Goal: Information Seeking & Learning: Learn about a topic

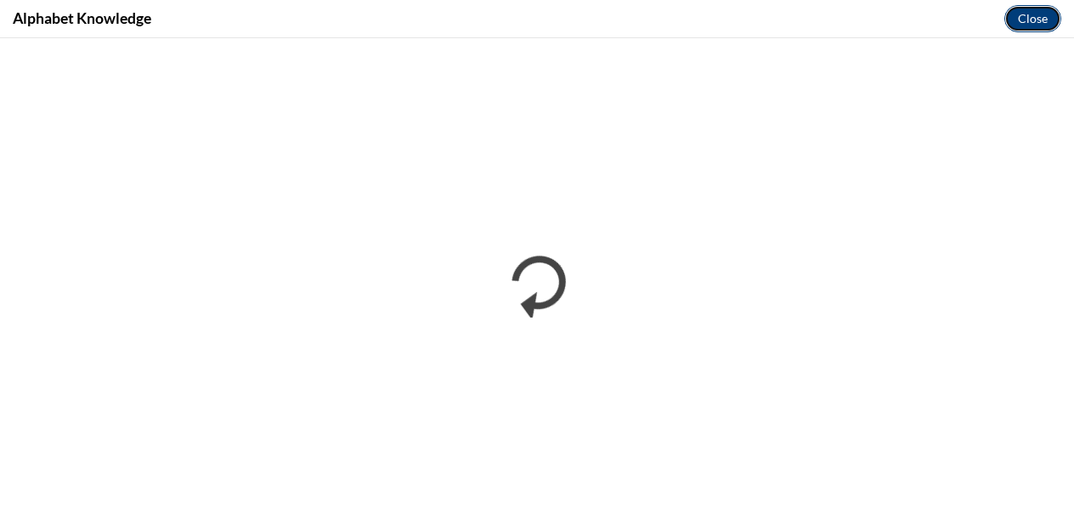
click at [1021, 18] on button "Close" at bounding box center [1032, 18] width 57 height 27
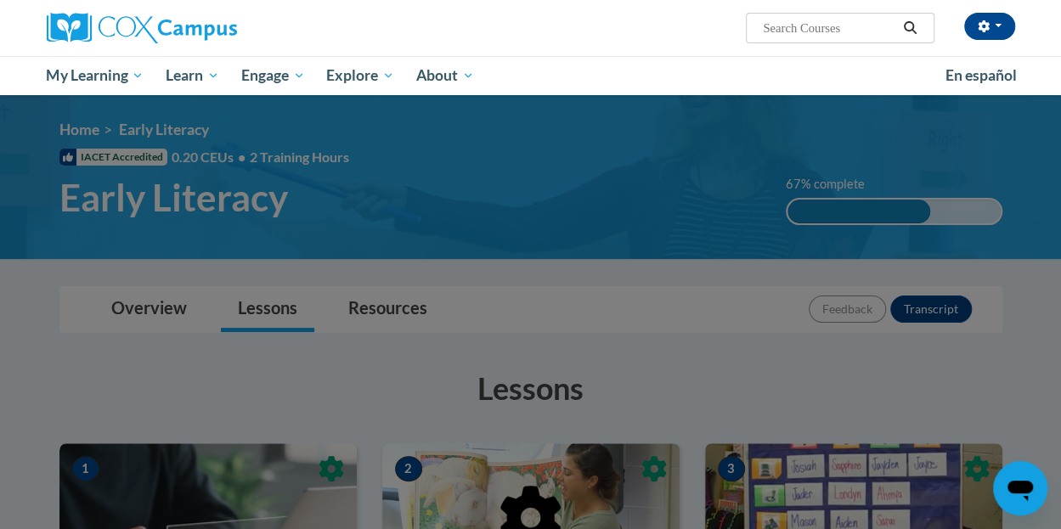
click at [739, 315] on div at bounding box center [530, 264] width 1061 height 529
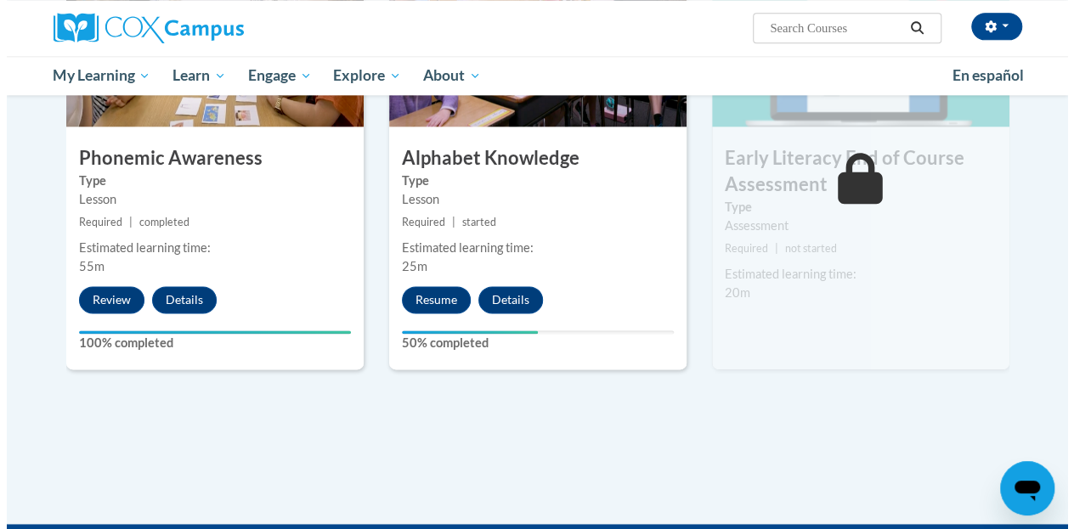
scroll to position [828, 0]
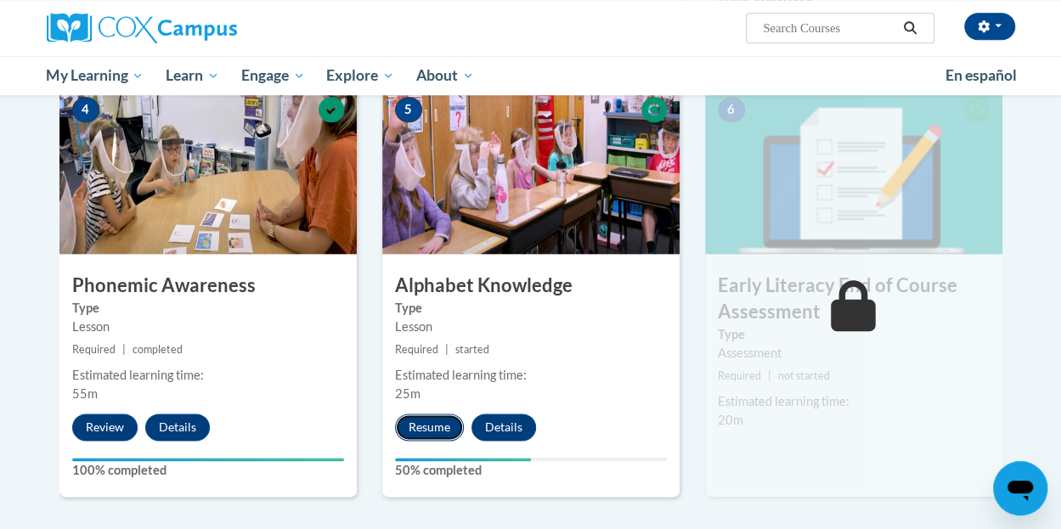
click at [447, 429] on button "Resume" at bounding box center [429, 427] width 69 height 27
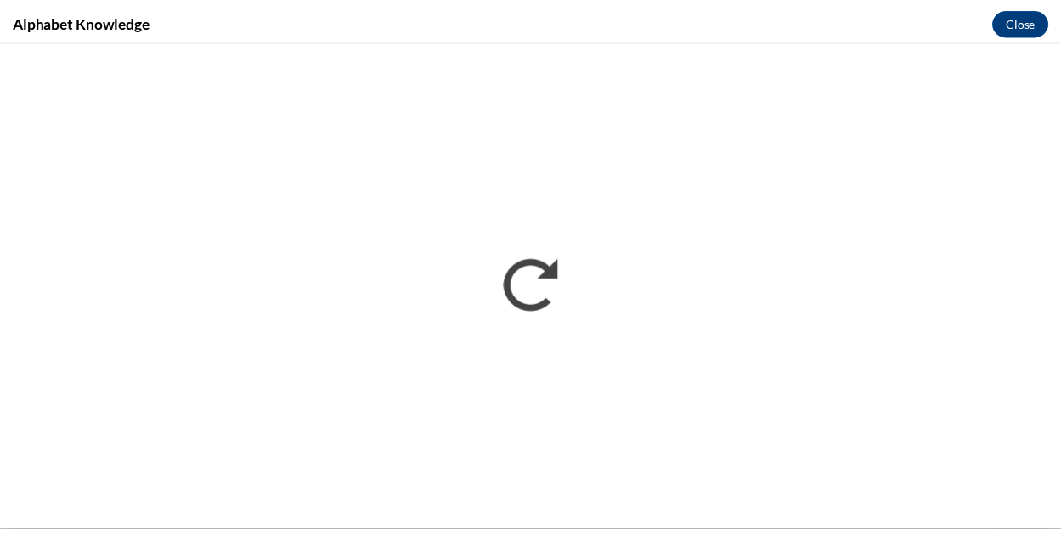
scroll to position [0, 0]
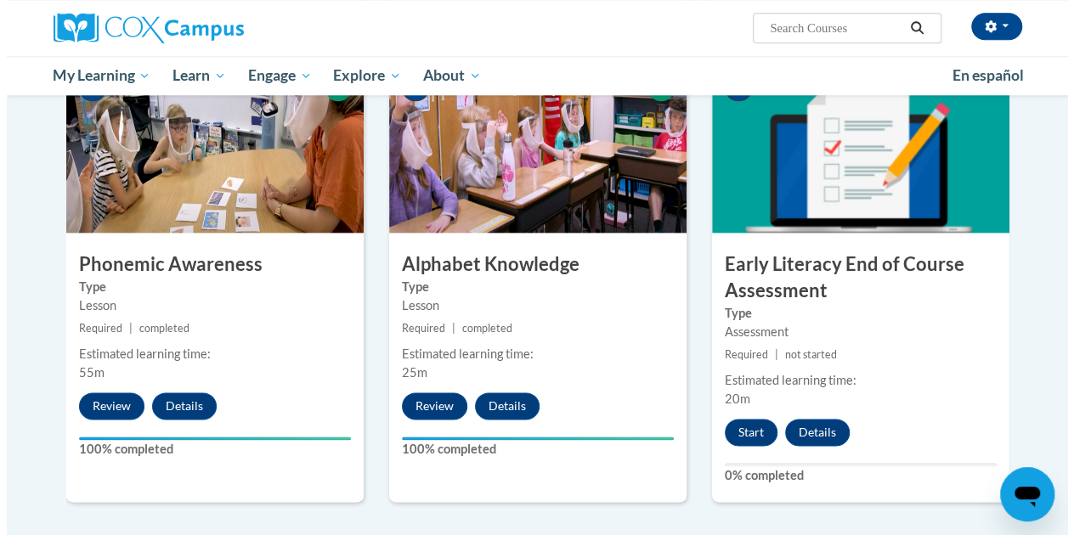
scroll to position [913, 0]
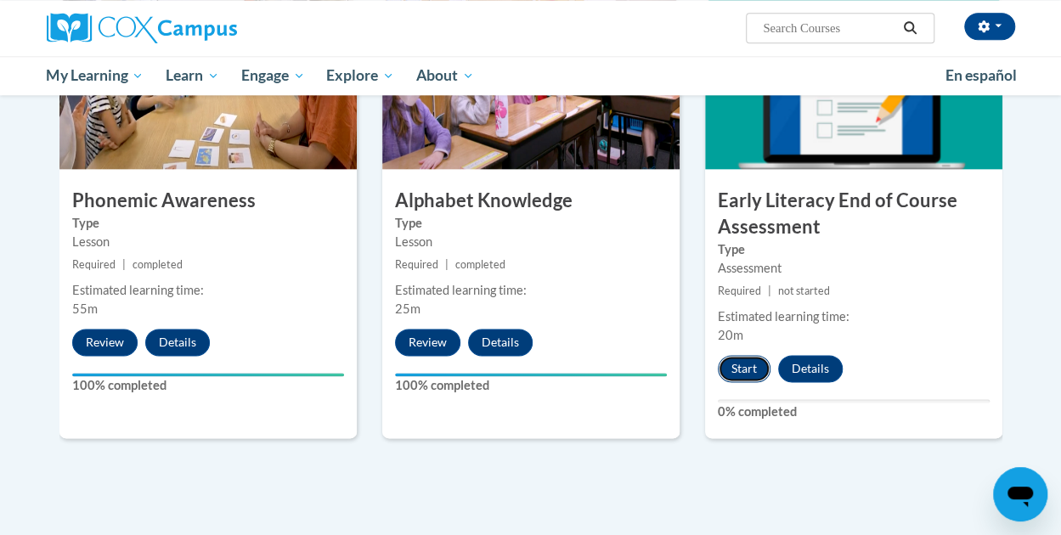
click at [753, 361] on button "Start" at bounding box center [744, 368] width 53 height 27
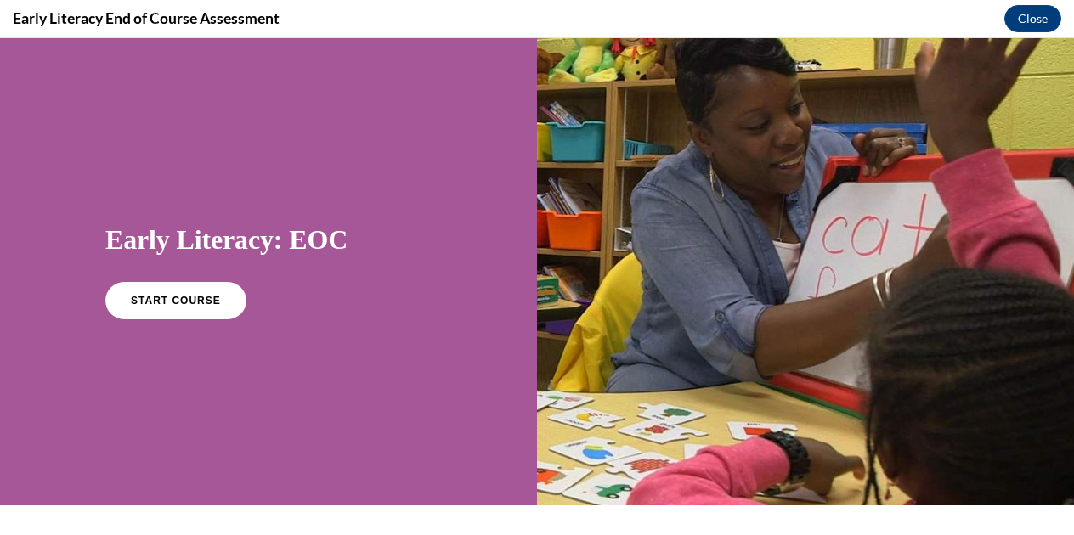
scroll to position [0, 0]
click at [217, 299] on link "START COURSE" at bounding box center [176, 300] width 148 height 39
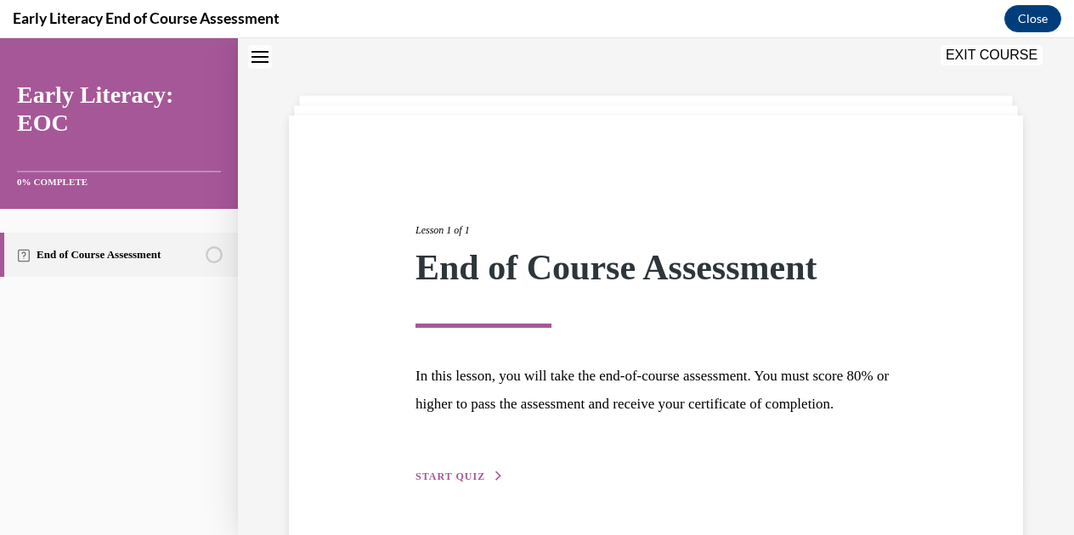
scroll to position [133, 0]
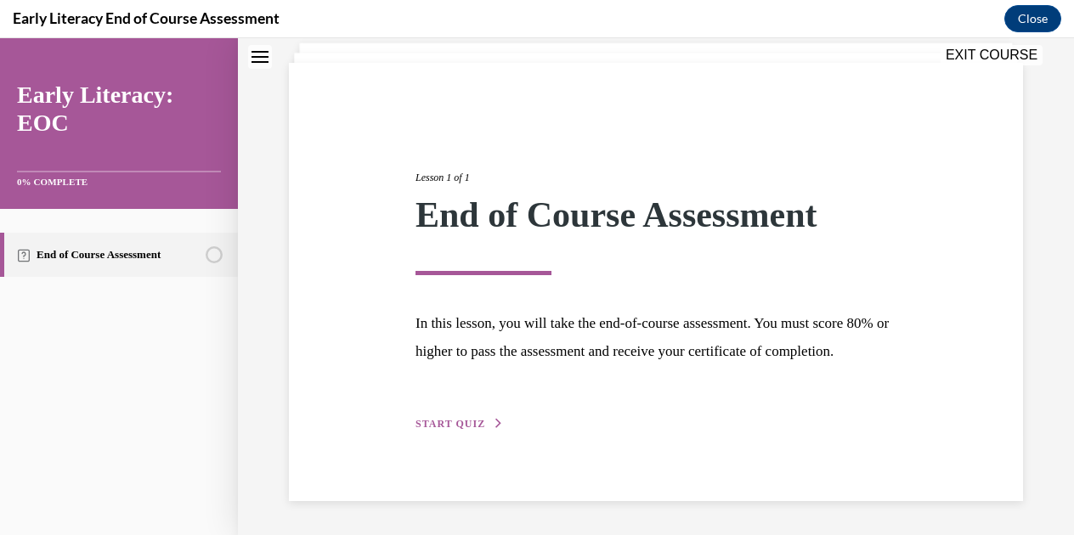
click at [426, 423] on span "START QUIZ" at bounding box center [450, 424] width 70 height 12
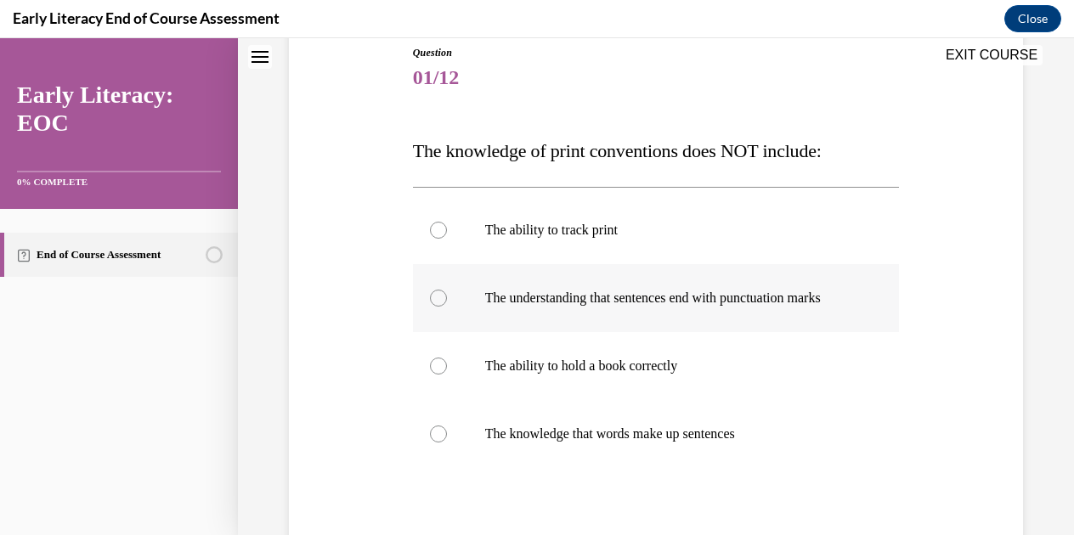
scroll to position [212, 0]
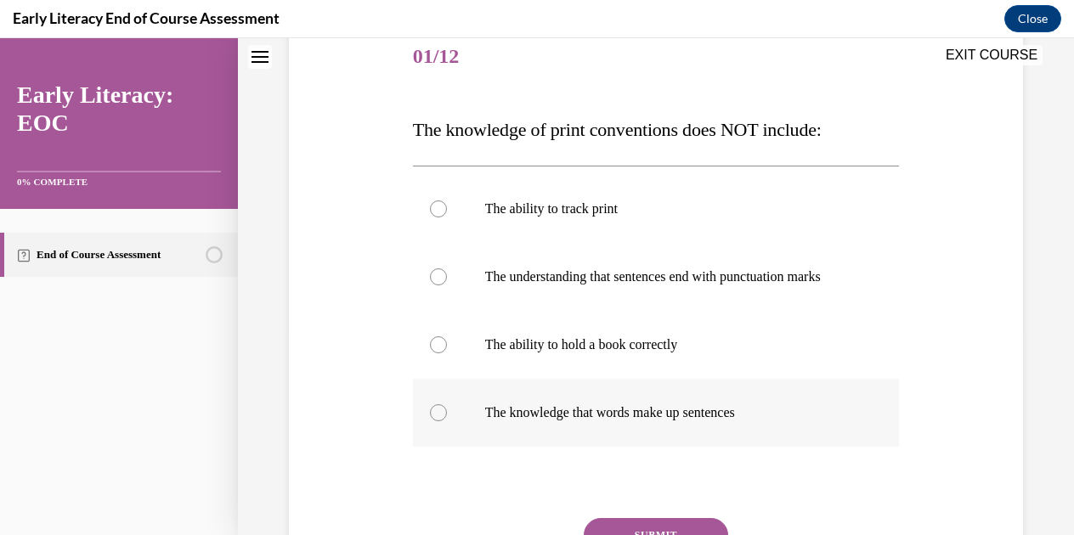
click at [432, 421] on div at bounding box center [656, 413] width 487 height 68
click at [626, 421] on p "The knowledge that words make up sentences" at bounding box center [671, 412] width 372 height 17
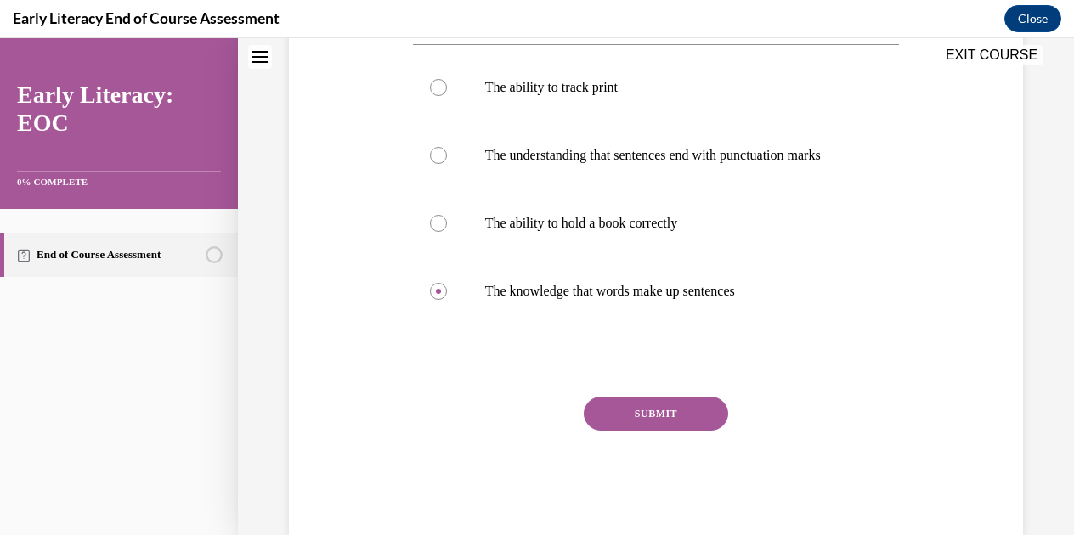
click at [624, 431] on button "SUBMIT" at bounding box center [656, 414] width 144 height 34
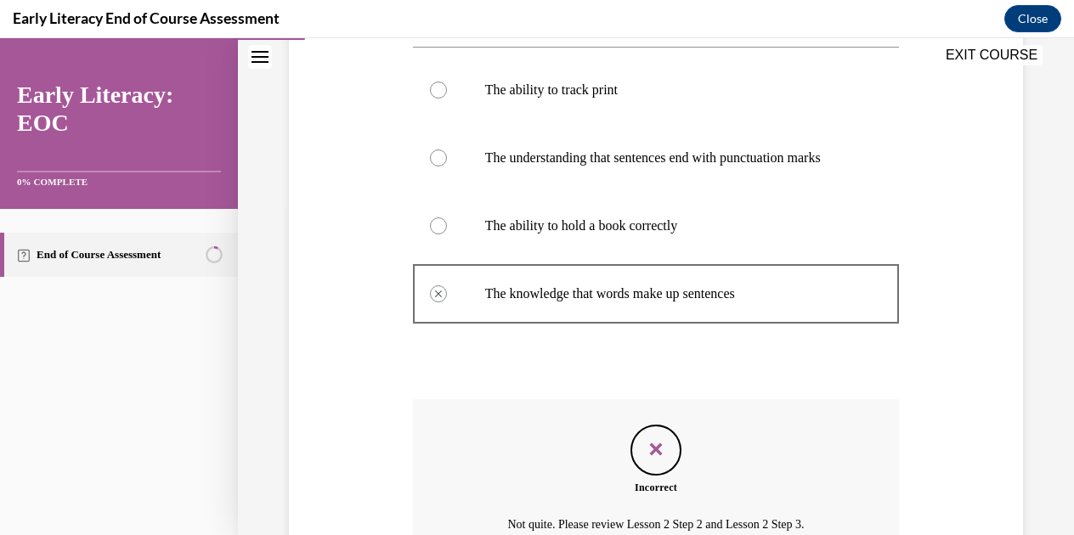
scroll to position [438, 0]
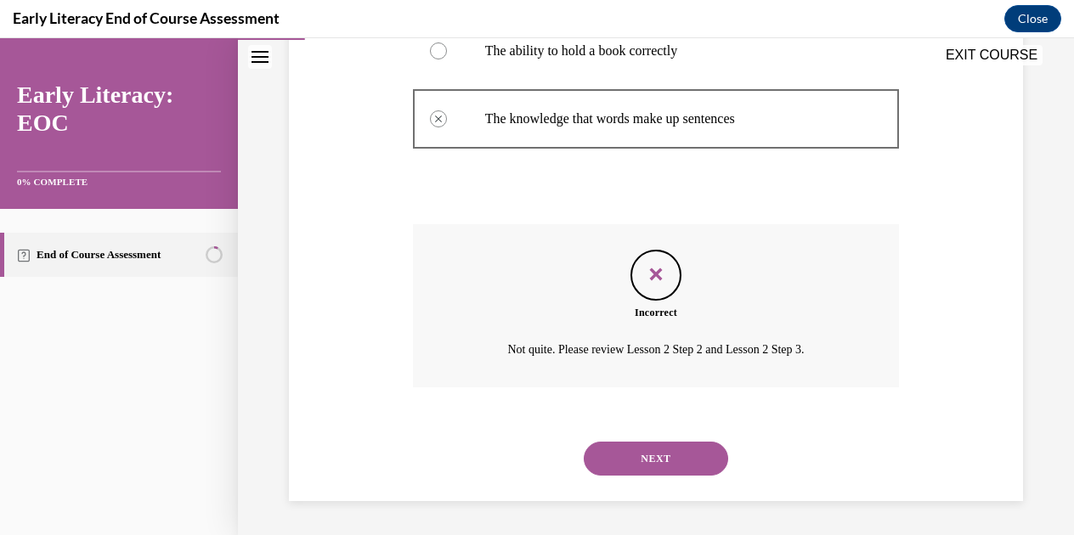
click at [641, 454] on button "NEXT" at bounding box center [656, 459] width 144 height 34
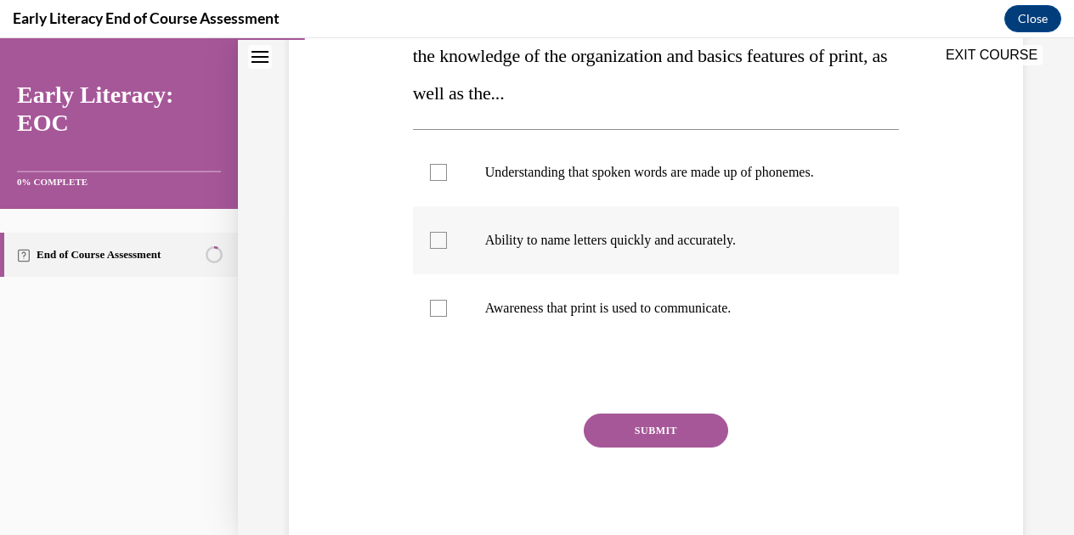
scroll to position [281, 0]
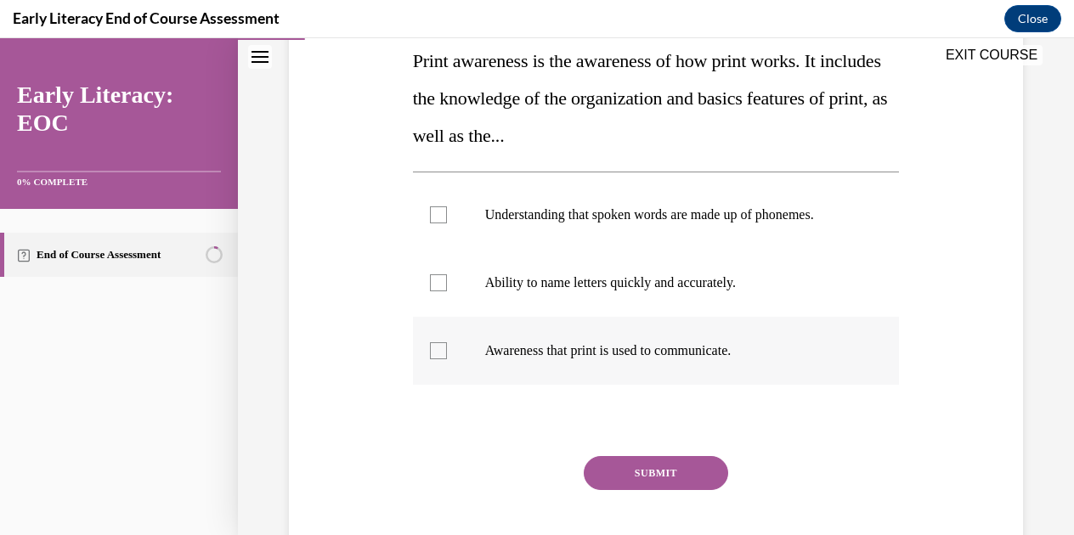
click at [787, 340] on div at bounding box center [656, 351] width 487 height 68
click at [669, 468] on button "SUBMIT" at bounding box center [656, 473] width 144 height 34
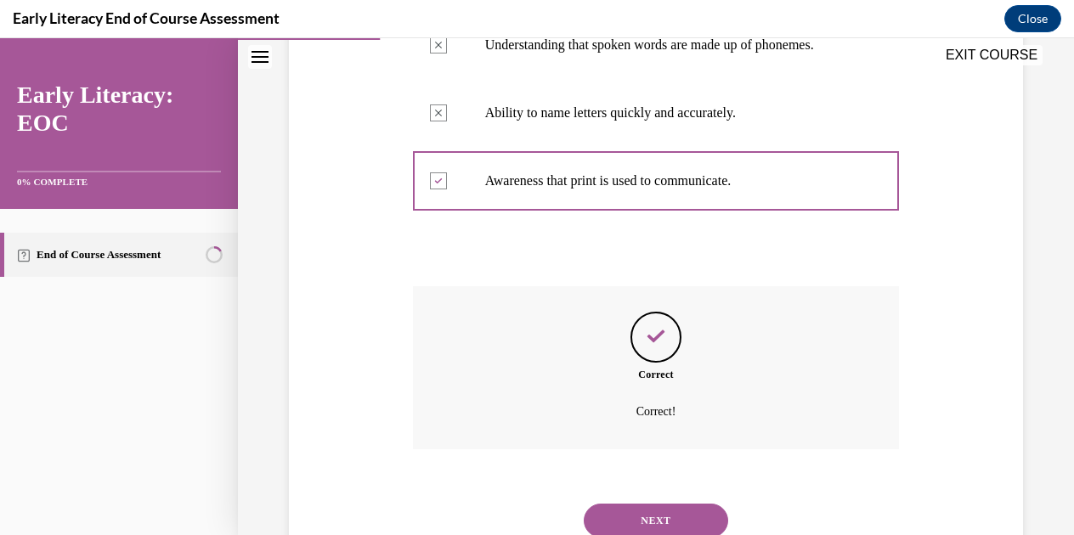
scroll to position [512, 0]
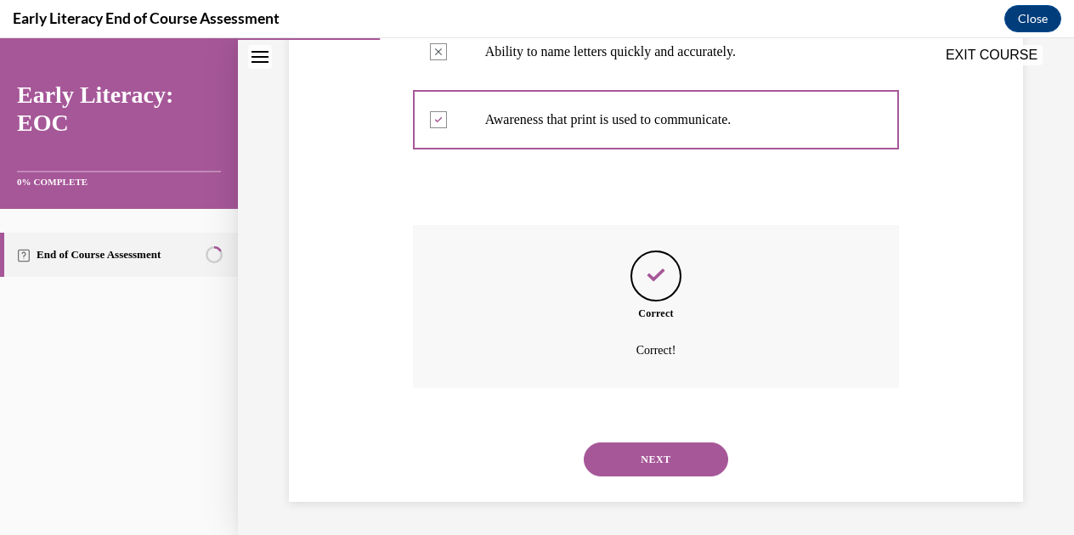
click at [665, 460] on button "NEXT" at bounding box center [656, 460] width 144 height 34
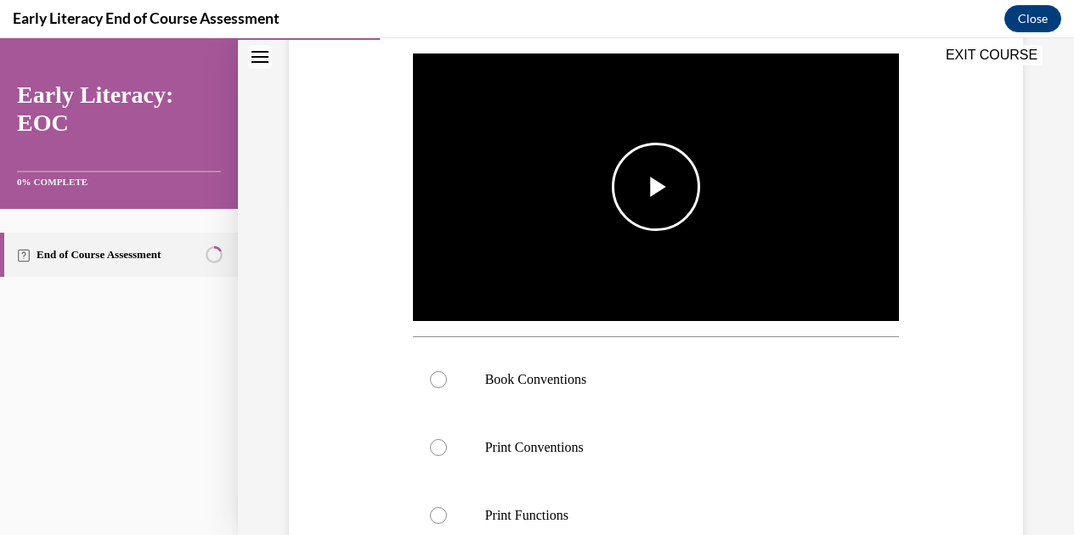
scroll to position [158, 0]
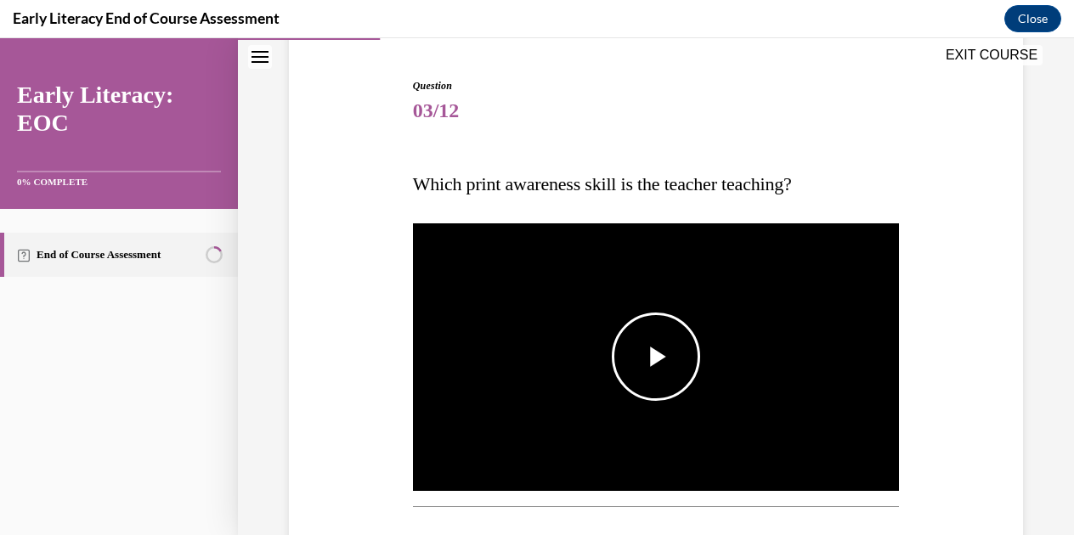
click at [656, 357] on span "Video player" at bounding box center [656, 357] width 0 height 0
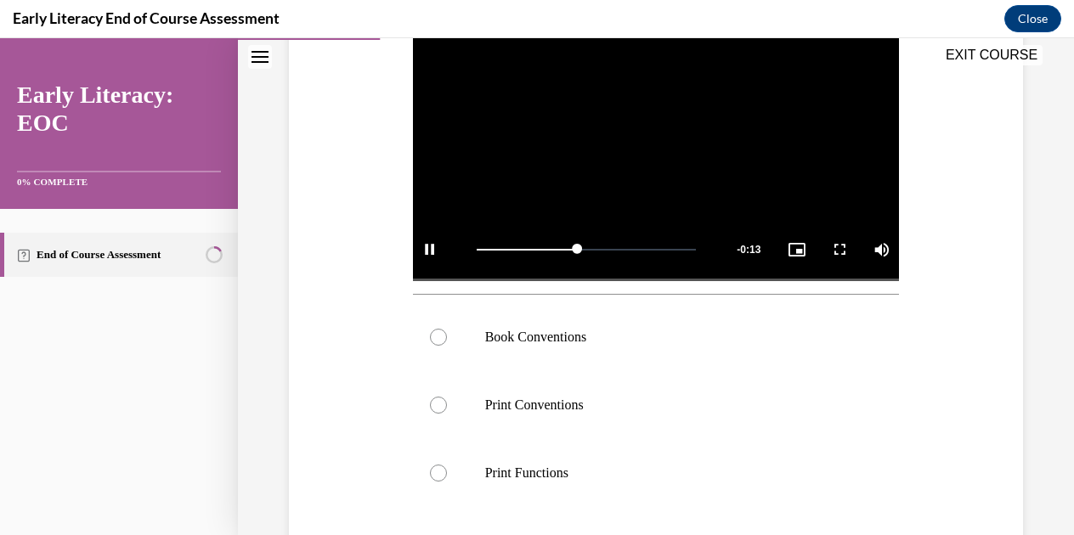
scroll to position [434, 0]
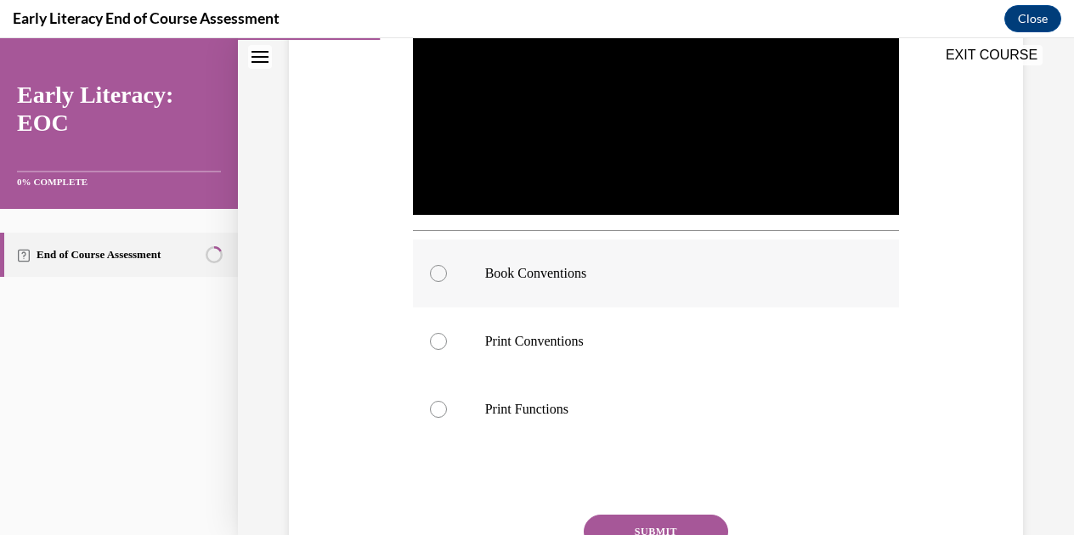
click at [635, 271] on p "Book Conventions" at bounding box center [671, 273] width 372 height 17
click at [650, 515] on button "SUBMIT" at bounding box center [656, 532] width 144 height 34
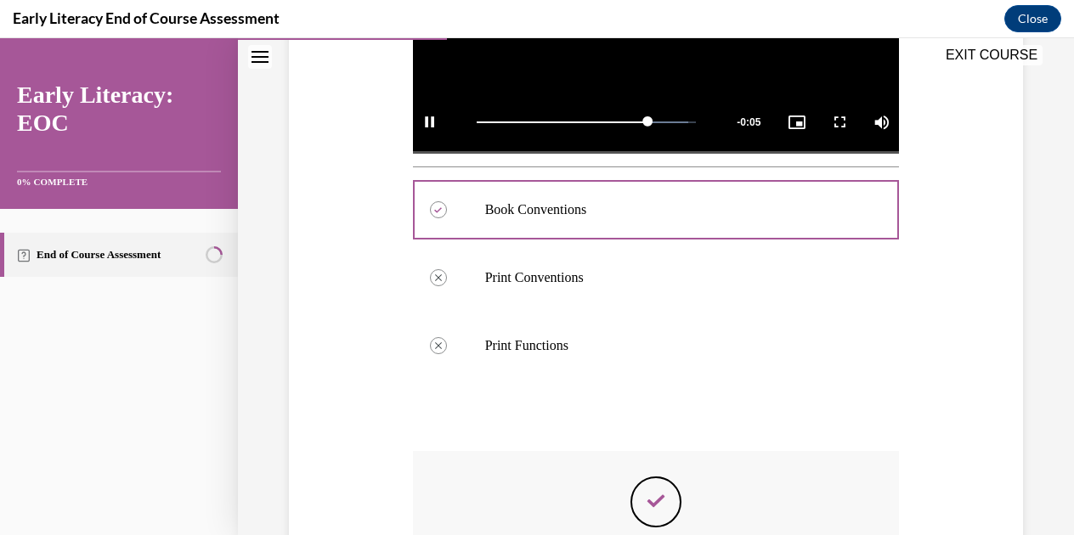
scroll to position [719, 0]
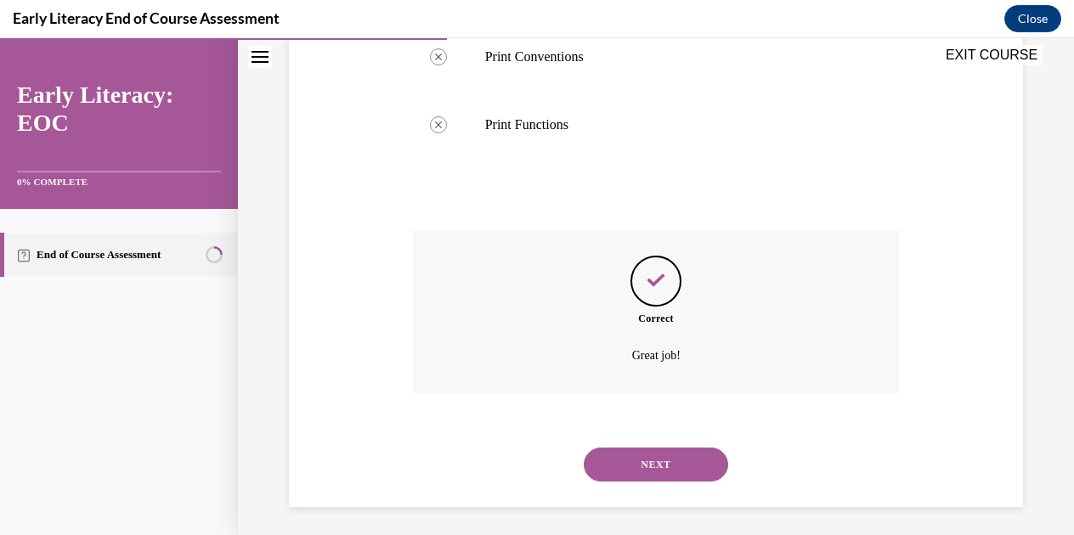
drag, startPoint x: 671, startPoint y: 441, endPoint x: 862, endPoint y: 415, distance: 192.8
click at [692, 439] on div "NEXT" at bounding box center [656, 465] width 487 height 68
click at [649, 453] on button "NEXT" at bounding box center [656, 465] width 144 height 34
click at [0, 38] on div at bounding box center [0, 38] width 0 height 0
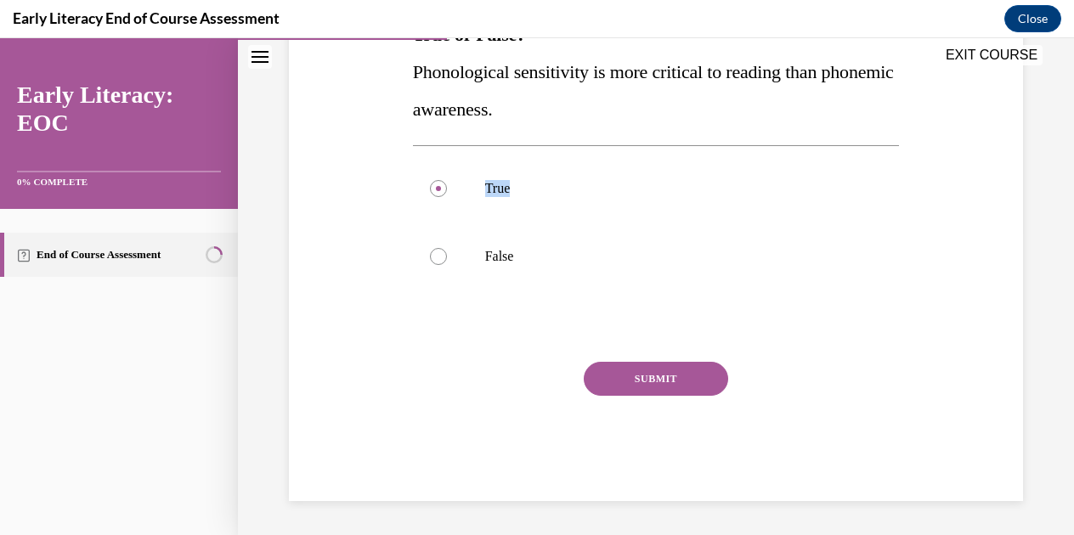
scroll to position [52, 0]
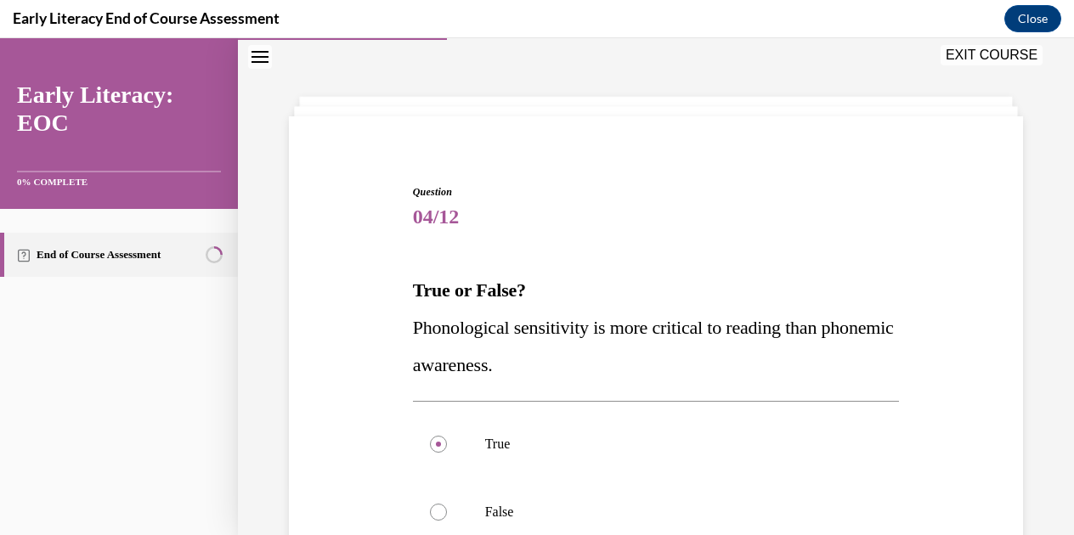
click at [899, 198] on div "Question 04/12 True or False? Phonological sensitivity is more critical to read…" at bounding box center [656, 445] width 743 height 624
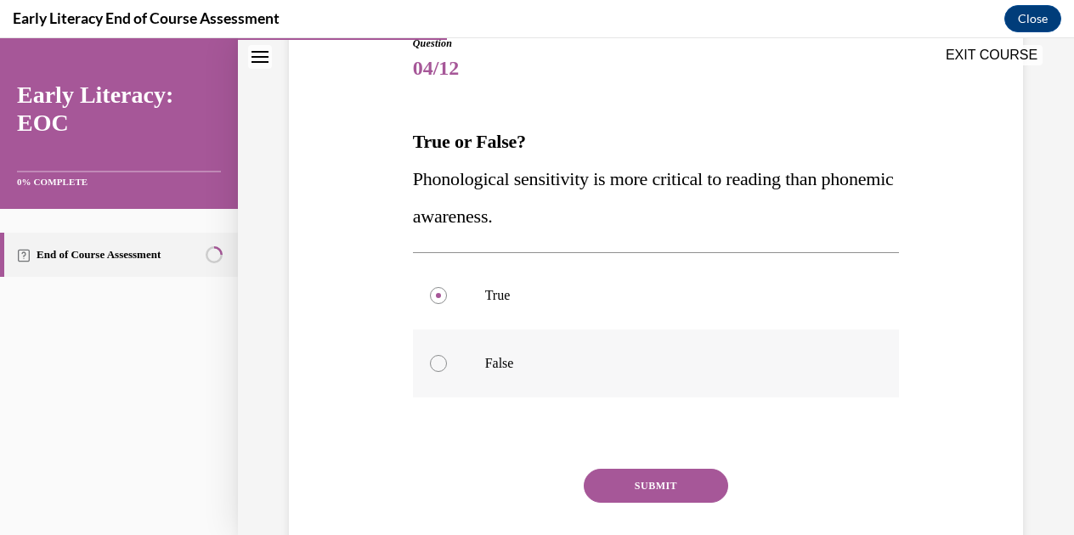
click at [433, 362] on div at bounding box center [438, 363] width 17 height 17
click at [643, 483] on button "SUBMIT" at bounding box center [656, 486] width 144 height 34
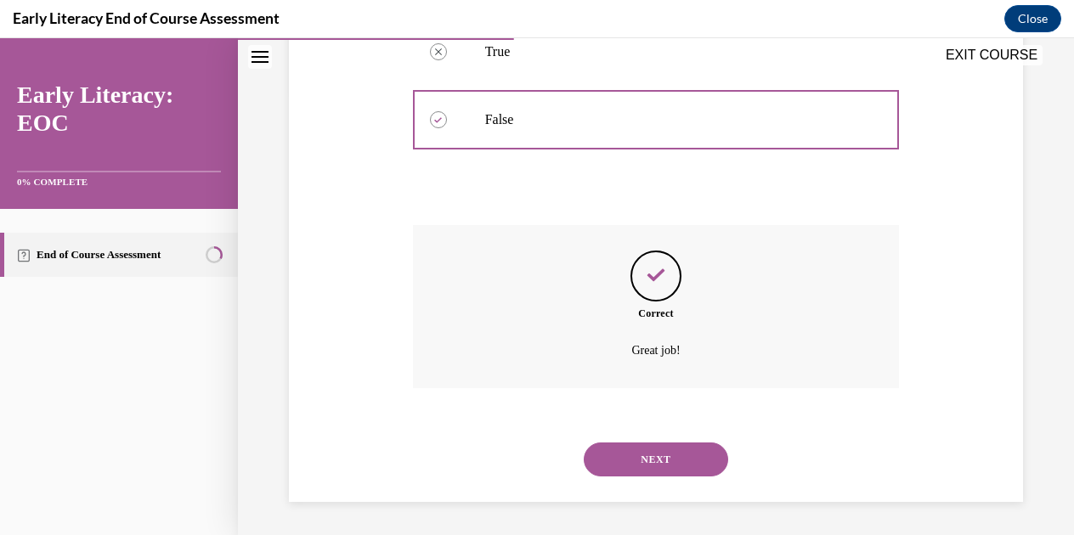
click at [669, 460] on button "NEXT" at bounding box center [656, 460] width 144 height 34
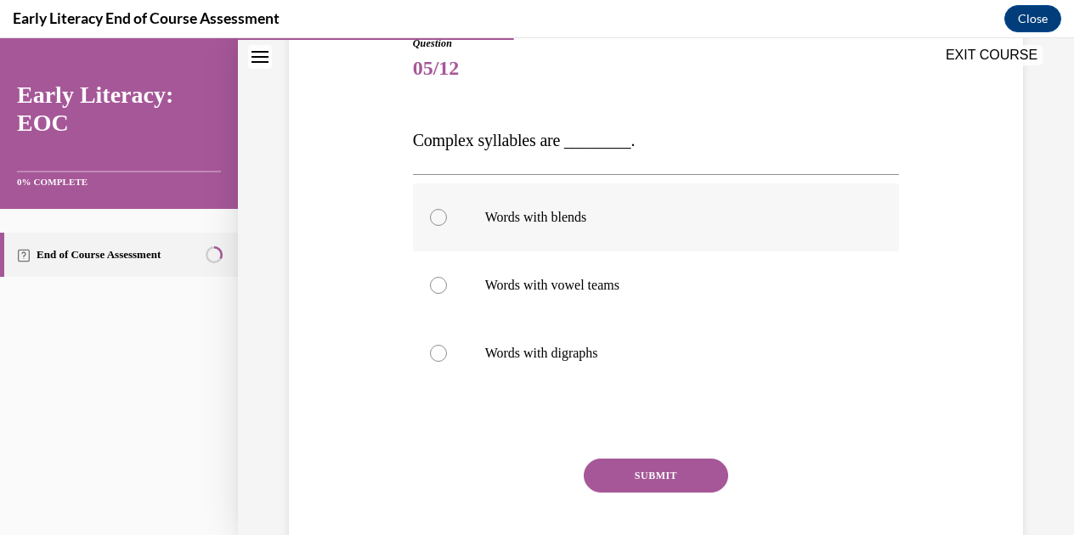
click at [742, 237] on div at bounding box center [656, 218] width 487 height 68
click at [685, 468] on button "SUBMIT" at bounding box center [656, 476] width 144 height 34
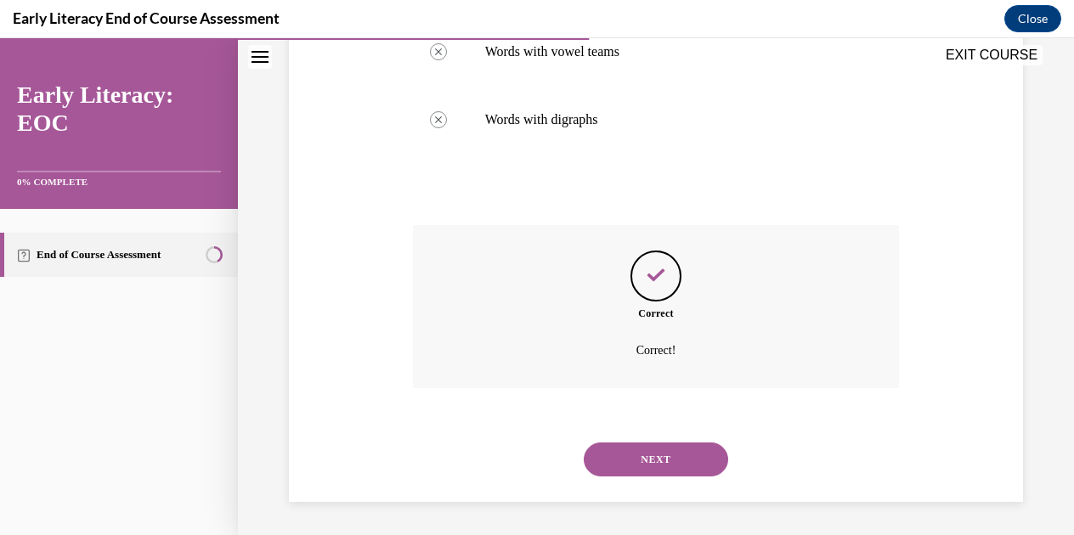
click at [690, 460] on button "NEXT" at bounding box center [656, 460] width 144 height 34
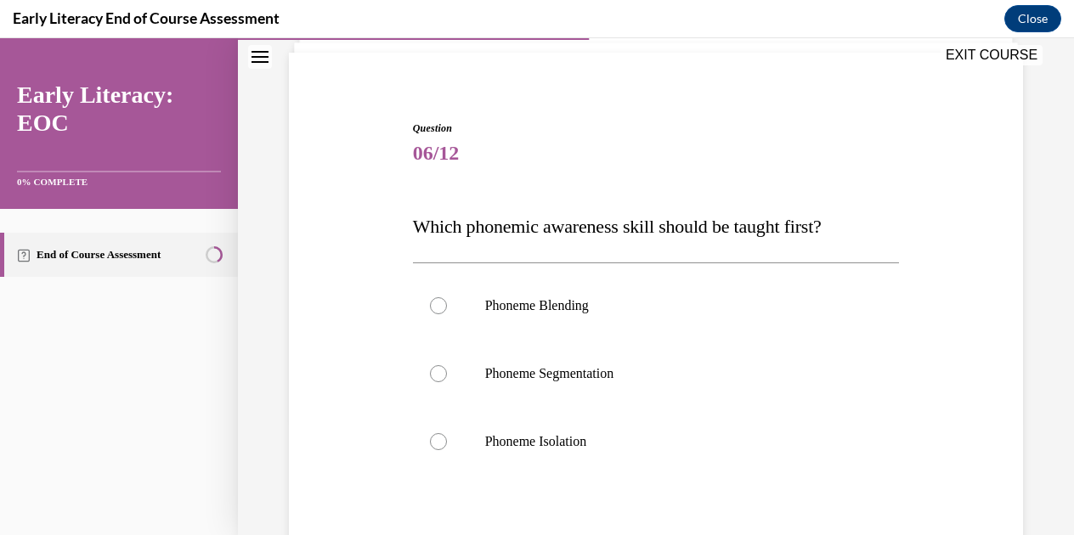
scroll to position [179, 0]
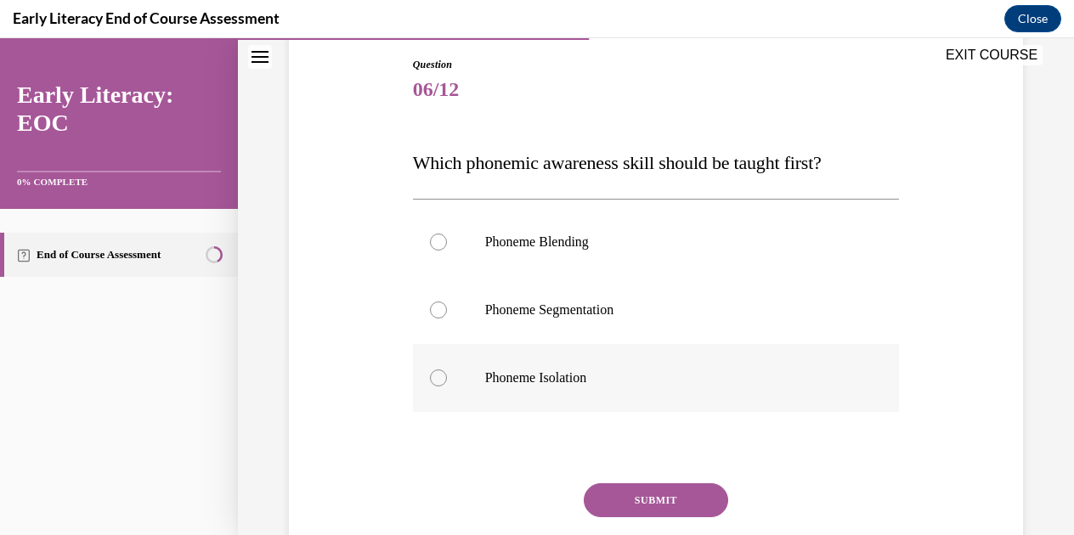
click at [611, 397] on div at bounding box center [656, 378] width 487 height 68
click at [642, 503] on button "SUBMIT" at bounding box center [656, 500] width 144 height 34
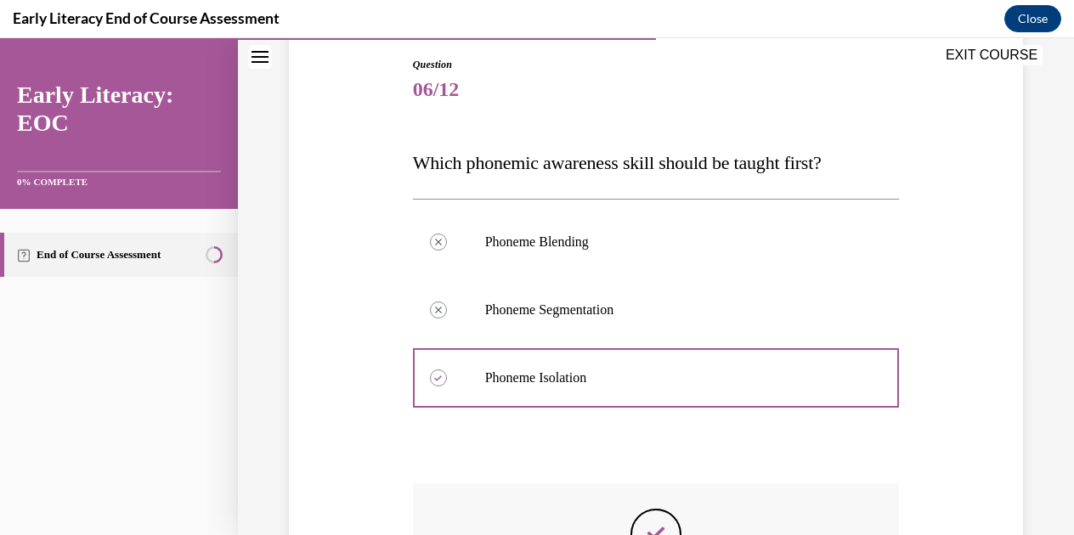
scroll to position [438, 0]
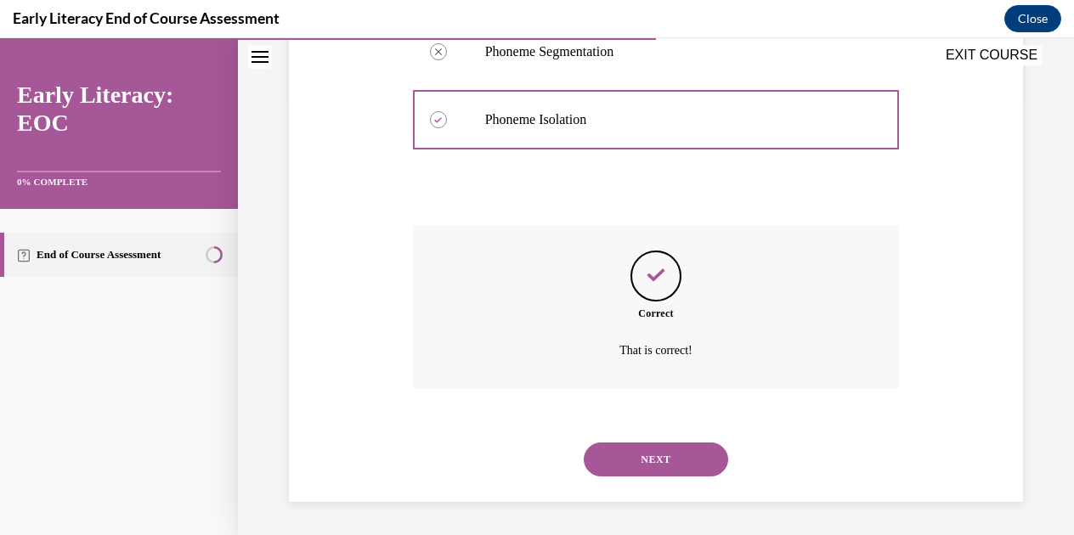
click at [675, 451] on button "NEXT" at bounding box center [656, 460] width 144 height 34
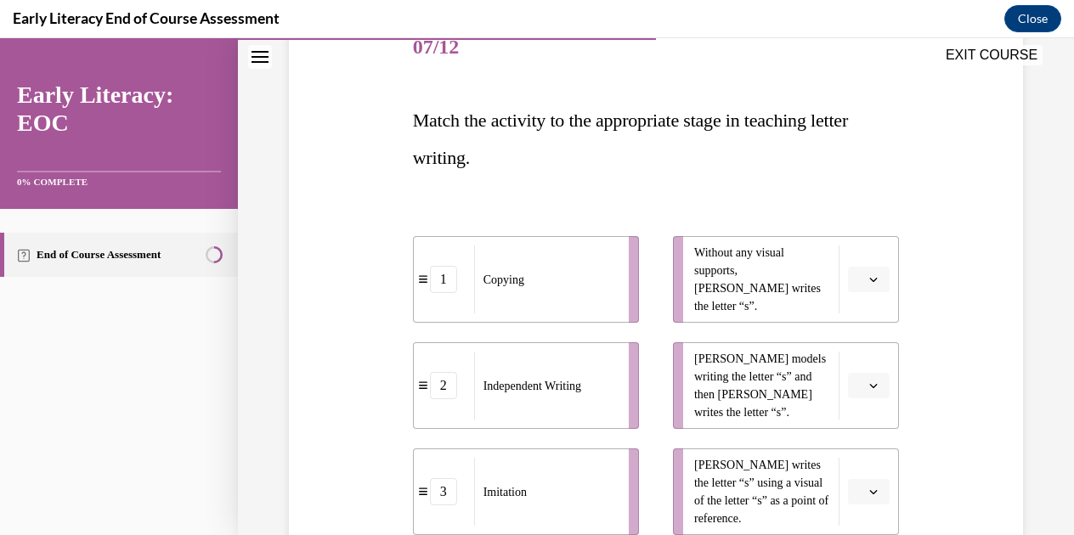
scroll to position [307, 0]
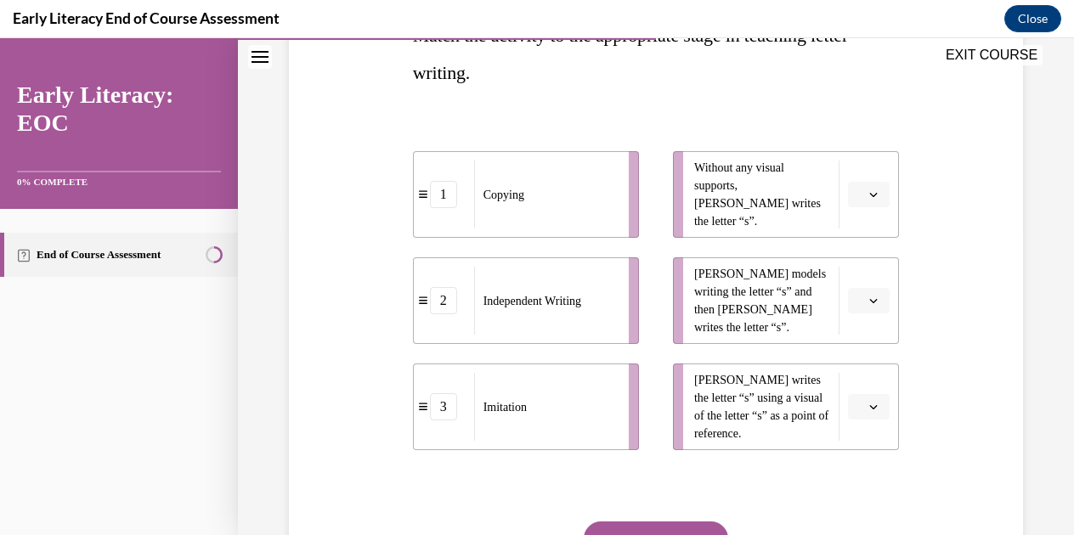
click at [581, 296] on span "Independent Writing" at bounding box center [532, 301] width 98 height 18
click at [757, 198] on span "Without any visual supports, Tina writes the letter “s”." at bounding box center [762, 194] width 136 height 71
click at [867, 189] on span "button" at bounding box center [873, 195] width 12 height 12
click at [853, 305] on span "2" at bounding box center [852, 300] width 6 height 14
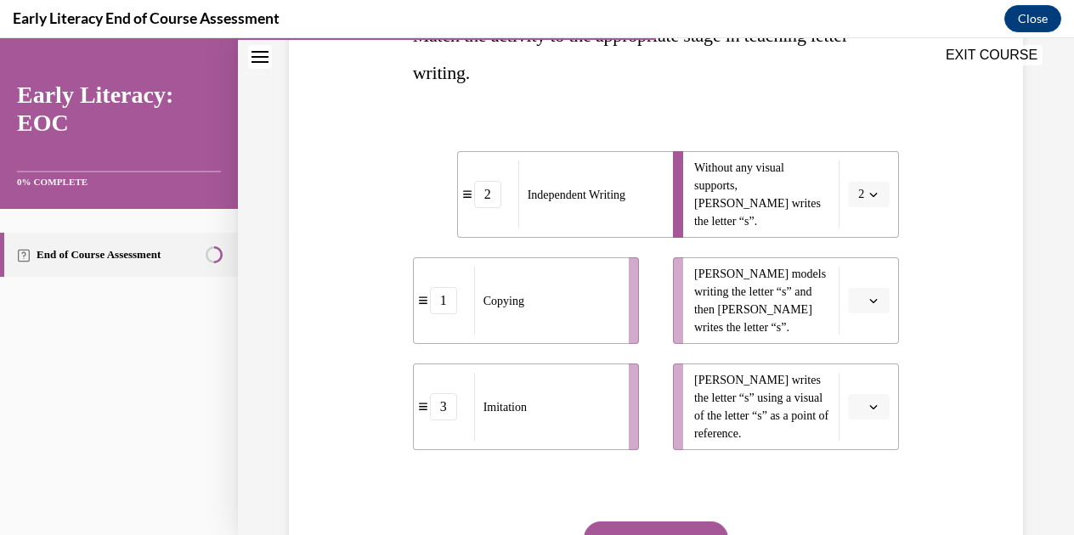
click at [856, 297] on button "button" at bounding box center [869, 300] width 42 height 25
click at [856, 432] on div "3" at bounding box center [856, 440] width 42 height 34
click at [856, 432] on li "Tina writes the letter “s” using a visual of the letter “s” as a point of refer…" at bounding box center [786, 407] width 226 height 87
click at [870, 408] on icon "button" at bounding box center [874, 407] width 8 height 4
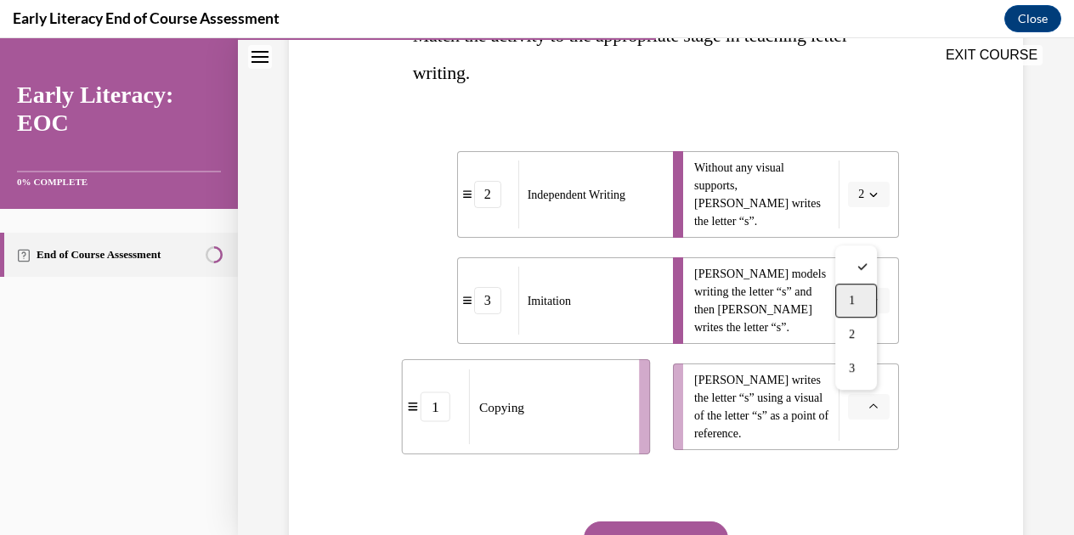
click at [854, 299] on span "1" at bounding box center [852, 301] width 6 height 14
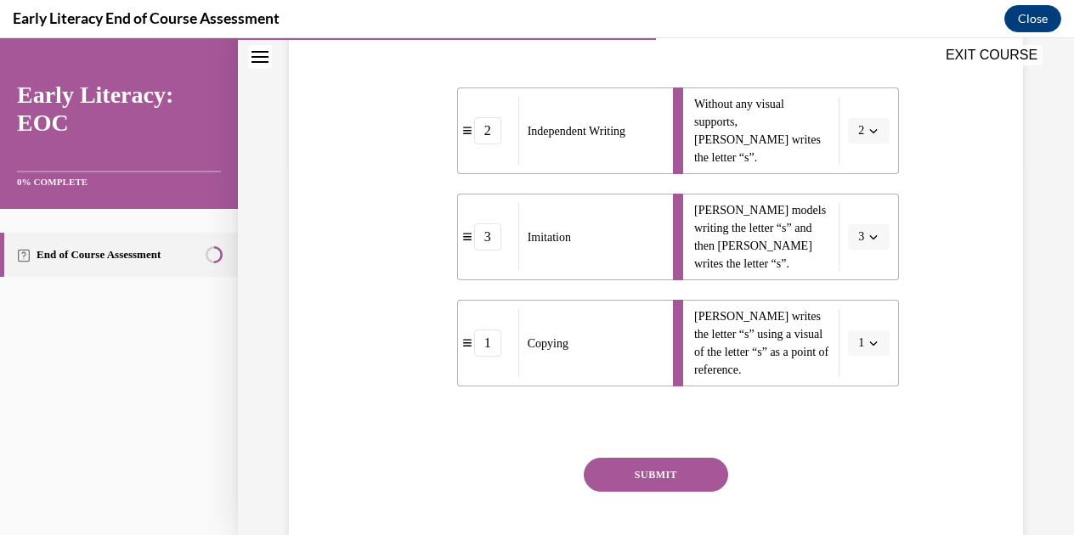
scroll to position [413, 0]
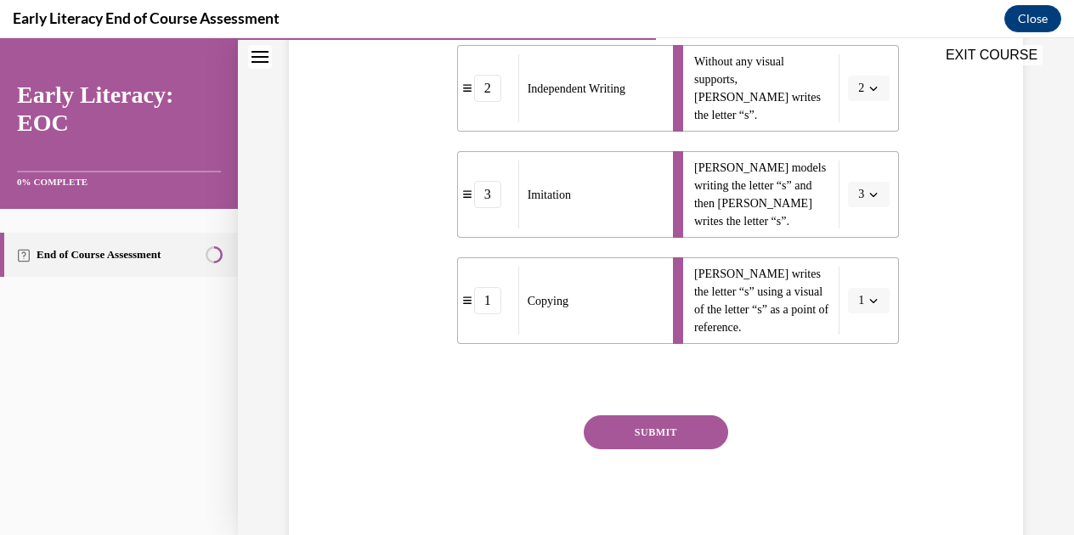
click at [647, 422] on button "SUBMIT" at bounding box center [656, 432] width 144 height 34
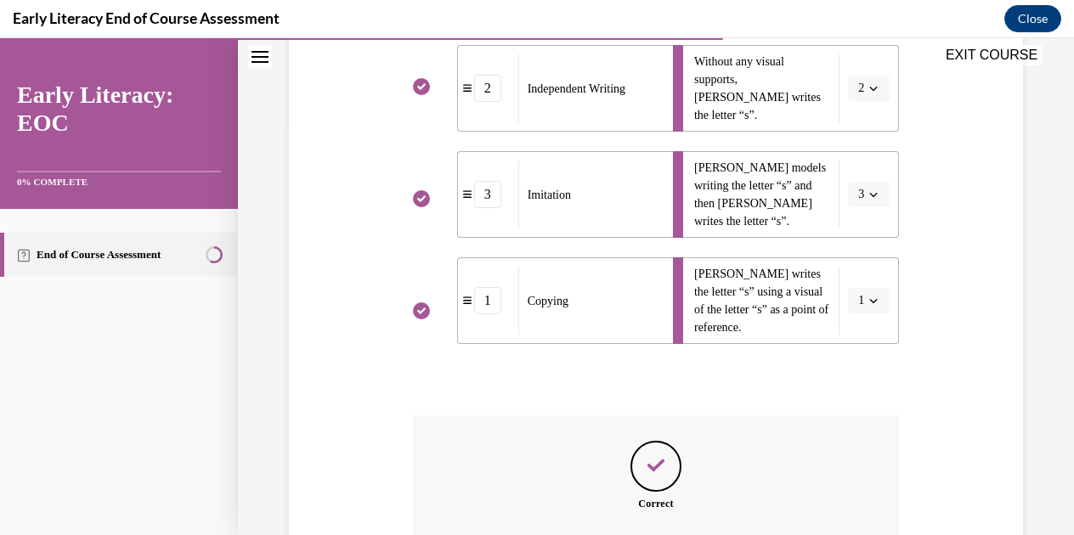
scroll to position [603, 0]
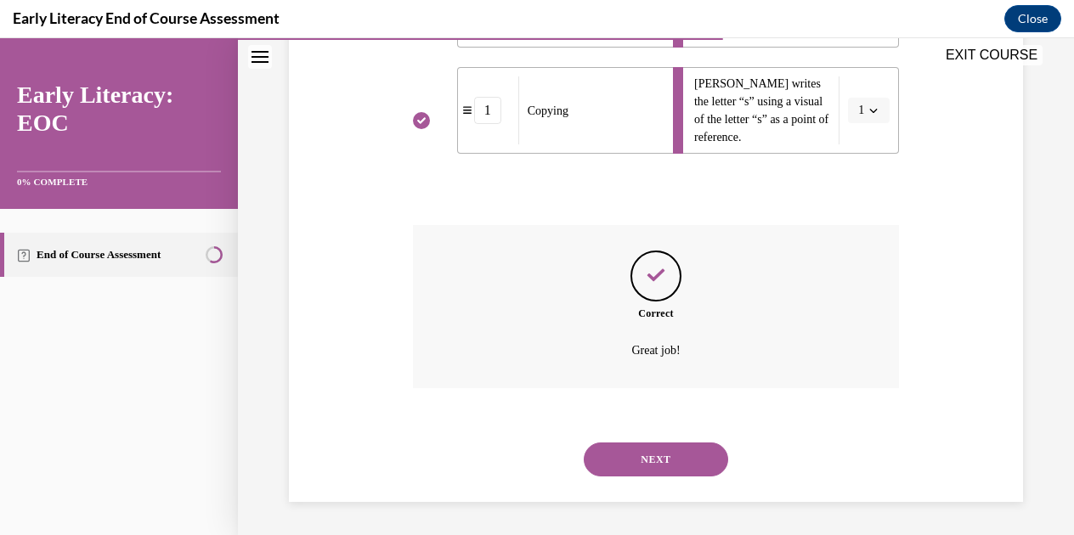
click at [625, 467] on button "NEXT" at bounding box center [656, 460] width 144 height 34
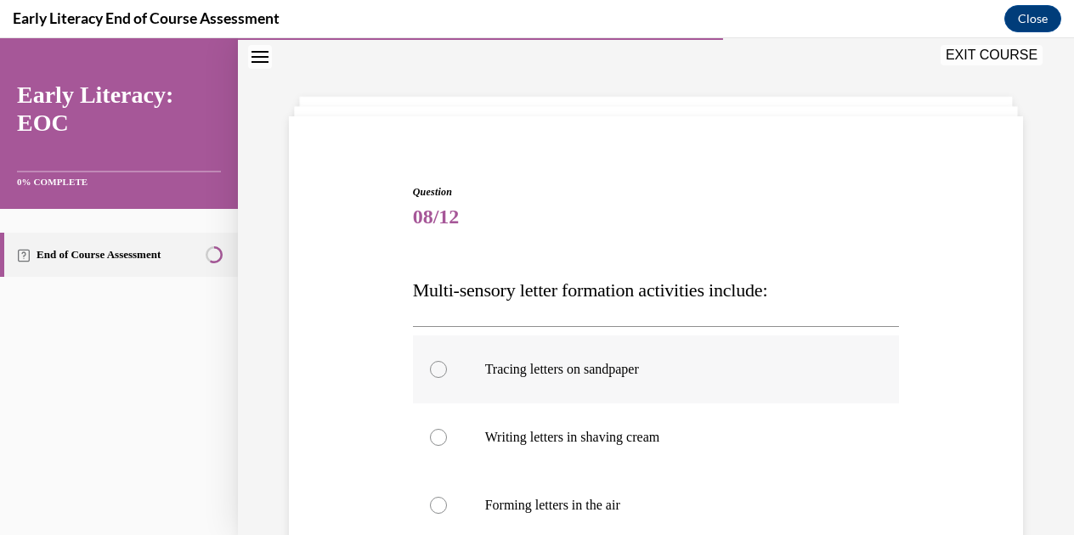
click at [720, 366] on p "Tracing letters on sandpaper" at bounding box center [671, 369] width 372 height 17
click at [644, 432] on p "Writing letters in shaving cream" at bounding box center [671, 437] width 372 height 17
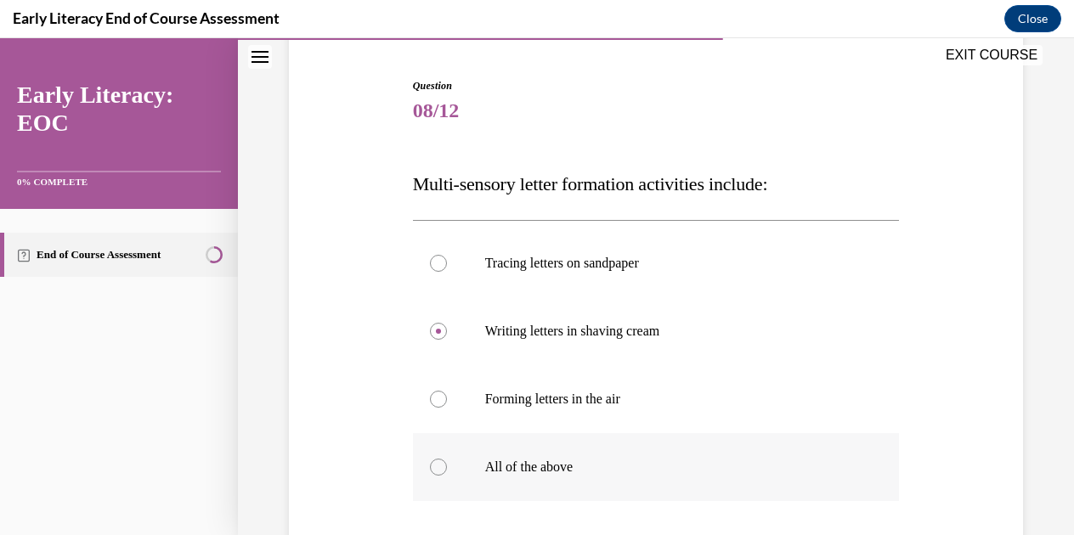
click at [590, 479] on div at bounding box center [656, 467] width 487 height 68
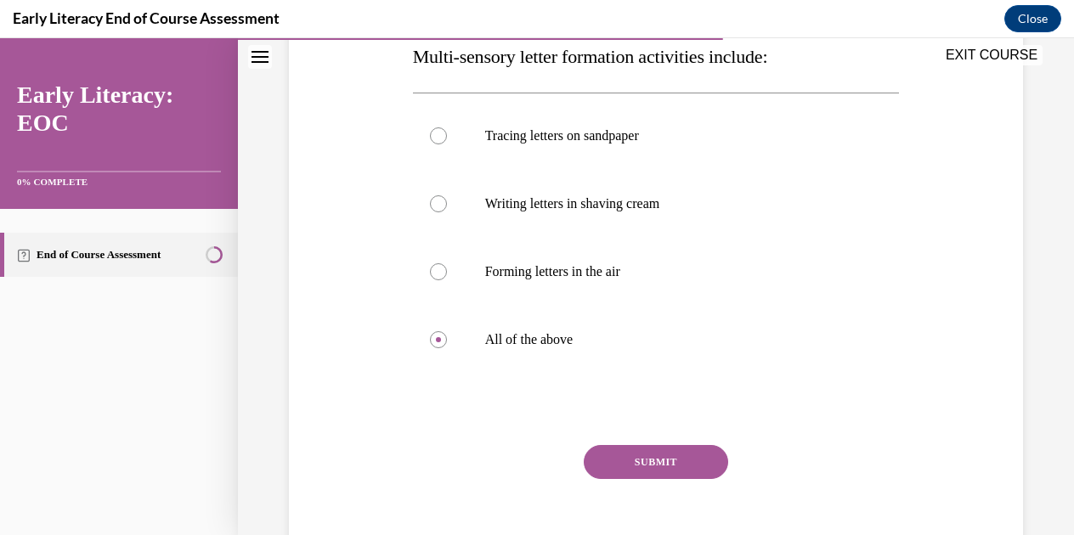
scroll to position [317, 0]
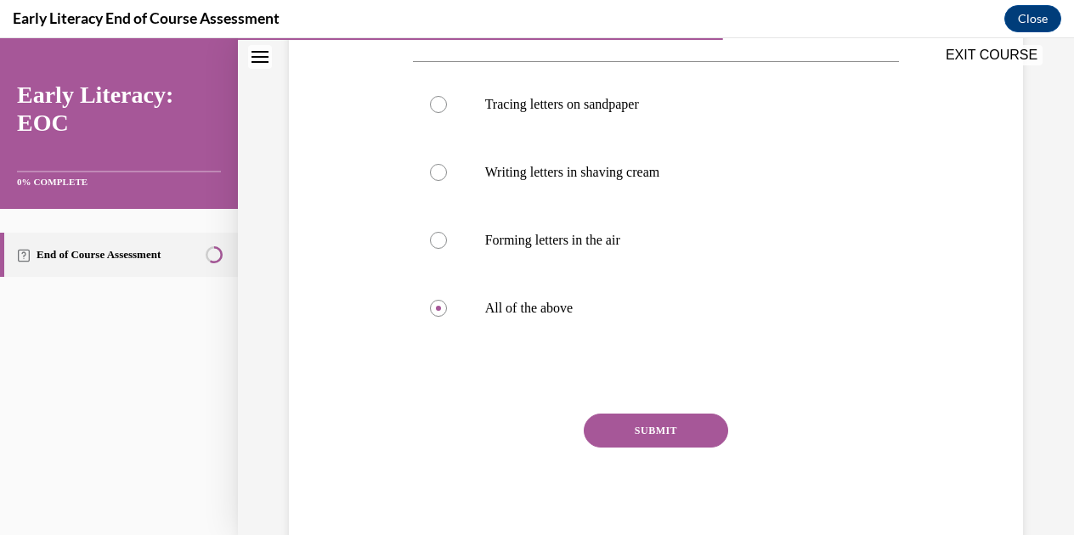
click at [637, 414] on button "SUBMIT" at bounding box center [656, 431] width 144 height 34
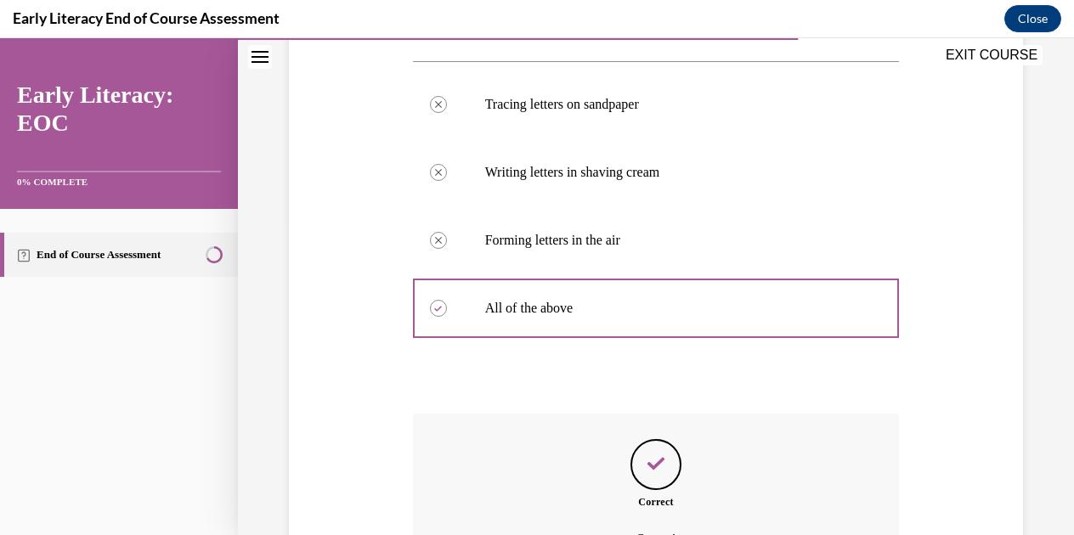
scroll to position [505, 0]
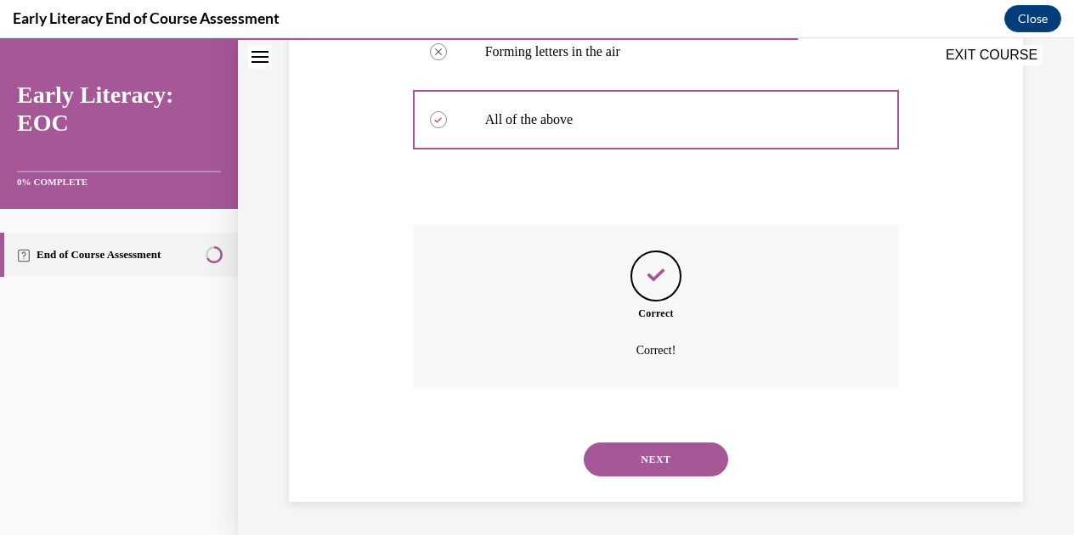
click at [693, 460] on button "NEXT" at bounding box center [656, 460] width 144 height 34
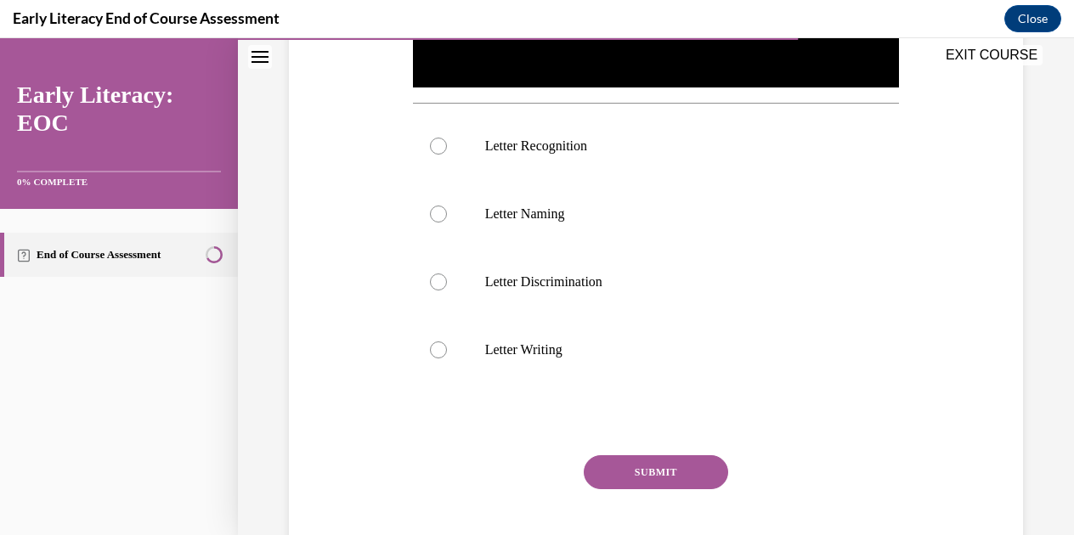
scroll to position [179, 0]
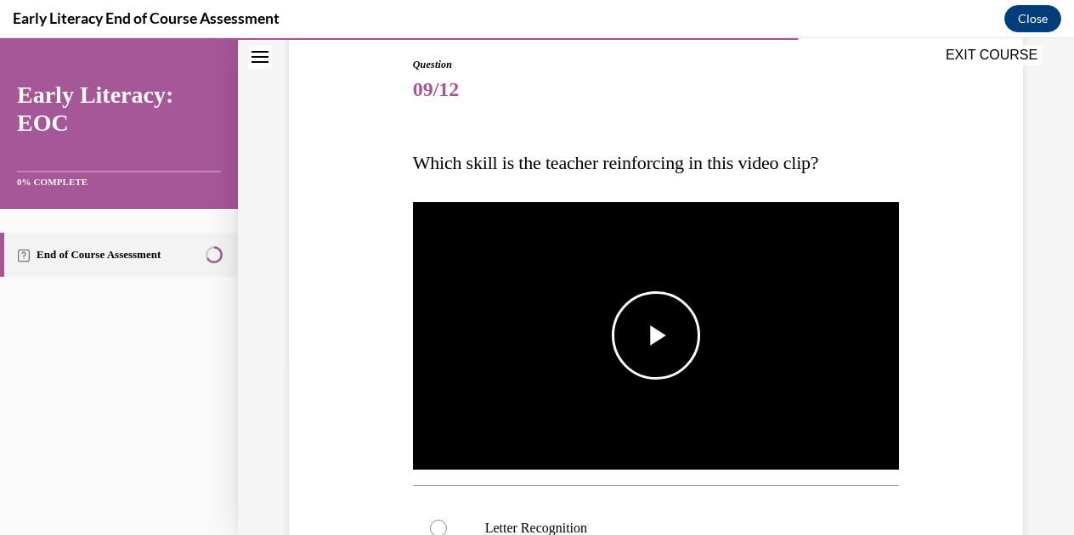
click at [656, 336] on span "Video player" at bounding box center [656, 336] width 0 height 0
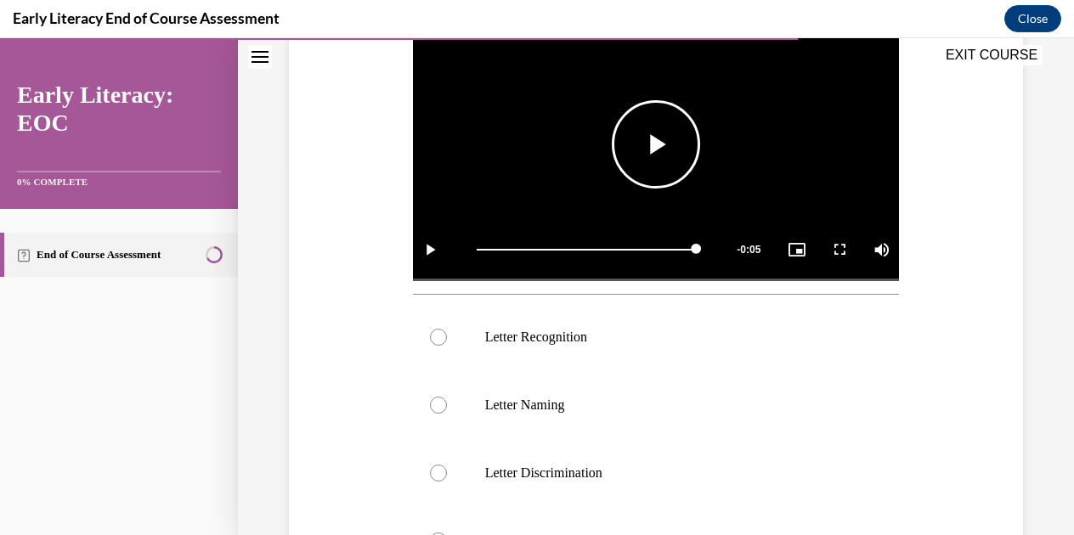
scroll to position [434, 0]
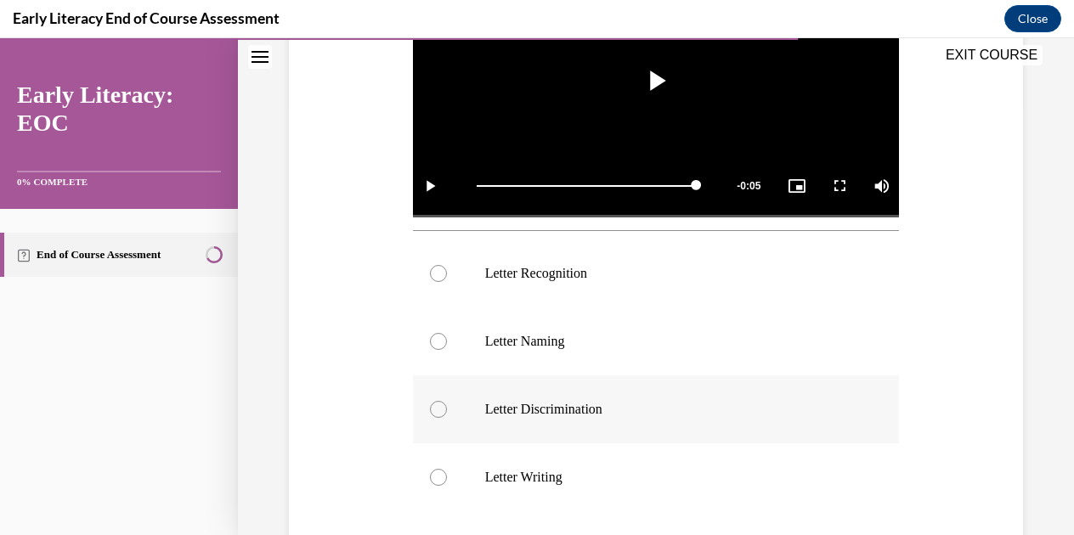
click at [636, 401] on p "Letter Discrimination" at bounding box center [671, 409] width 372 height 17
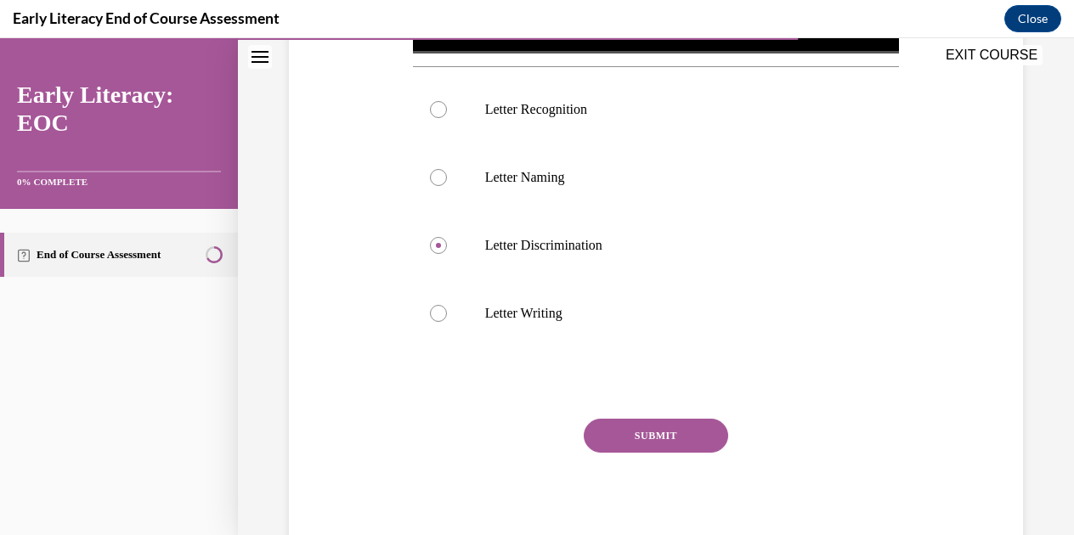
click at [691, 432] on button "SUBMIT" at bounding box center [656, 436] width 144 height 34
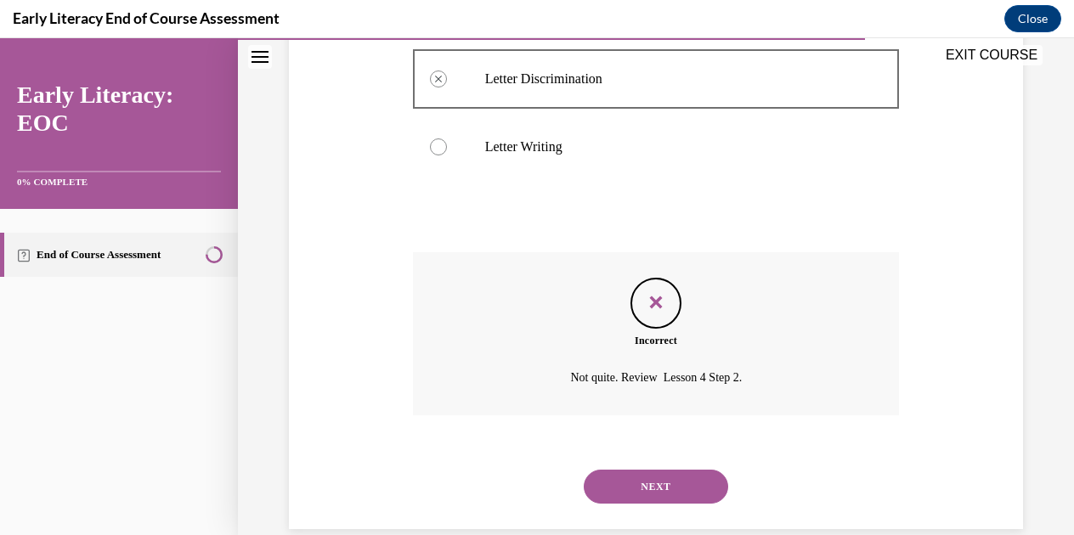
scroll to position [531, 0]
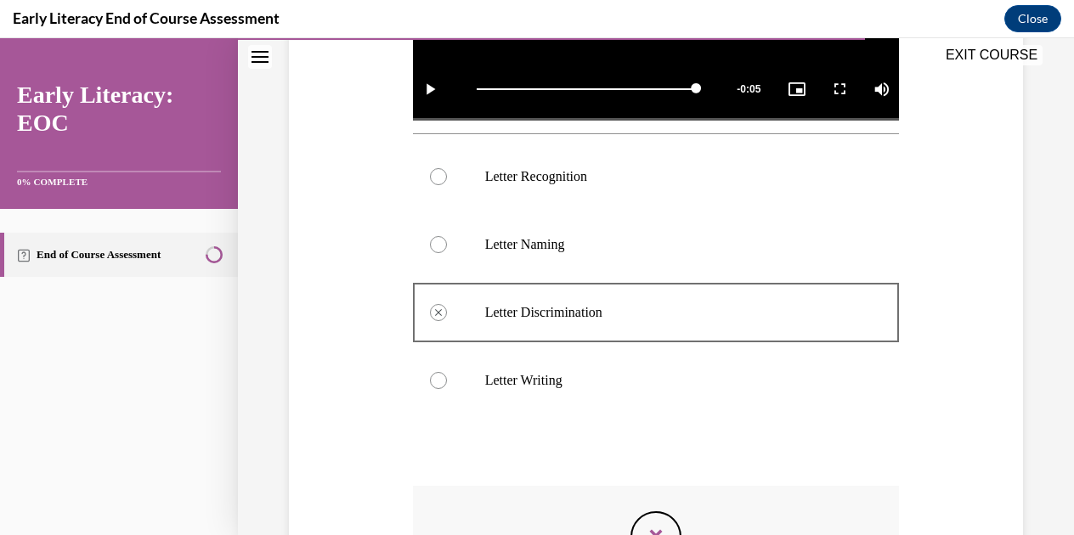
click at [544, 162] on div "Letter Recognition" at bounding box center [656, 177] width 487 height 68
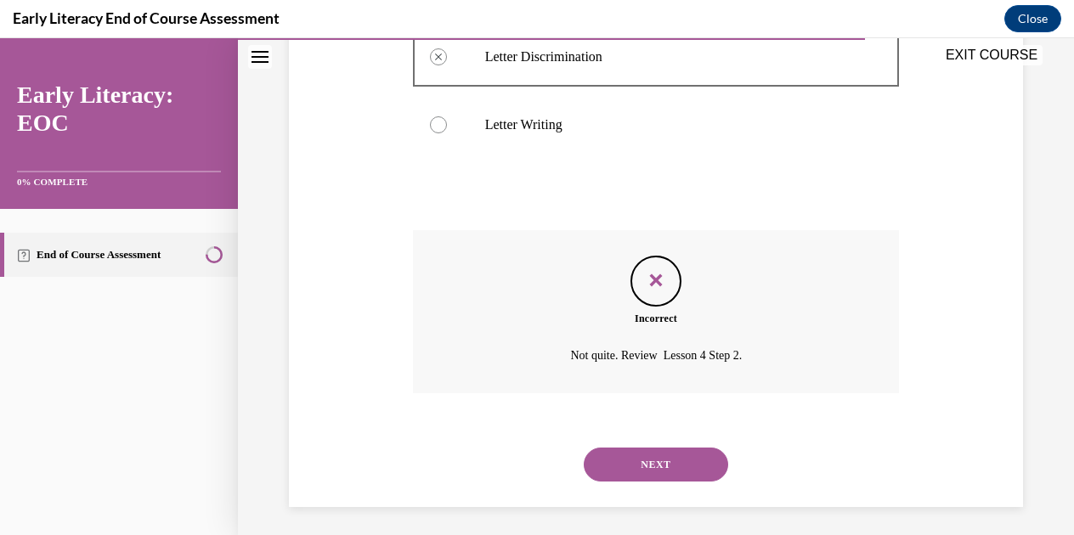
click at [687, 455] on button "NEXT" at bounding box center [656, 465] width 144 height 34
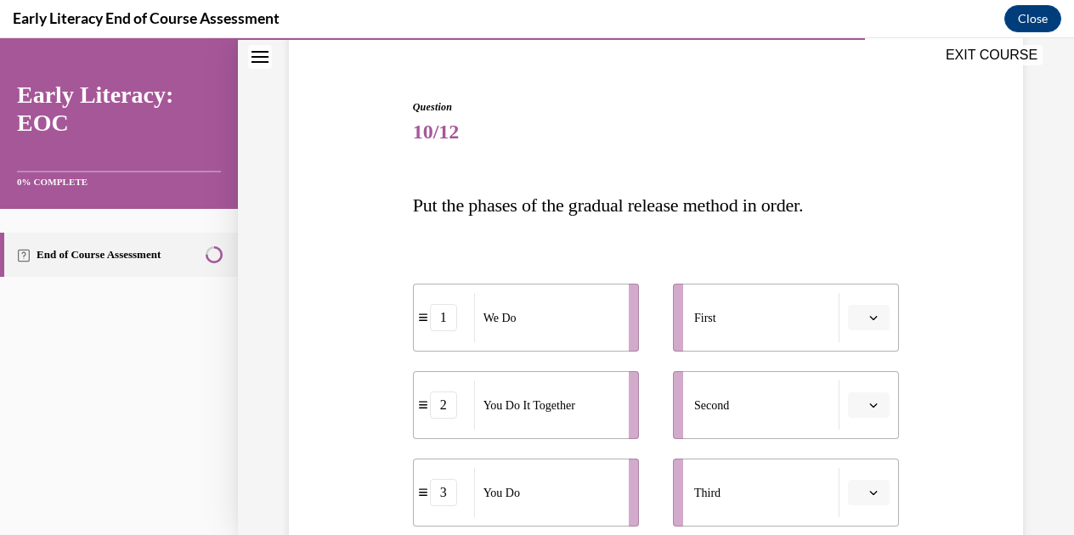
scroll to position [285, 0]
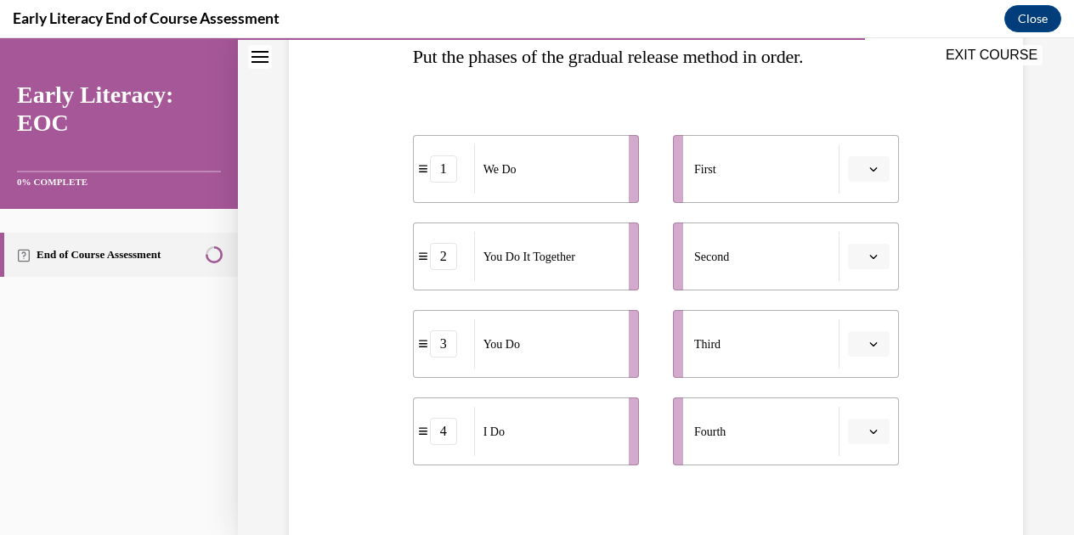
click at [867, 163] on span "button" at bounding box center [873, 169] width 12 height 12
click at [869, 165] on icon "button" at bounding box center [873, 169] width 8 height 8
click at [869, 171] on icon "button" at bounding box center [873, 169] width 8 height 8
click at [851, 350] on div "4" at bounding box center [856, 342] width 42 height 34
click at [869, 253] on icon "button" at bounding box center [873, 256] width 8 height 8
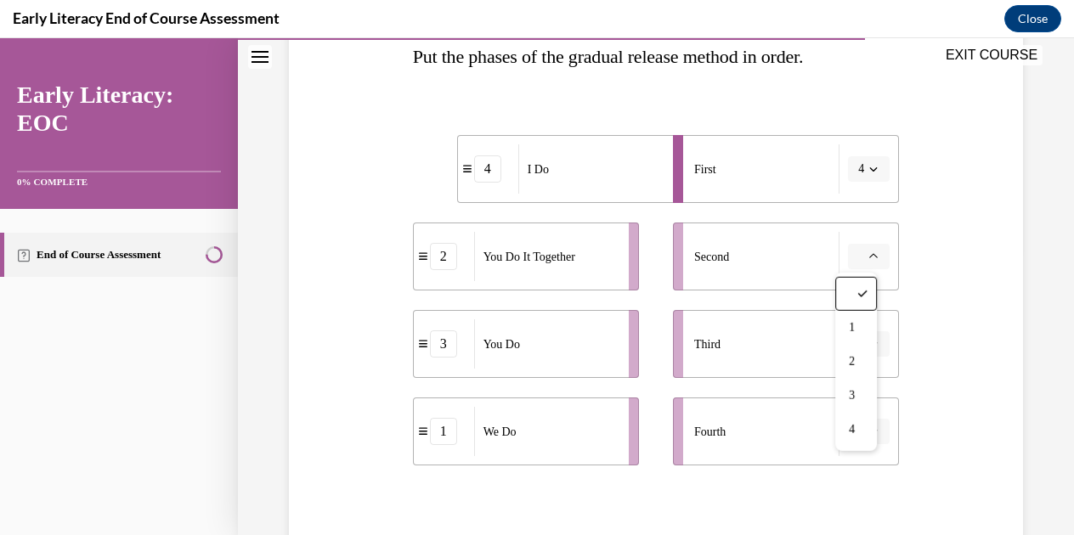
click at [869, 253] on icon "button" at bounding box center [873, 255] width 8 height 9
click at [863, 262] on button "button" at bounding box center [869, 256] width 42 height 25
click at [864, 325] on div "1" at bounding box center [856, 328] width 42 height 34
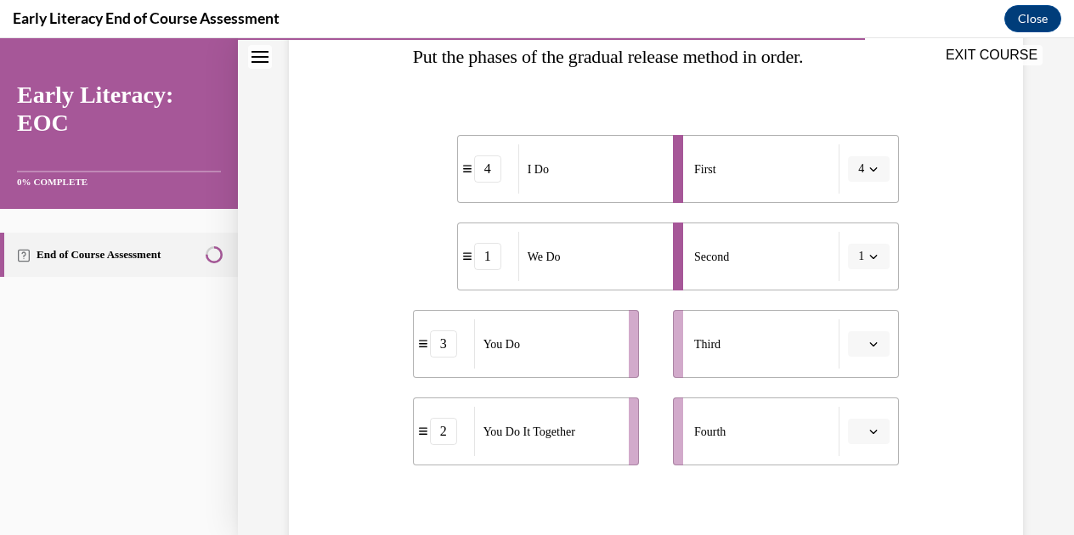
click at [873, 342] on button "button" at bounding box center [869, 343] width 42 height 25
click at [876, 229] on div "2" at bounding box center [856, 238] width 42 height 34
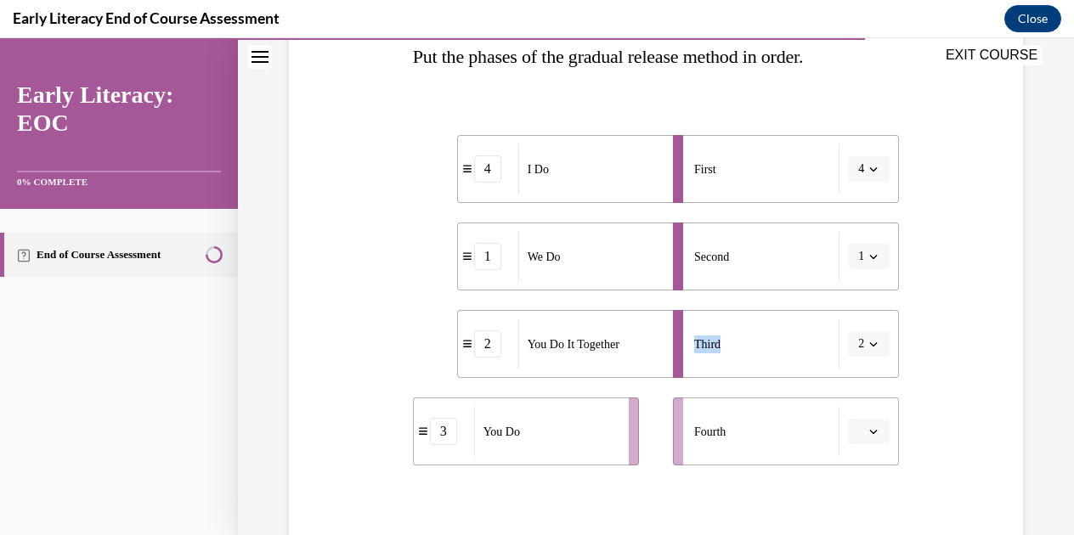
click at [876, 229] on li "Second 1" at bounding box center [786, 257] width 226 height 68
click at [867, 432] on span "button" at bounding box center [873, 432] width 12 height 12
click at [867, 436] on span "button" at bounding box center [873, 432] width 12 height 12
click at [858, 362] on div "3" at bounding box center [856, 359] width 42 height 34
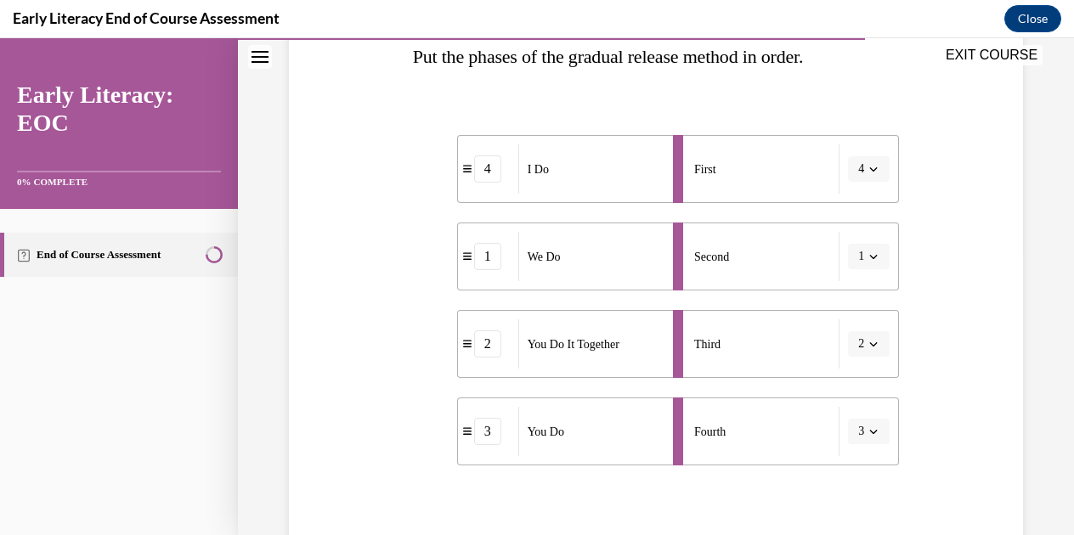
scroll to position [409, 0]
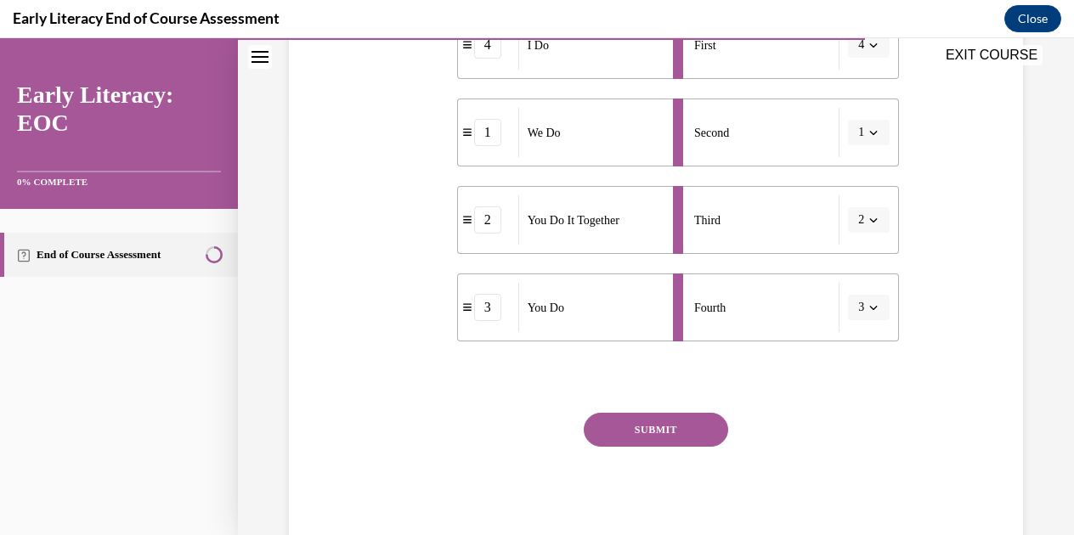
click at [661, 419] on button "SUBMIT" at bounding box center [656, 430] width 144 height 34
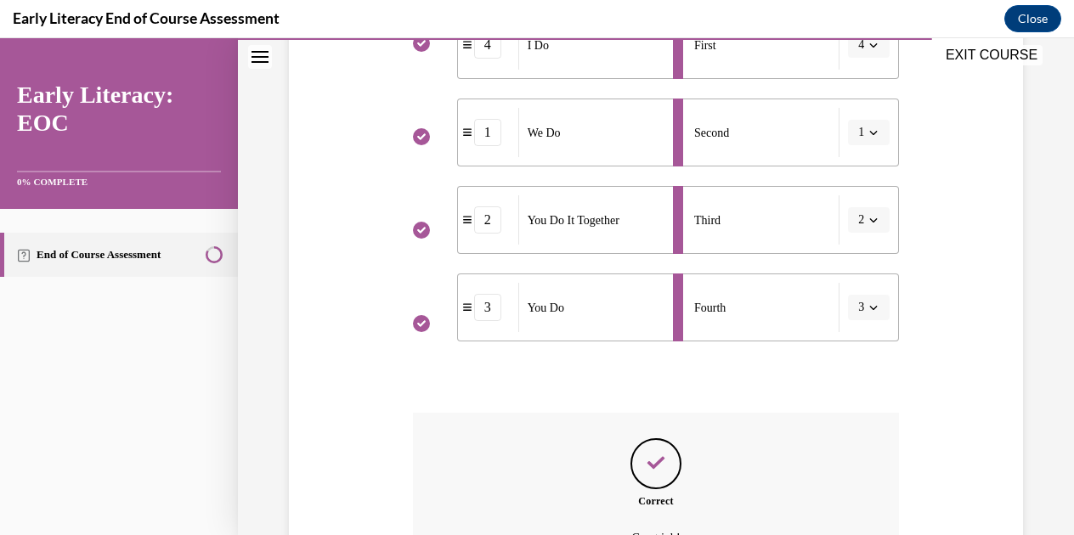
scroll to position [597, 0]
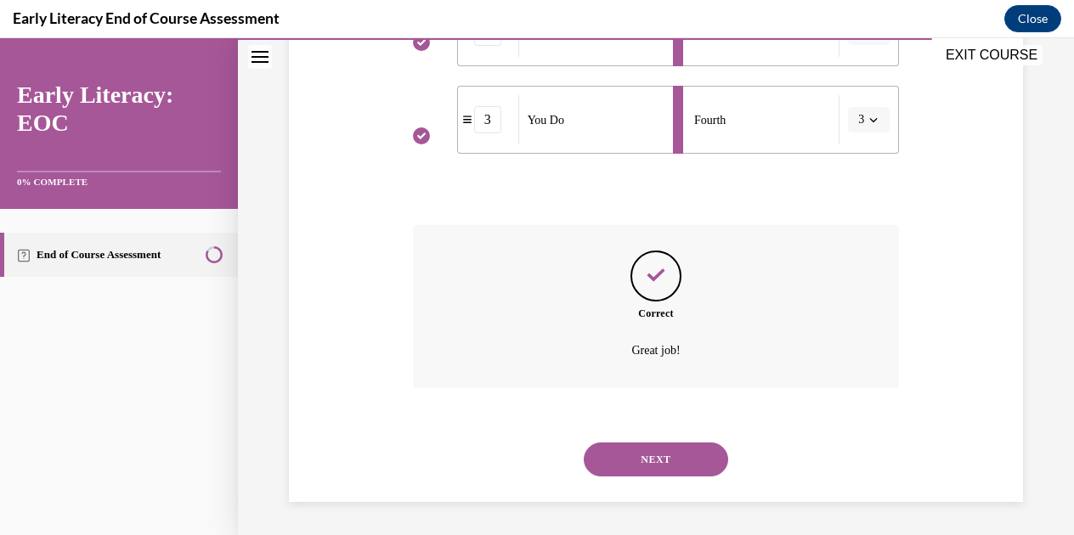
click at [675, 466] on button "NEXT" at bounding box center [656, 460] width 144 height 34
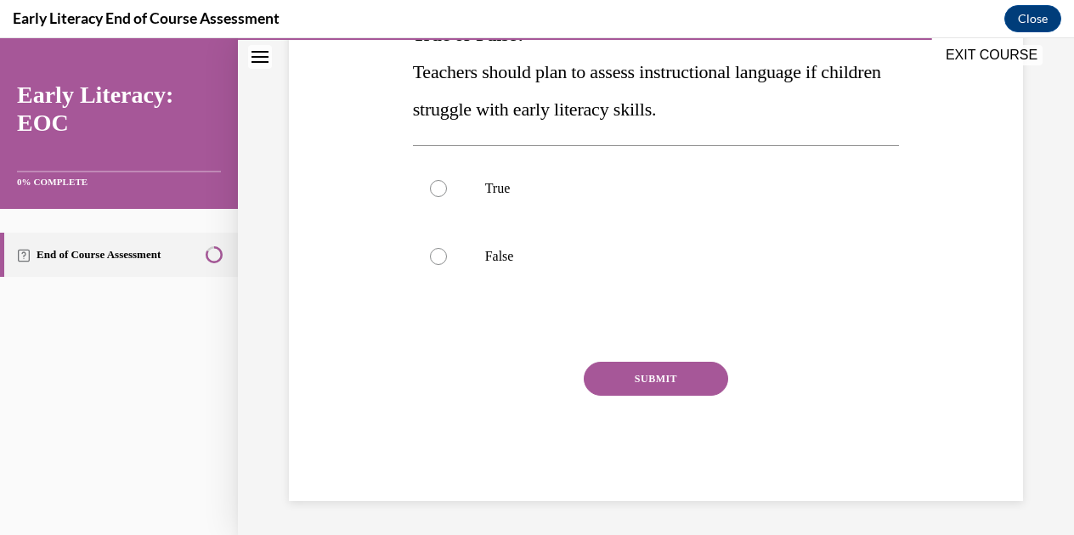
scroll to position [52, 0]
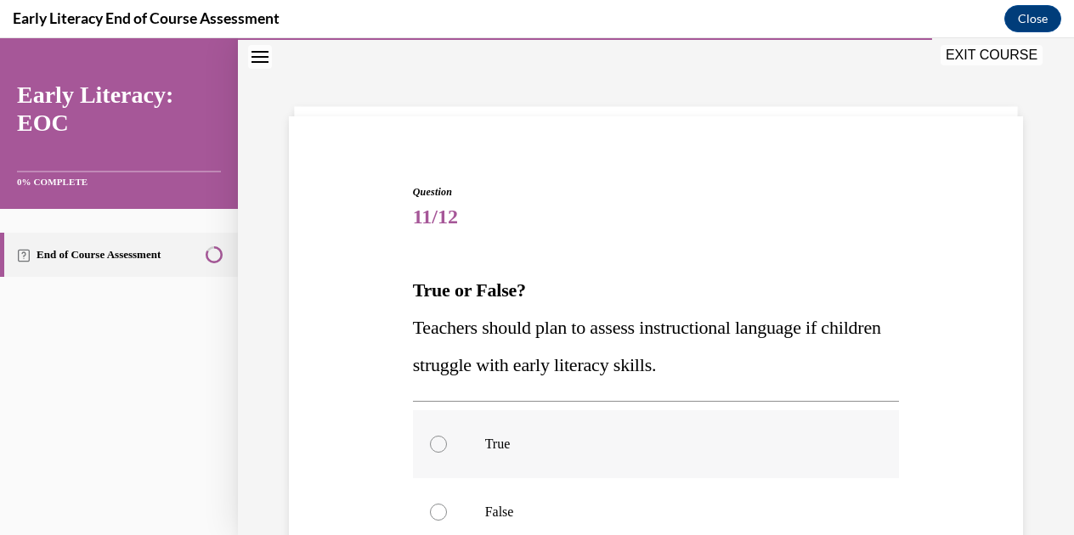
click at [688, 432] on div at bounding box center [656, 444] width 487 height 68
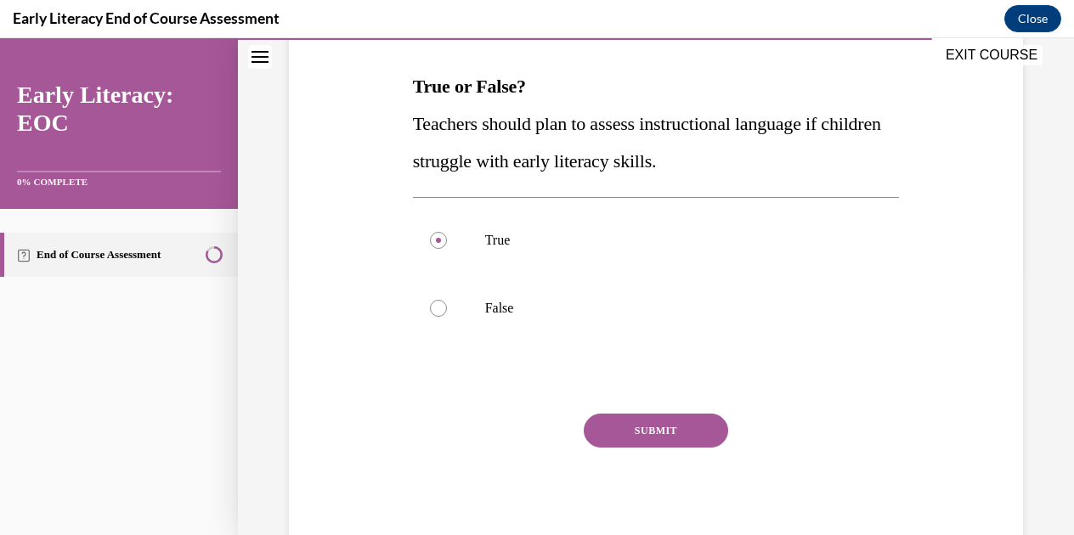
click at [686, 427] on button "SUBMIT" at bounding box center [656, 431] width 144 height 34
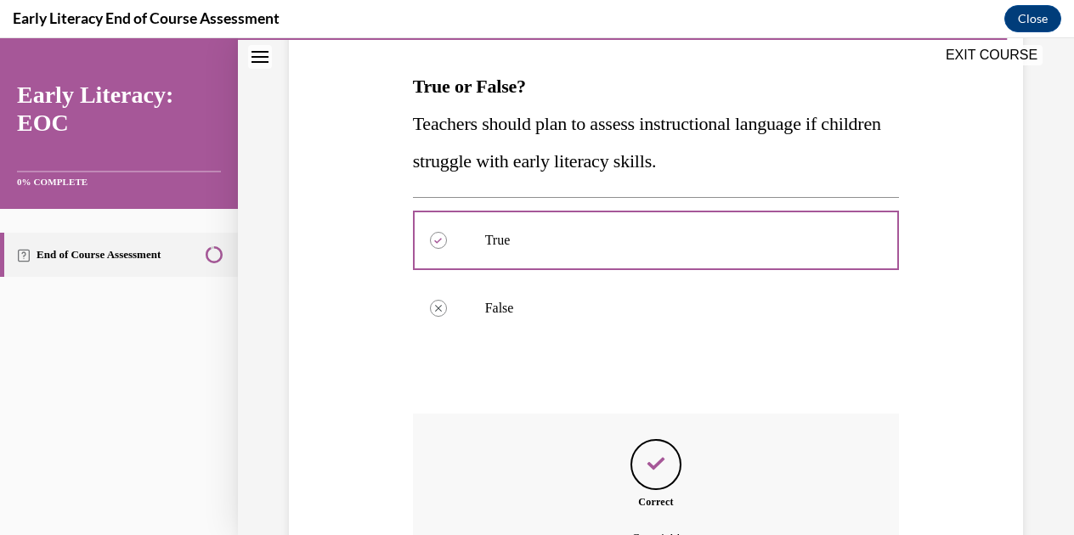
scroll to position [444, 0]
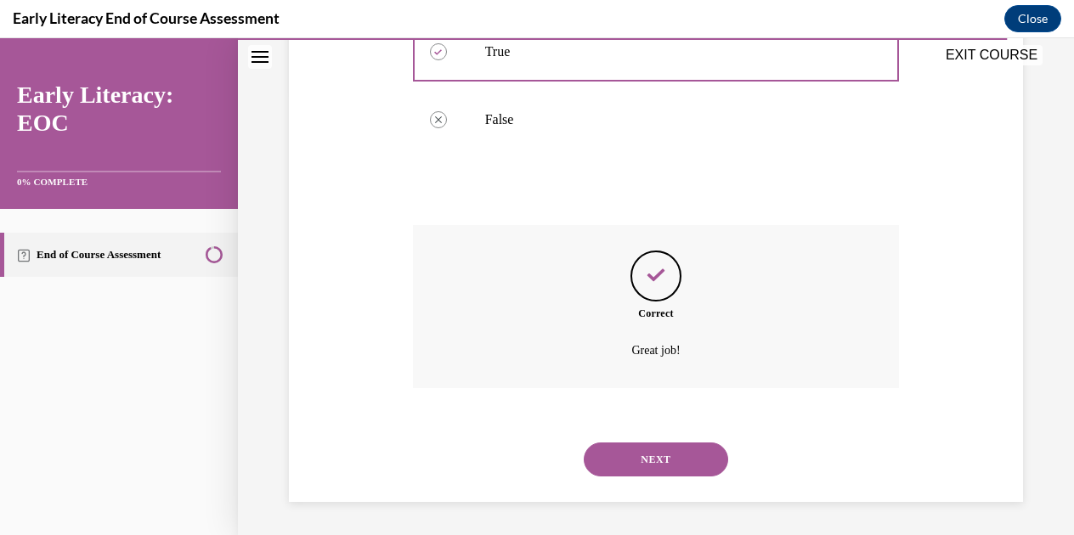
click at [668, 452] on button "NEXT" at bounding box center [656, 460] width 144 height 34
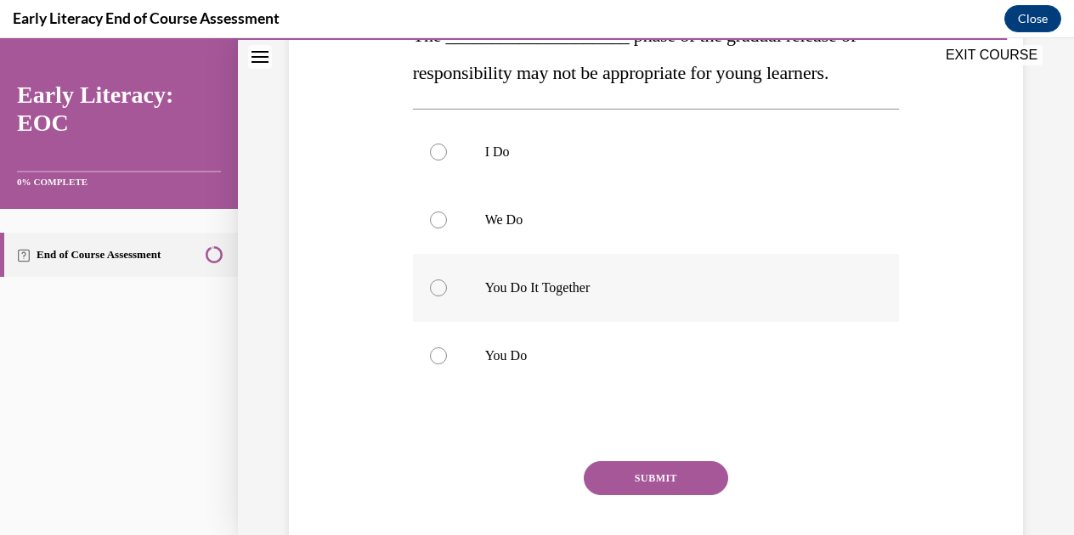
scroll to position [264, 0]
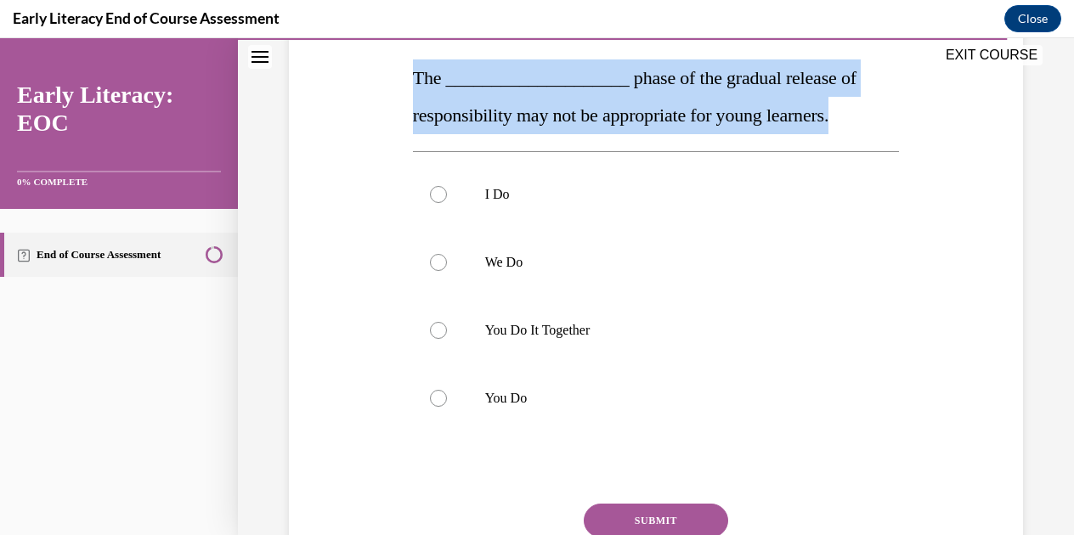
drag, startPoint x: 885, startPoint y: 112, endPoint x: 394, endPoint y: 88, distance: 491.6
click at [394, 88] on div "Question 12/12 The ____________________ phase of the gradual release of respons…" at bounding box center [656, 282] width 743 height 722
copy span "The ____________________ phase of the gradual release of responsibility may not…"
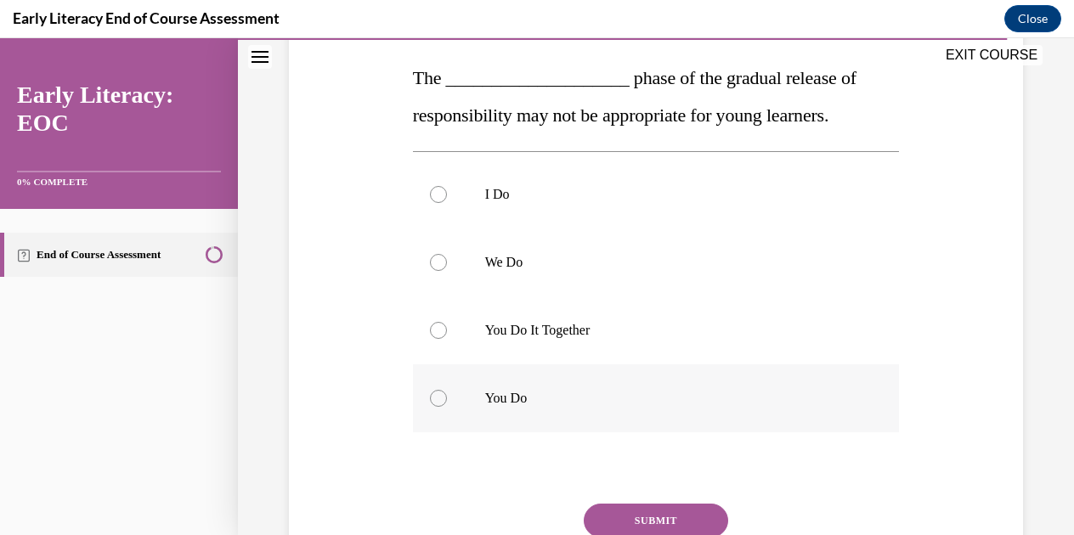
click at [426, 393] on div at bounding box center [656, 398] width 487 height 68
click at [613, 522] on button "SUBMIT" at bounding box center [656, 521] width 144 height 34
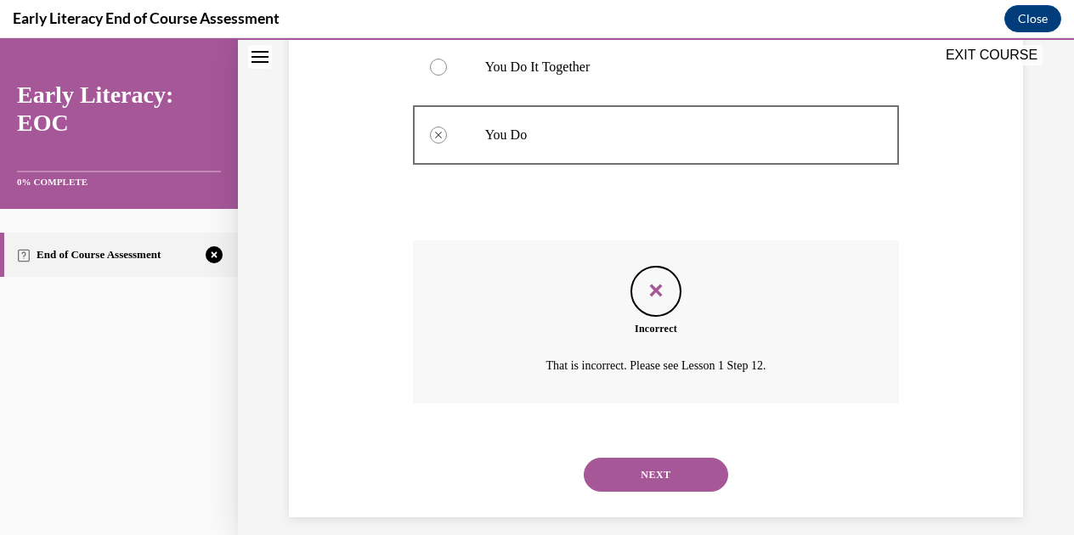
scroll to position [528, 0]
click at [664, 483] on button "NEXT" at bounding box center [656, 474] width 144 height 34
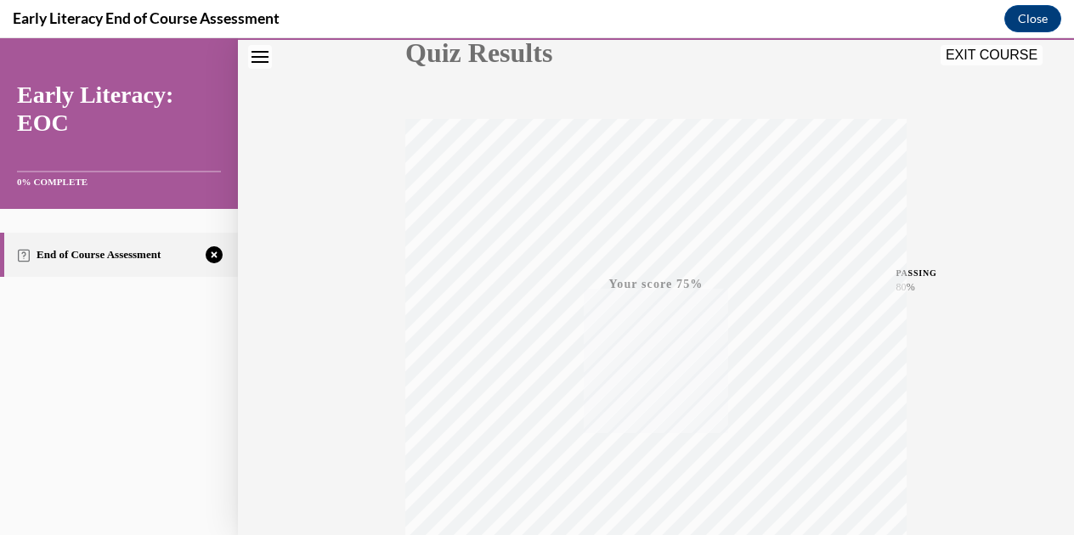
scroll to position [373, 0]
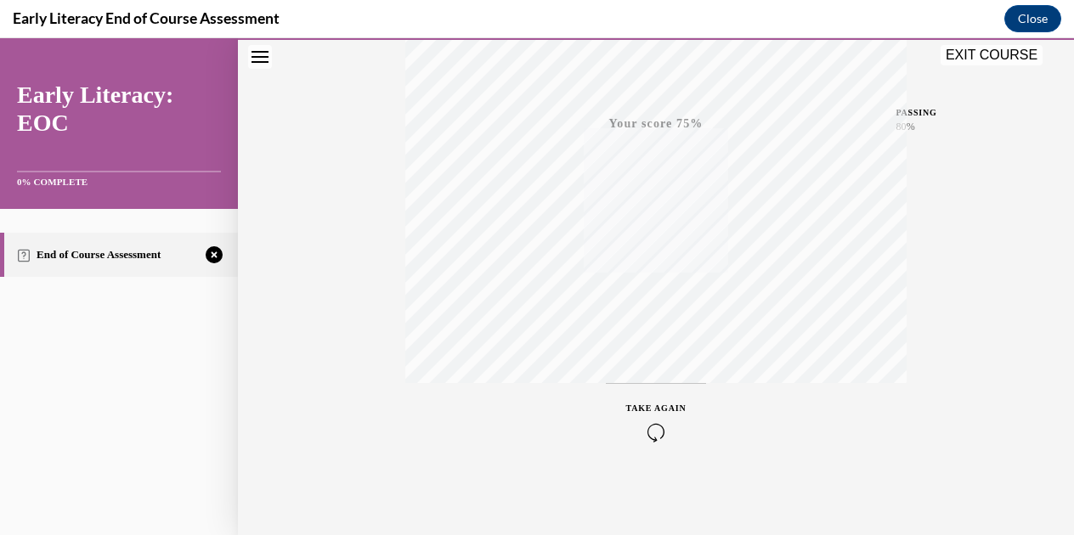
click at [647, 437] on icon "button" at bounding box center [656, 432] width 60 height 19
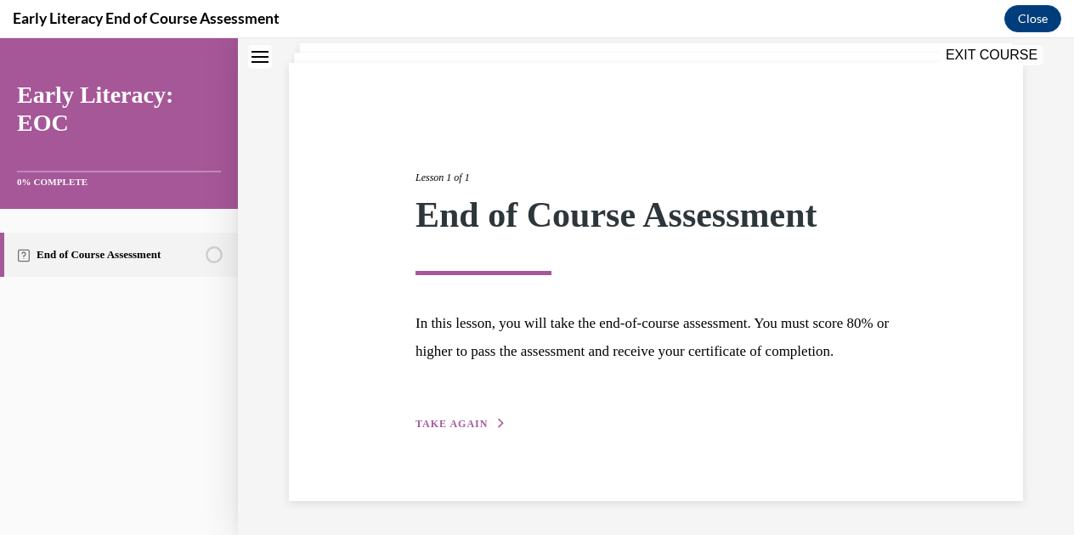
click at [455, 432] on button "TAKE AGAIN" at bounding box center [460, 423] width 91 height 15
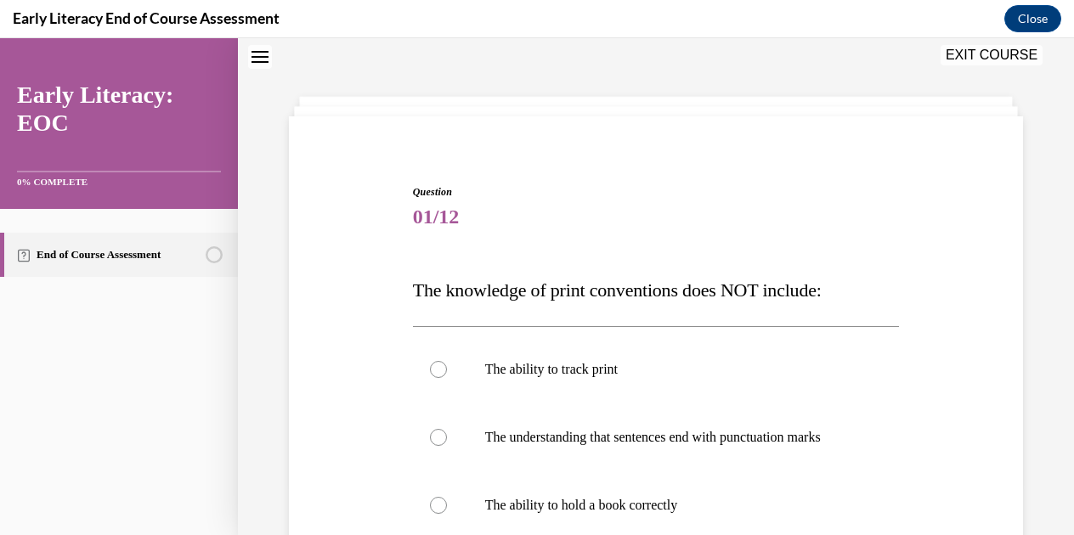
click at [455, 432] on div at bounding box center [656, 438] width 487 height 68
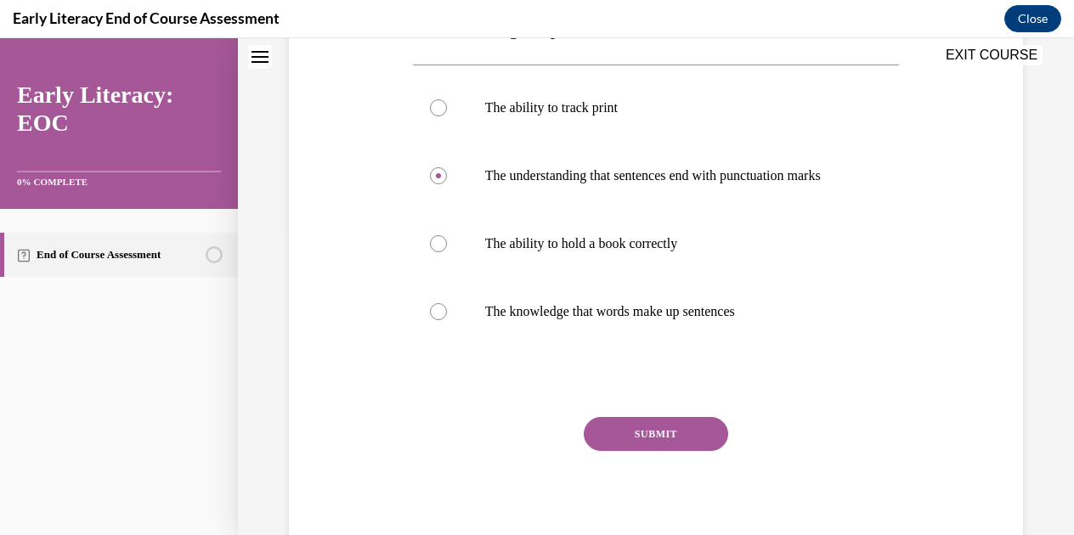
click at [594, 449] on button "SUBMIT" at bounding box center [656, 434] width 144 height 34
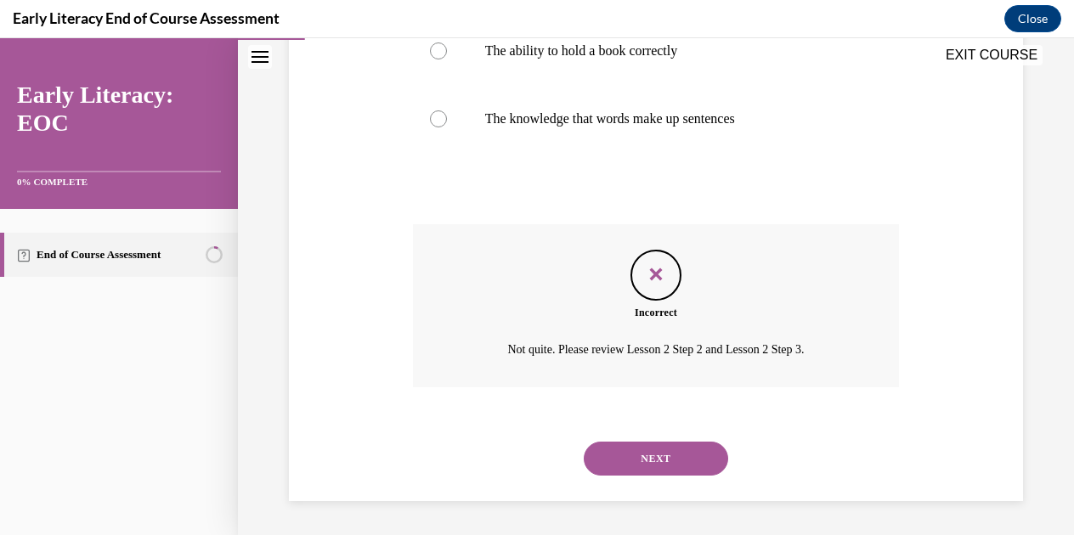
scroll to position [522, 0]
click at [594, 449] on button "NEXT" at bounding box center [656, 459] width 144 height 34
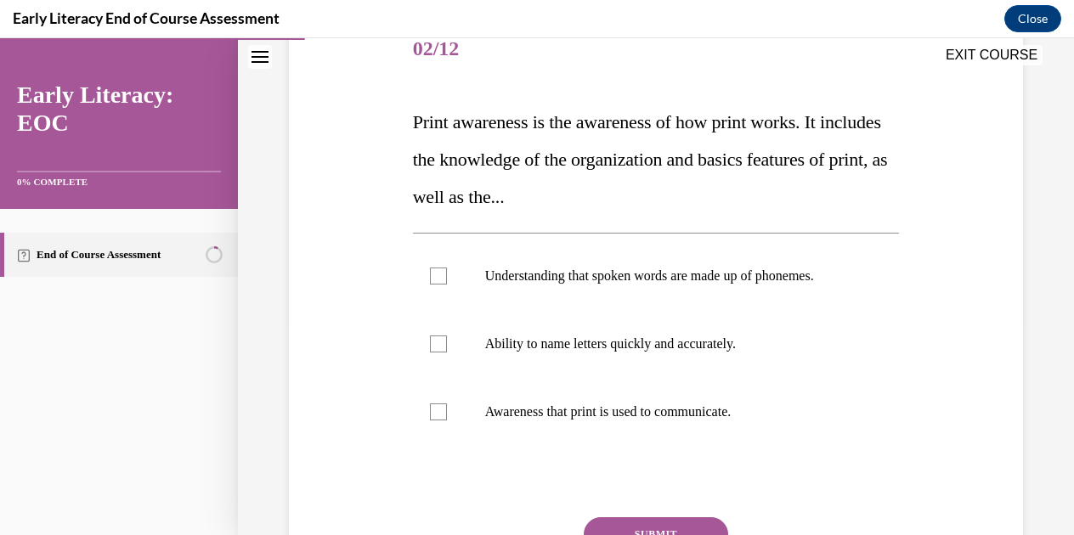
scroll to position [227, 0]
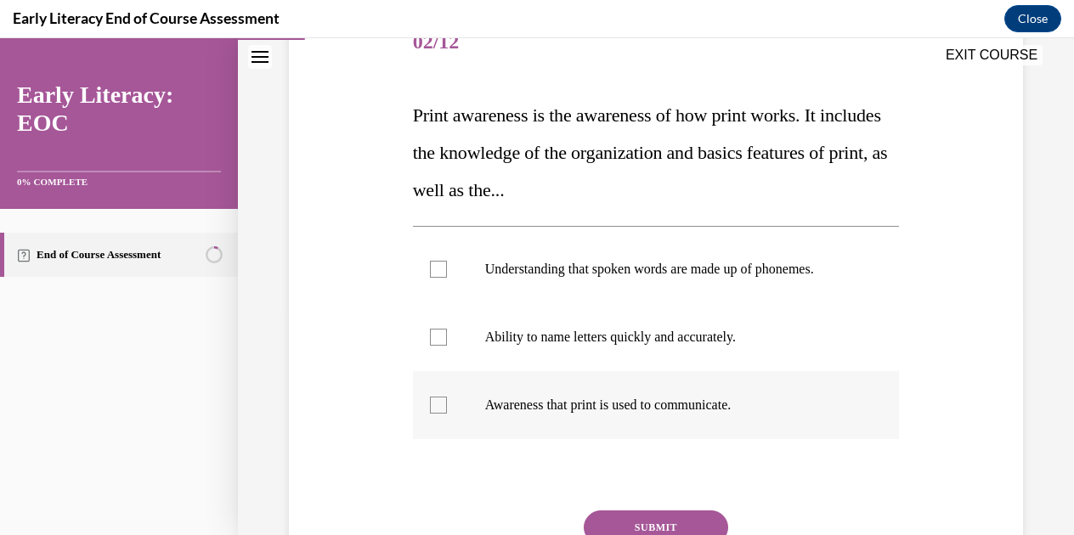
click at [604, 410] on p "Awareness that print is used to communicate." at bounding box center [671, 405] width 372 height 17
click at [656, 529] on button "SUBMIT" at bounding box center [656, 528] width 144 height 34
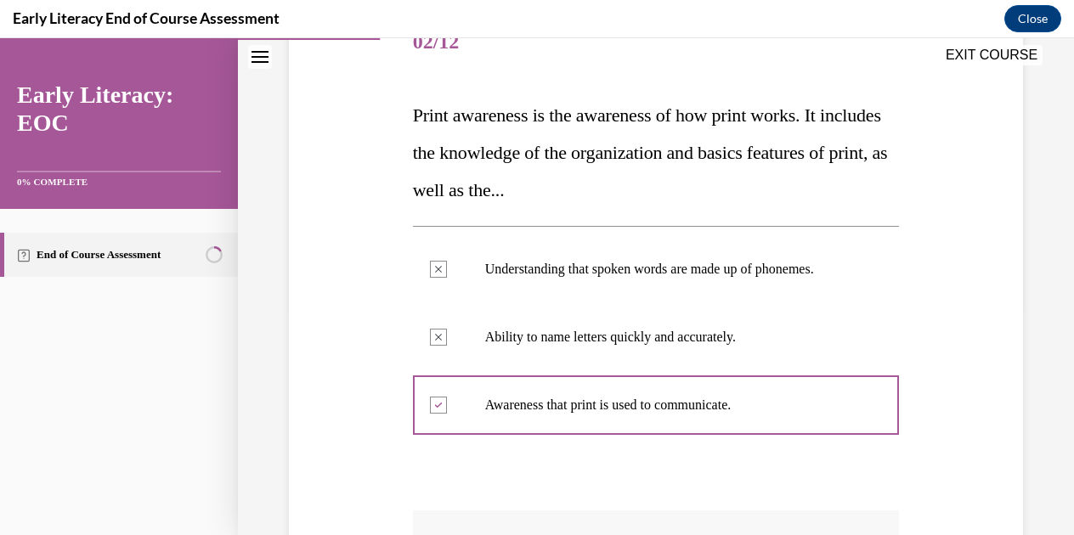
scroll to position [437, 0]
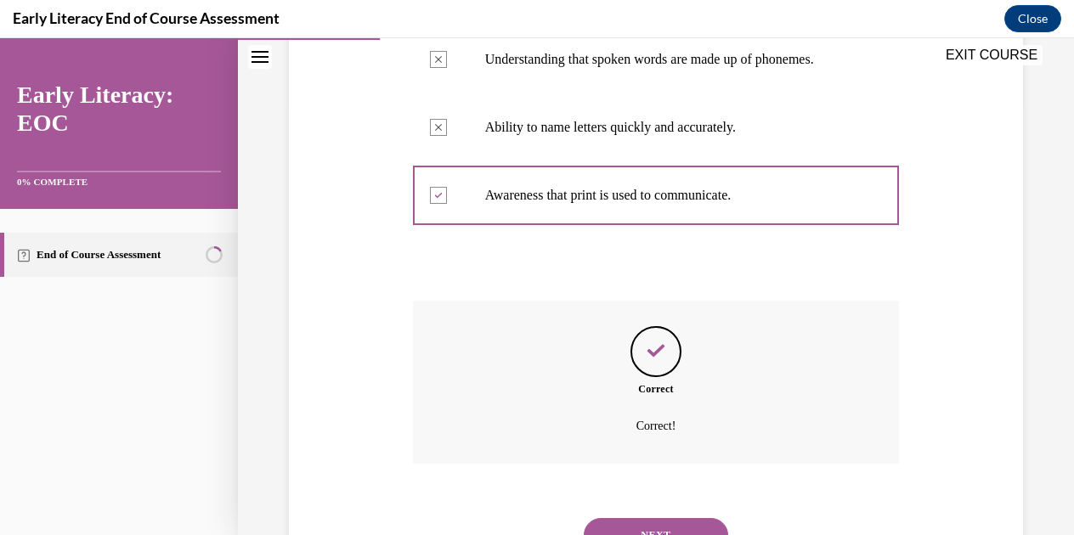
click at [658, 521] on button "NEXT" at bounding box center [656, 535] width 144 height 34
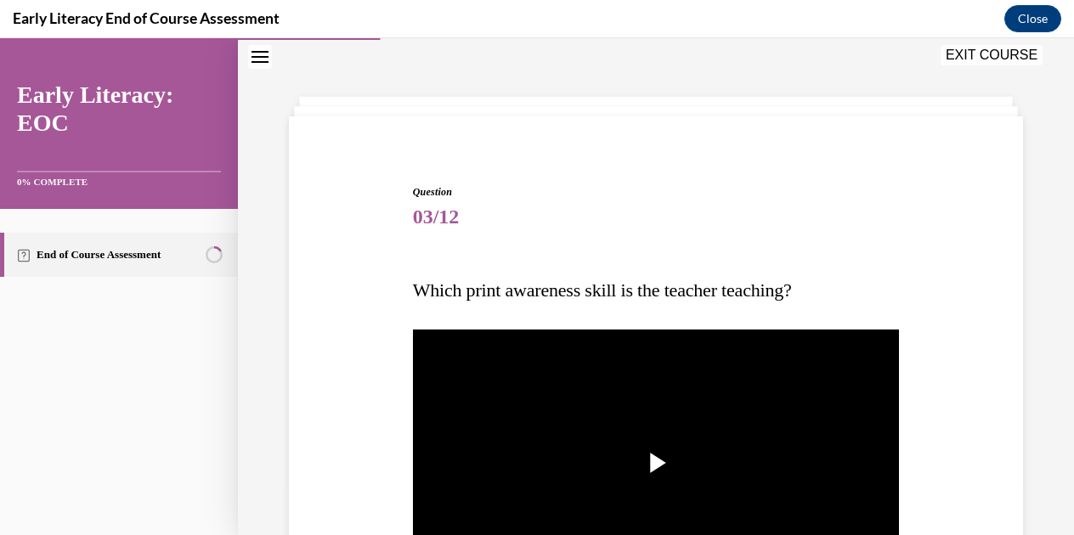
scroll to position [381, 0]
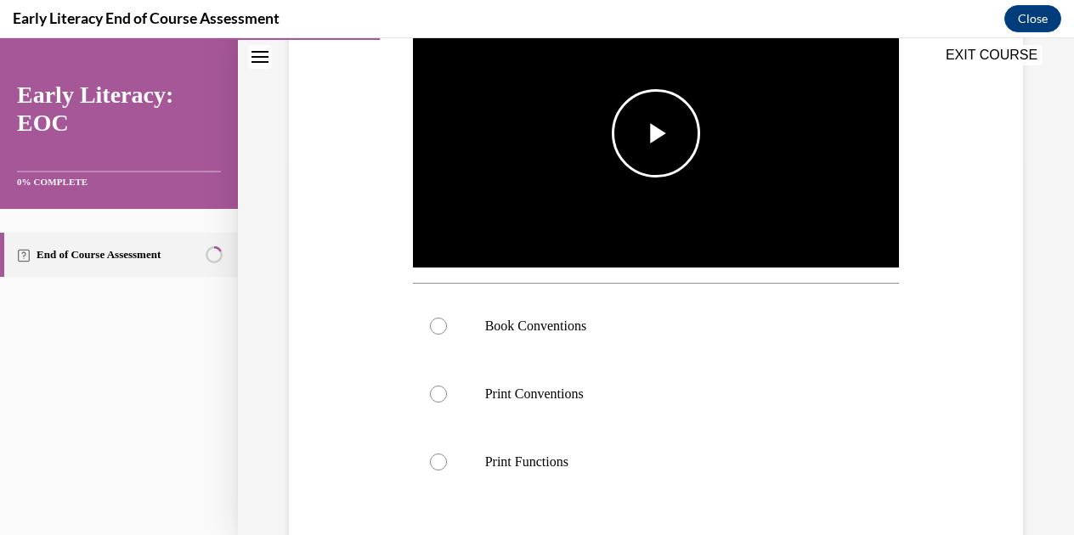
click at [656, 133] on span "Video player" at bounding box center [656, 133] width 0 height 0
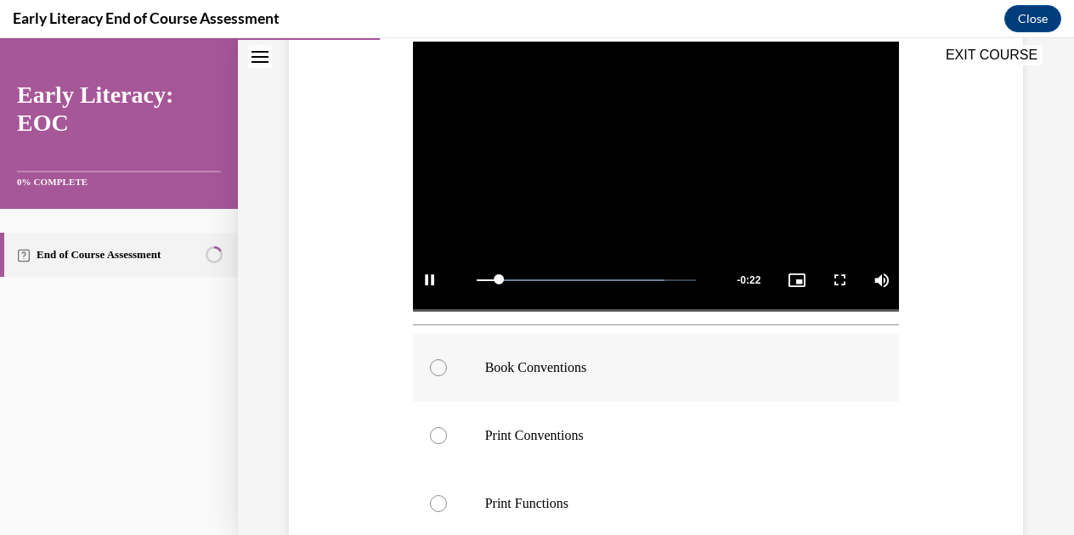
click at [474, 366] on div at bounding box center [656, 368] width 487 height 68
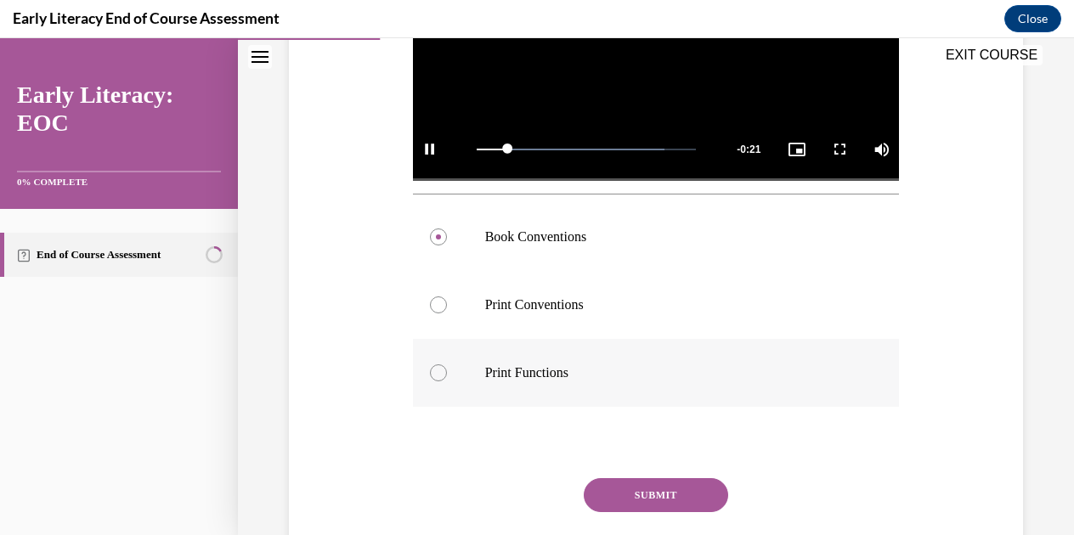
scroll to position [476, 0]
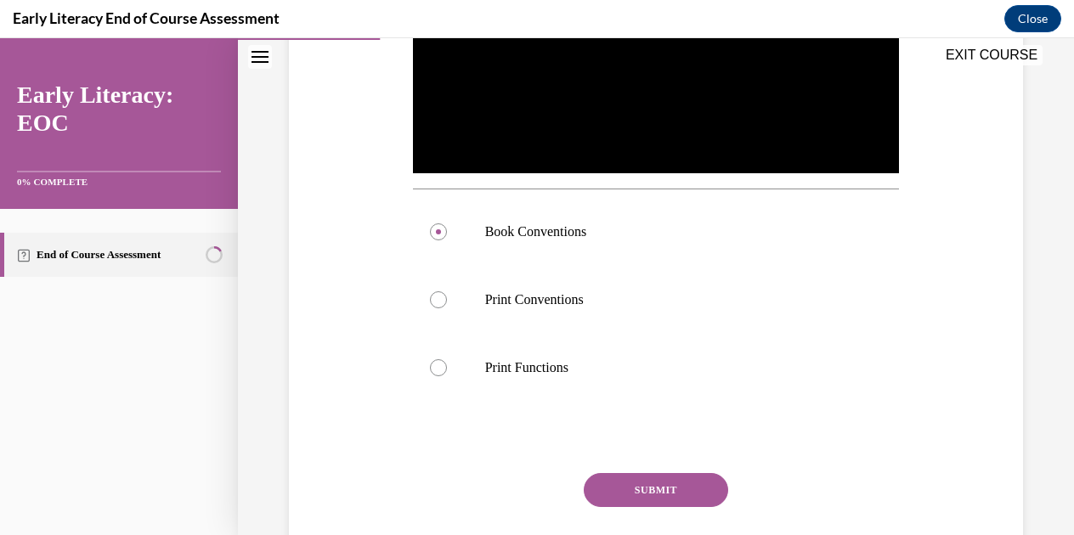
click at [666, 477] on button "SUBMIT" at bounding box center [656, 490] width 144 height 34
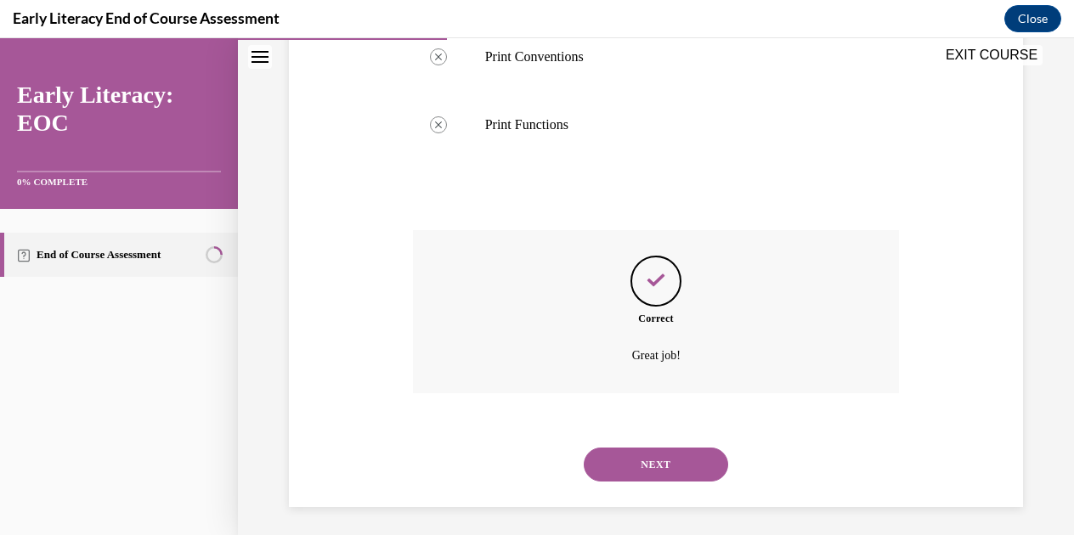
click at [662, 457] on button "NEXT" at bounding box center [656, 465] width 144 height 34
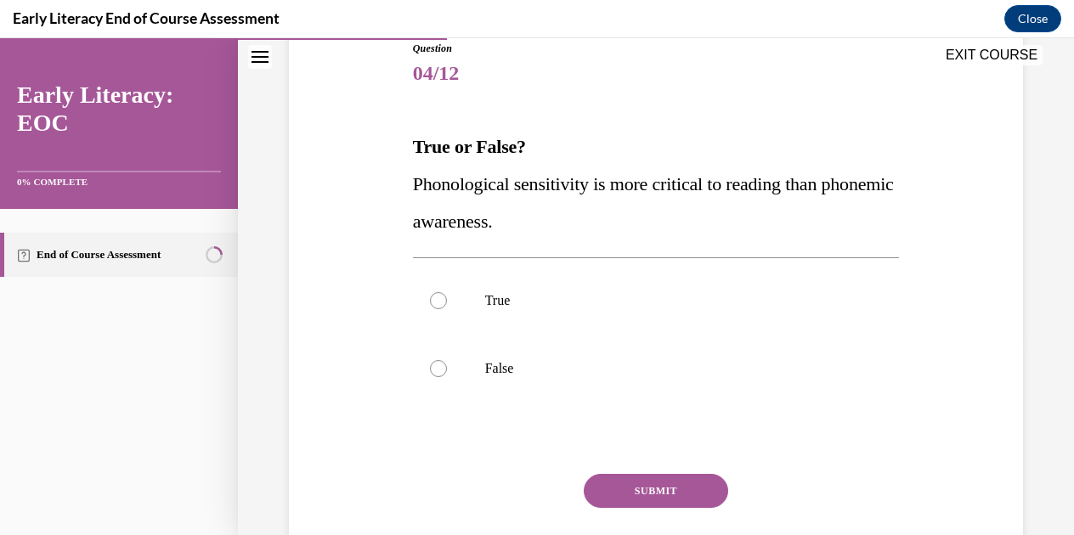
scroll to position [196, 0]
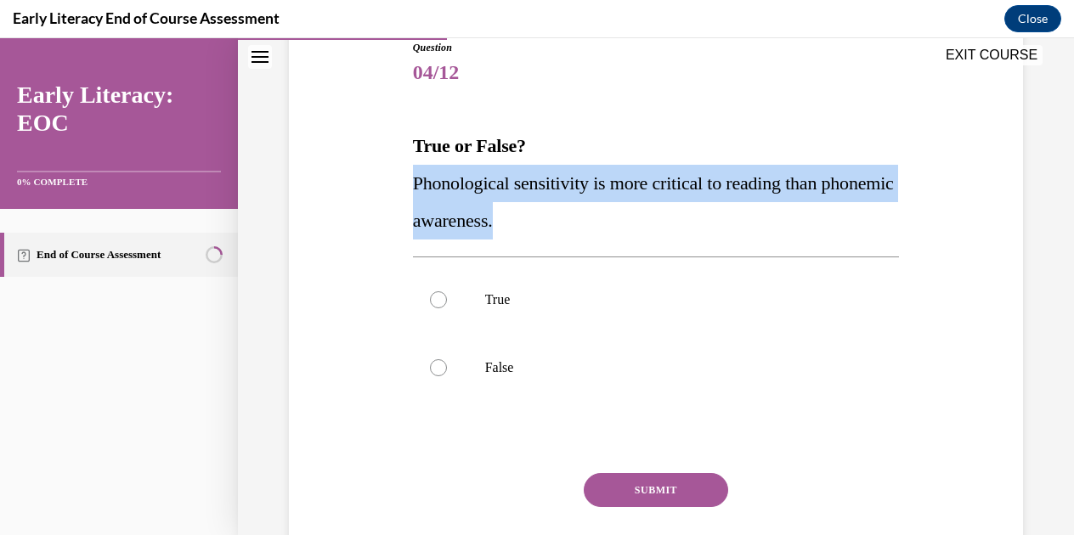
drag, startPoint x: 588, startPoint y: 224, endPoint x: 409, endPoint y: 185, distance: 182.6
click at [409, 185] on div "Question 04/12 True or False? Phonological sensitivity is more critical to read…" at bounding box center [656, 313] width 495 height 598
copy span "Phonological sensitivity is more critical to reading than phonemic awareness."
click at [552, 189] on span "Phonological sensitivity is more critical to reading than phonemic awareness." at bounding box center [653, 201] width 481 height 59
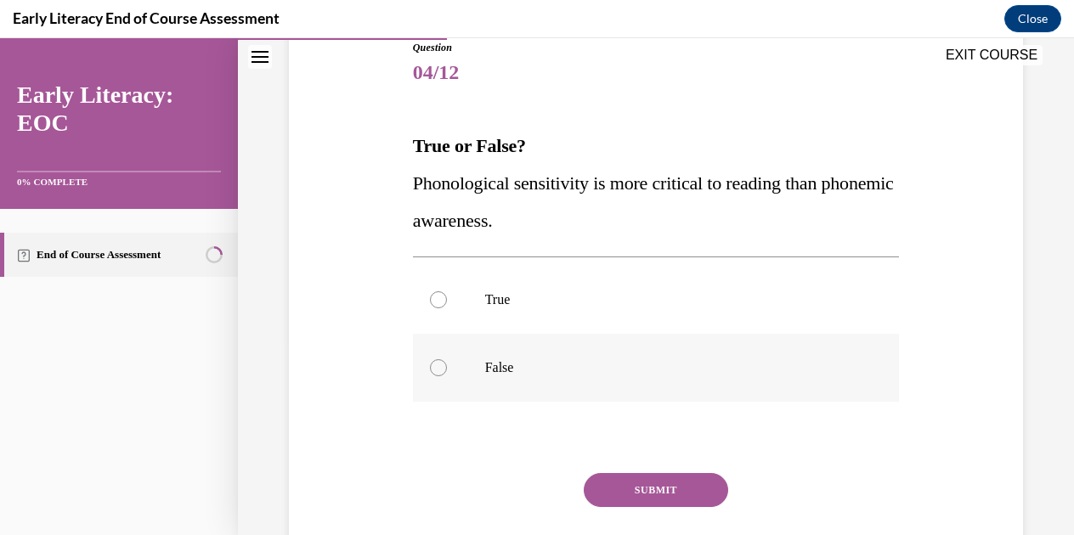
click at [492, 356] on div at bounding box center [656, 368] width 487 height 68
click at [629, 483] on button "SUBMIT" at bounding box center [656, 490] width 144 height 34
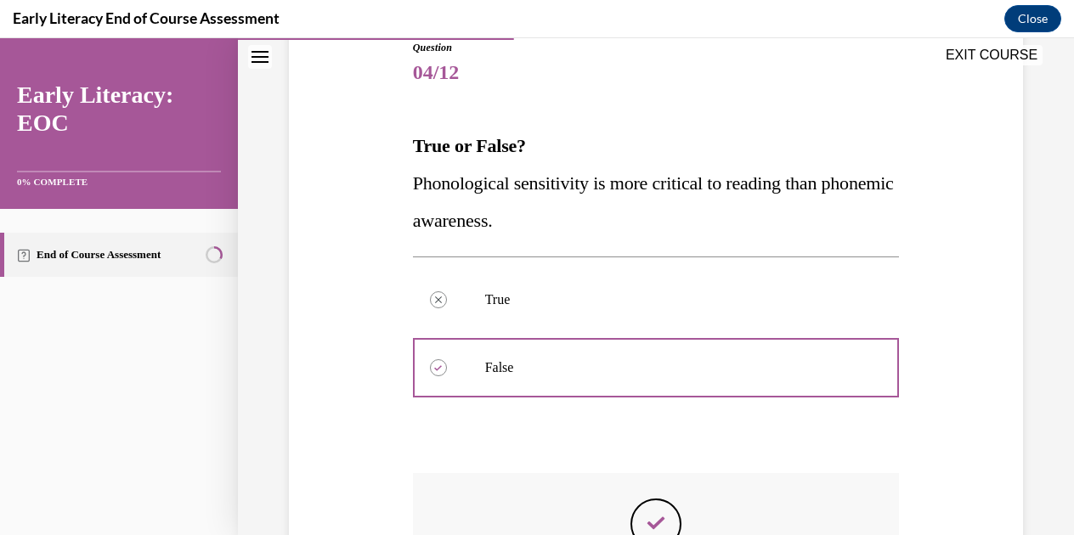
scroll to position [444, 0]
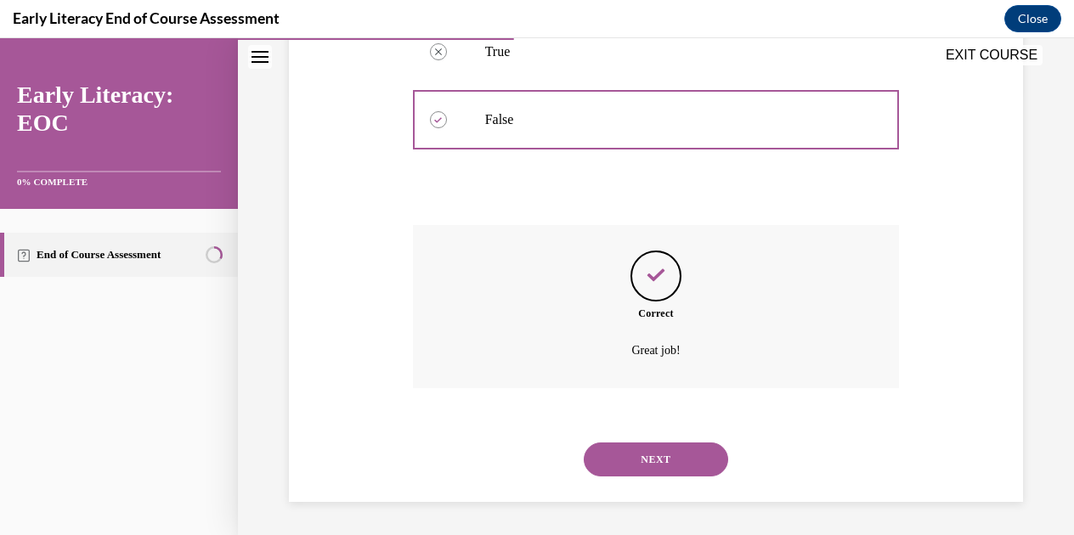
click at [652, 458] on button "NEXT" at bounding box center [656, 460] width 144 height 34
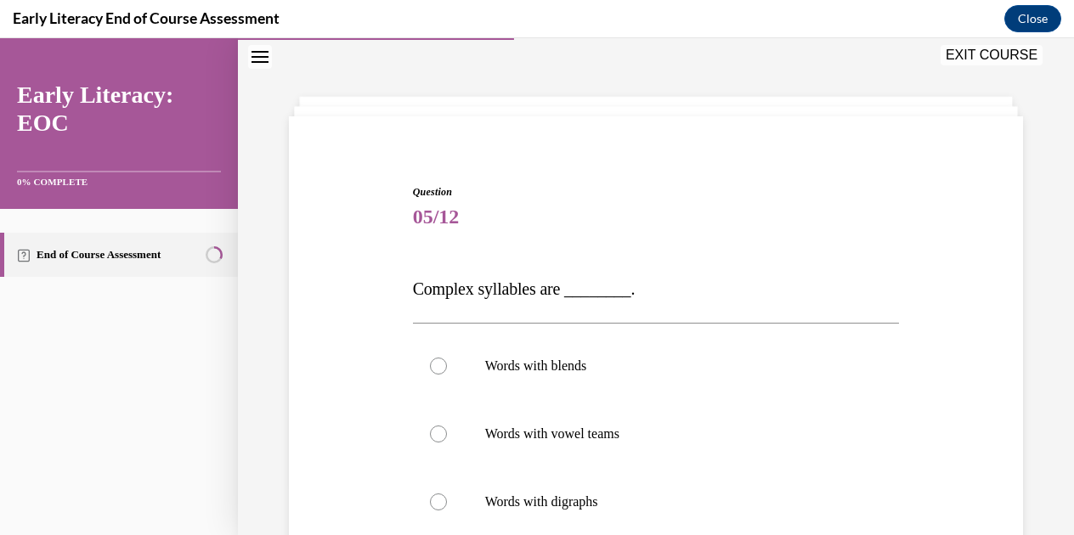
scroll to position [179, 0]
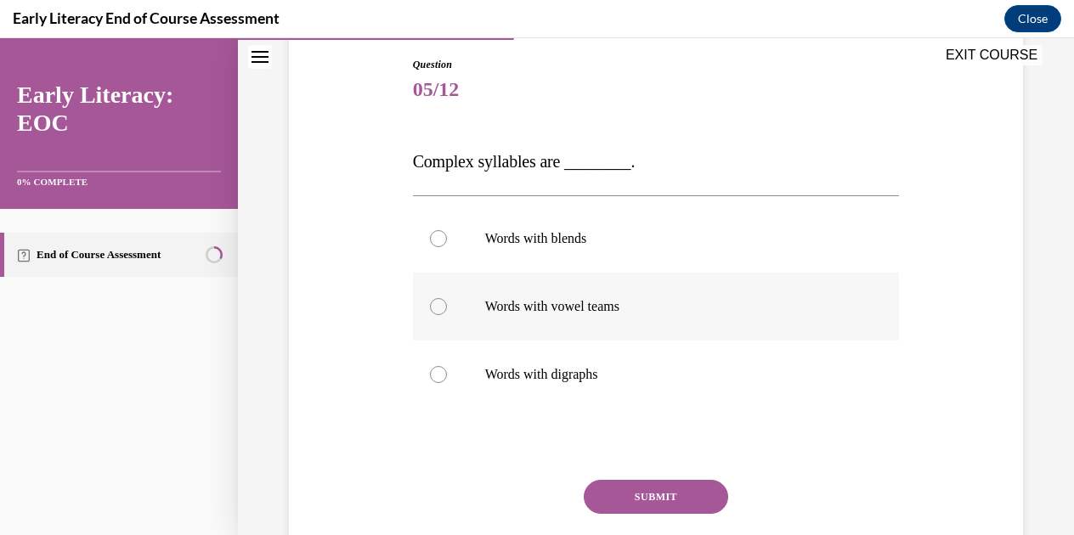
click at [632, 318] on div at bounding box center [656, 307] width 487 height 68
click at [642, 489] on button "SUBMIT" at bounding box center [656, 497] width 144 height 34
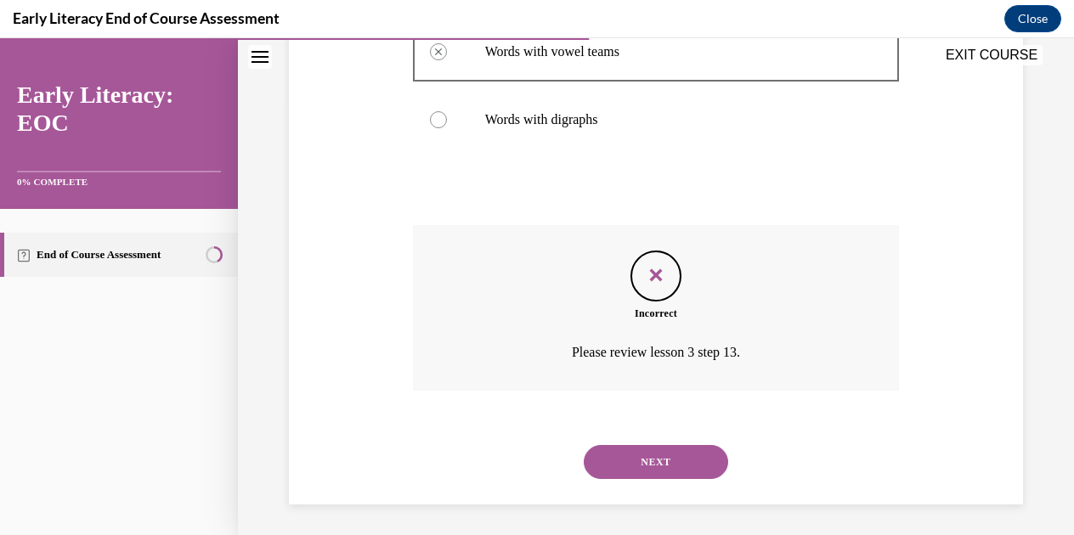
scroll to position [437, 0]
click at [654, 443] on button "NEXT" at bounding box center [656, 460] width 144 height 34
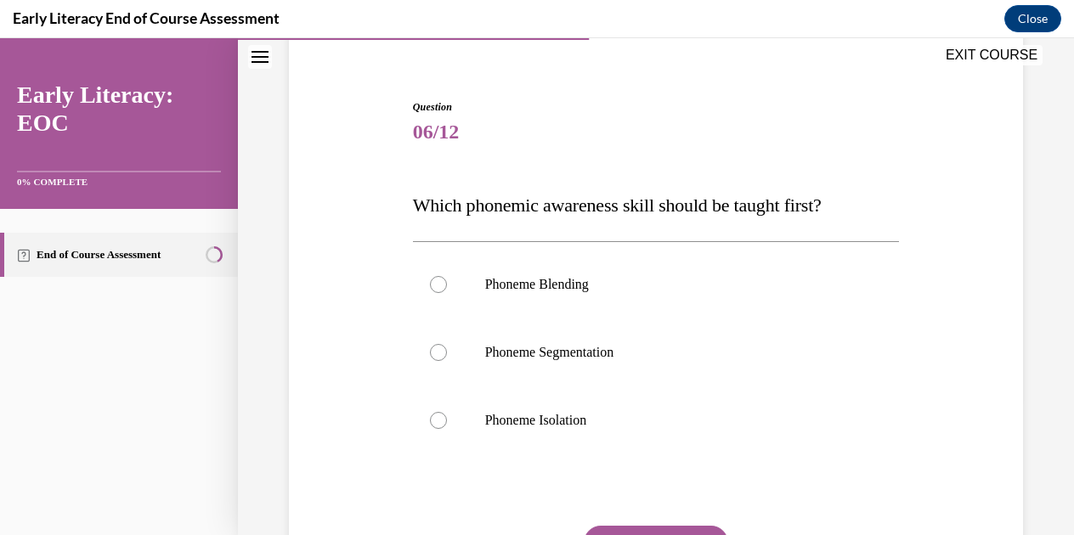
scroll to position [158, 0]
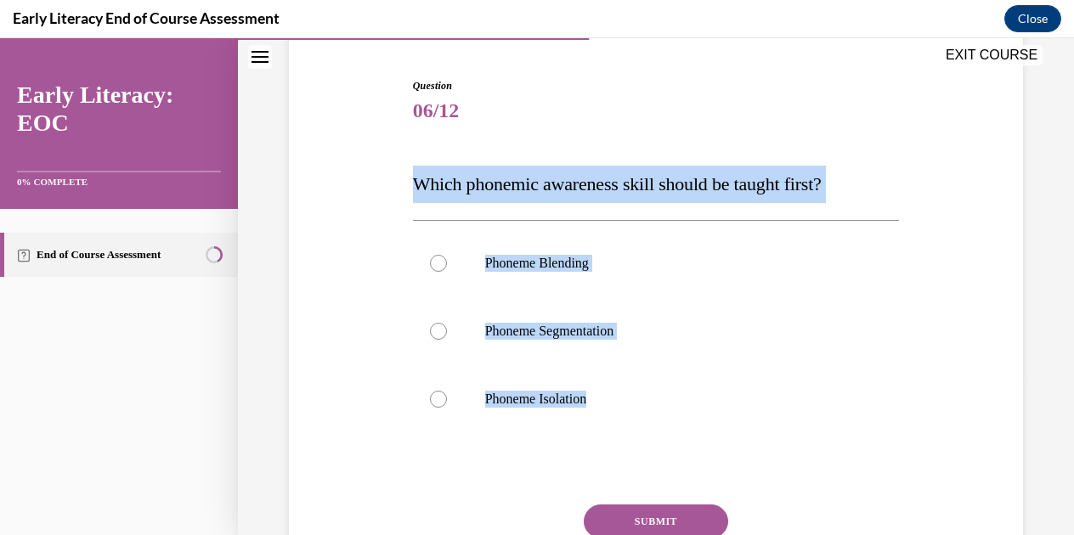
drag, startPoint x: 664, startPoint y: 404, endPoint x: 362, endPoint y: 188, distance: 371.5
click at [362, 188] on div "Question 06/12 Which phonemic awareness skill should be taught first? Phoneme B…" at bounding box center [656, 335] width 743 height 617
copy div "Which phonemic awareness skill should be taught first? Phoneme Blending Phoneme…"
click at [576, 393] on p "Phoneme Isolation" at bounding box center [671, 399] width 372 height 17
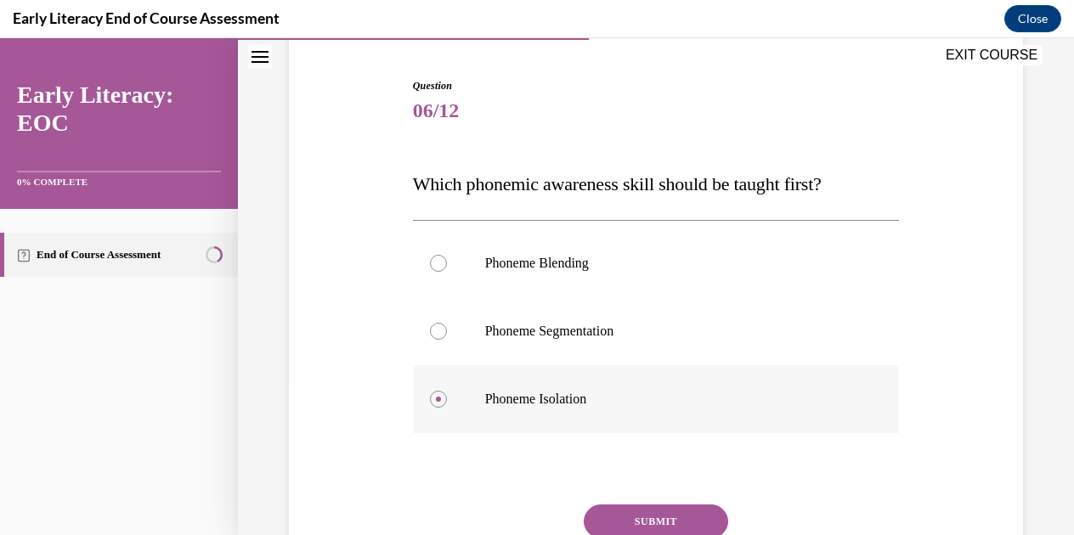
scroll to position [249, 0]
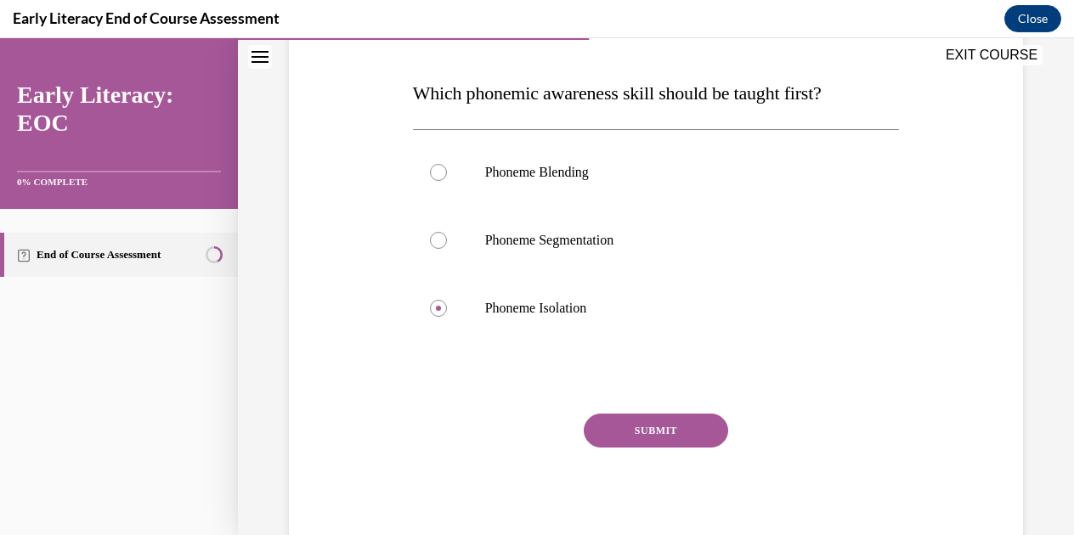
click at [644, 426] on button "SUBMIT" at bounding box center [656, 431] width 144 height 34
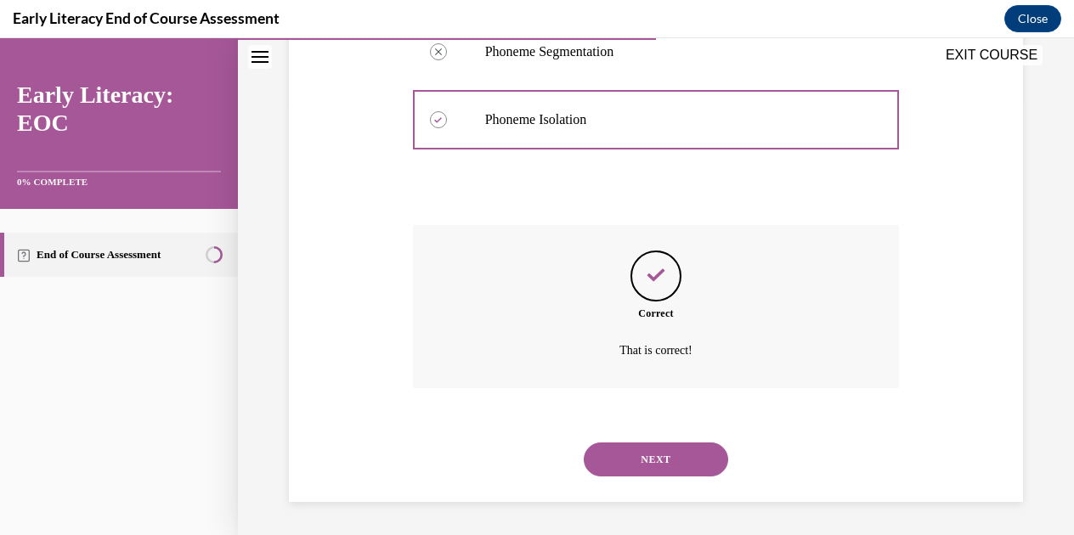
click at [649, 451] on button "NEXT" at bounding box center [656, 460] width 144 height 34
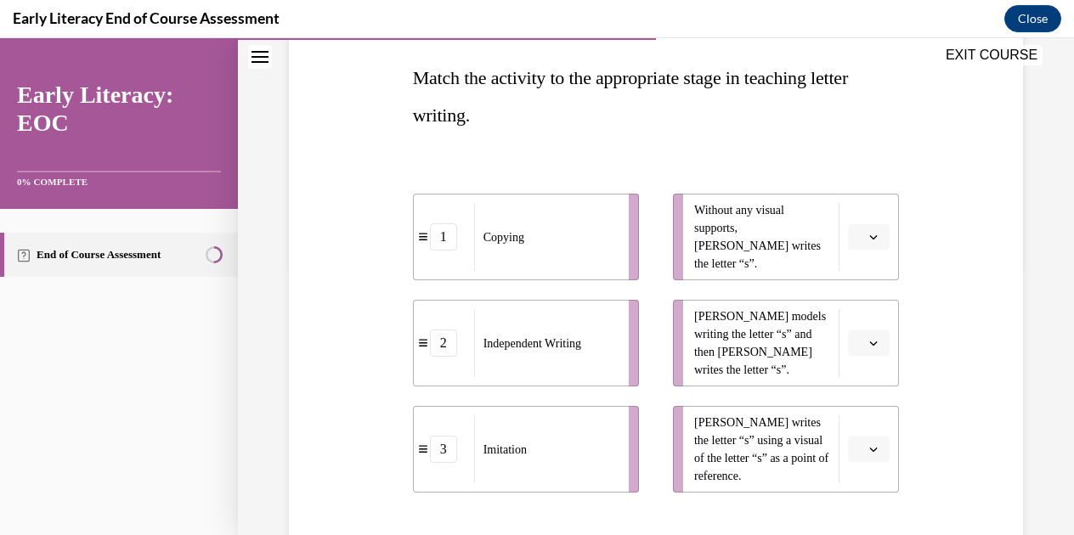
scroll to position [307, 0]
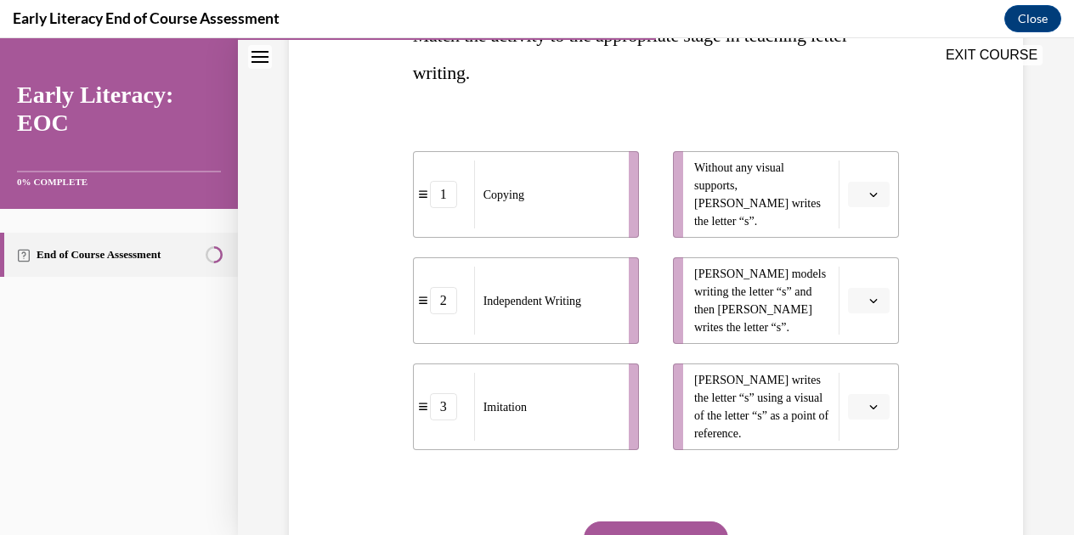
click at [867, 195] on span "button" at bounding box center [873, 195] width 12 height 12
click at [865, 292] on div "2" at bounding box center [856, 300] width 42 height 34
click at [858, 300] on span "Please select an option" at bounding box center [861, 300] width 6 height 17
click at [855, 303] on button "button" at bounding box center [869, 300] width 42 height 25
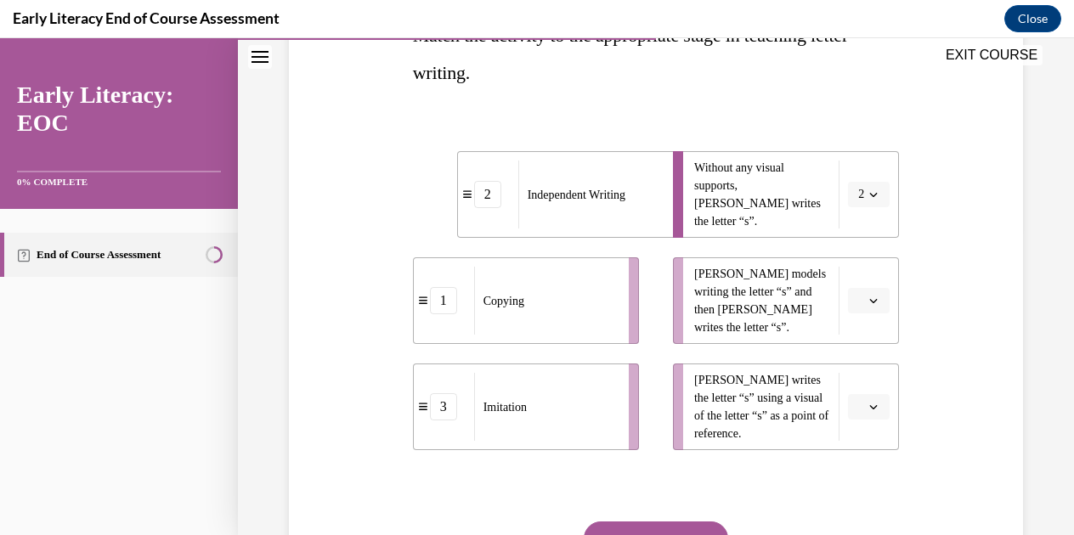
click at [855, 303] on button "button" at bounding box center [869, 300] width 42 height 25
click at [861, 307] on button "button" at bounding box center [869, 300] width 42 height 25
click at [855, 431] on div "3" at bounding box center [856, 440] width 42 height 34
click at [856, 401] on button "button" at bounding box center [869, 406] width 42 height 25
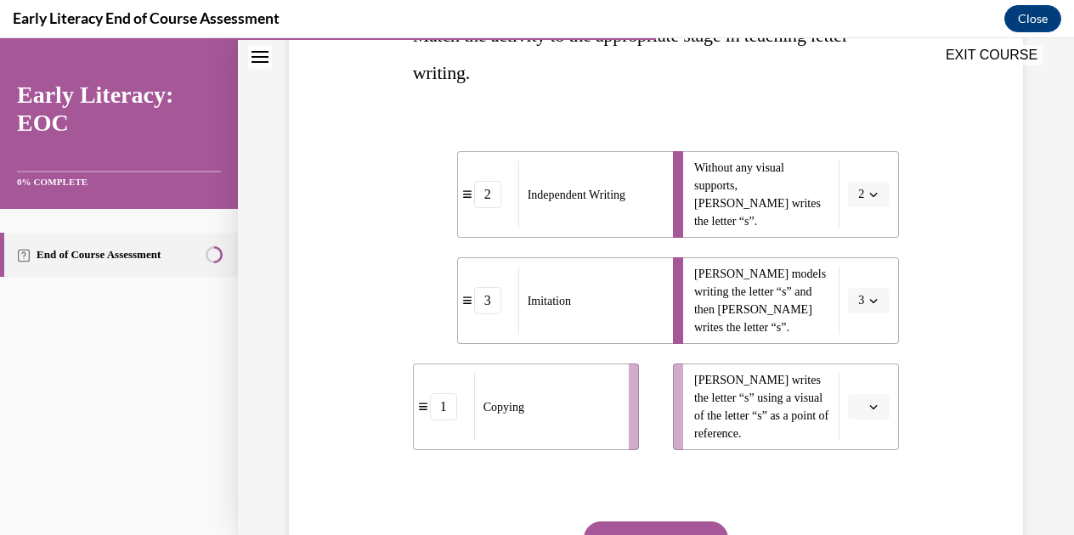
click at [869, 403] on icon "button" at bounding box center [873, 407] width 8 height 8
click at [869, 406] on icon "button" at bounding box center [873, 407] width 8 height 8
click at [850, 301] on span "1" at bounding box center [852, 301] width 6 height 14
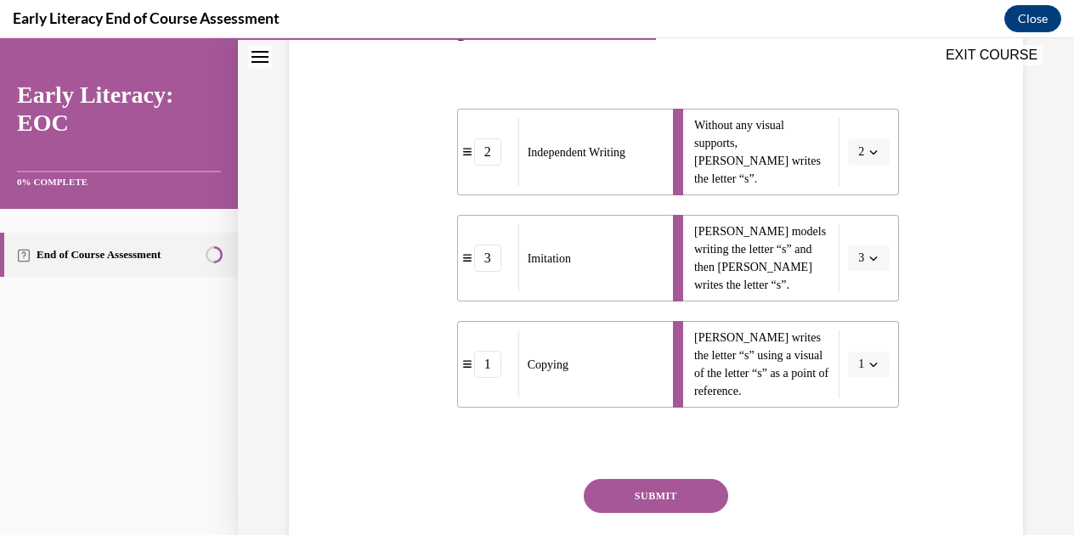
click at [702, 496] on button "SUBMIT" at bounding box center [656, 496] width 144 height 34
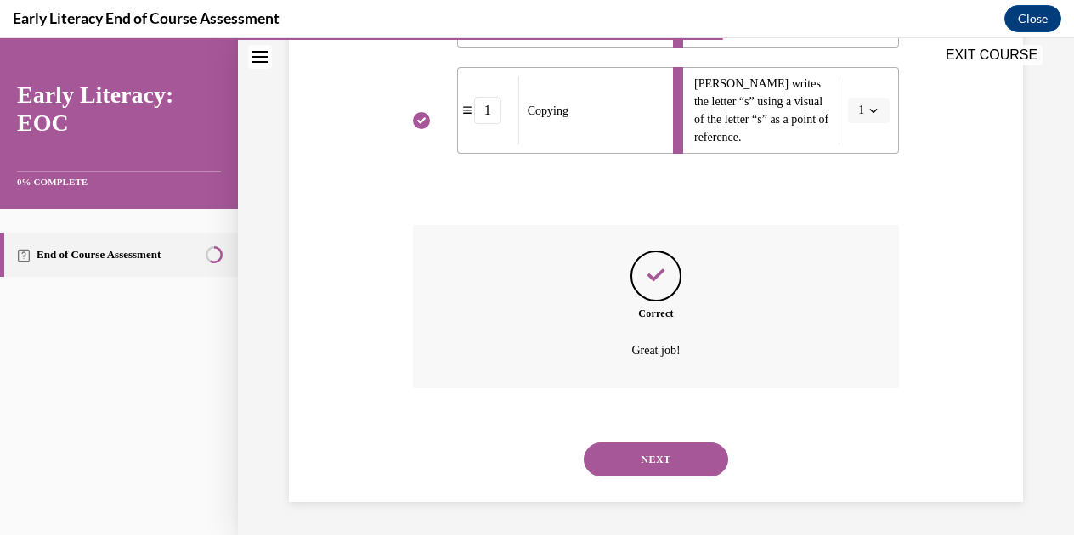
click at [680, 455] on button "NEXT" at bounding box center [656, 460] width 144 height 34
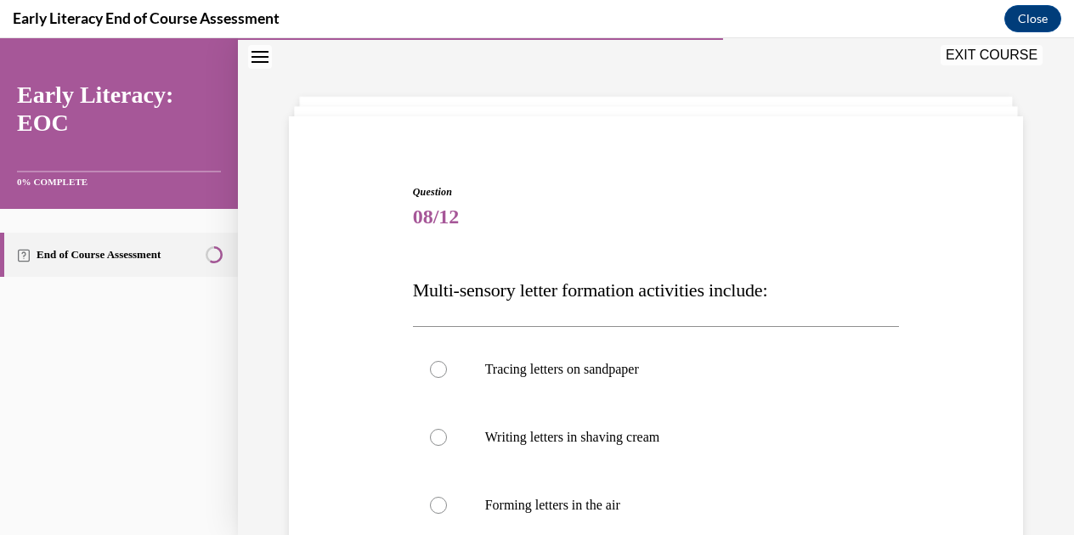
scroll to position [243, 0]
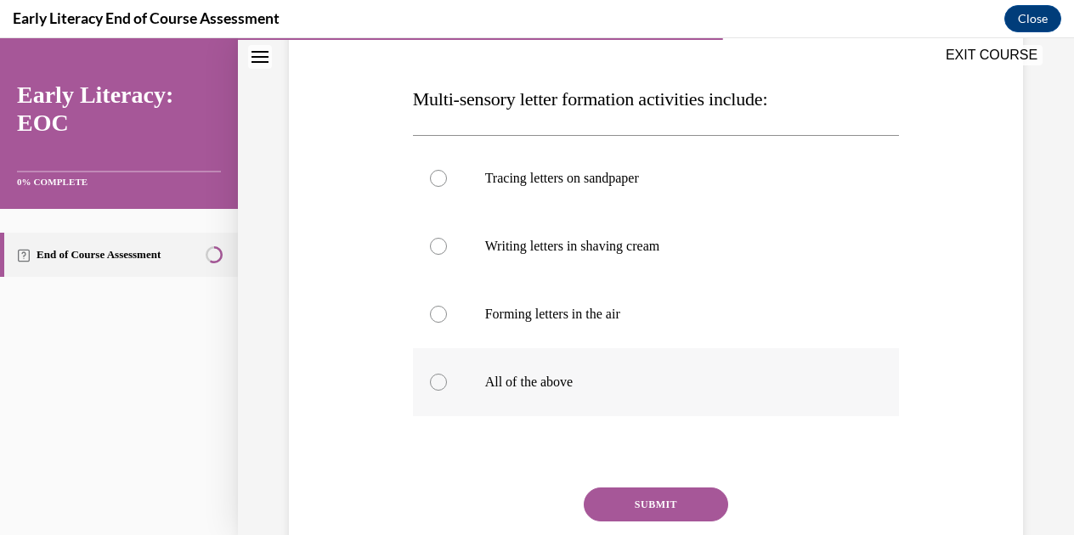
click at [603, 370] on div at bounding box center [656, 382] width 487 height 68
click at [670, 491] on button "SUBMIT" at bounding box center [656, 505] width 144 height 34
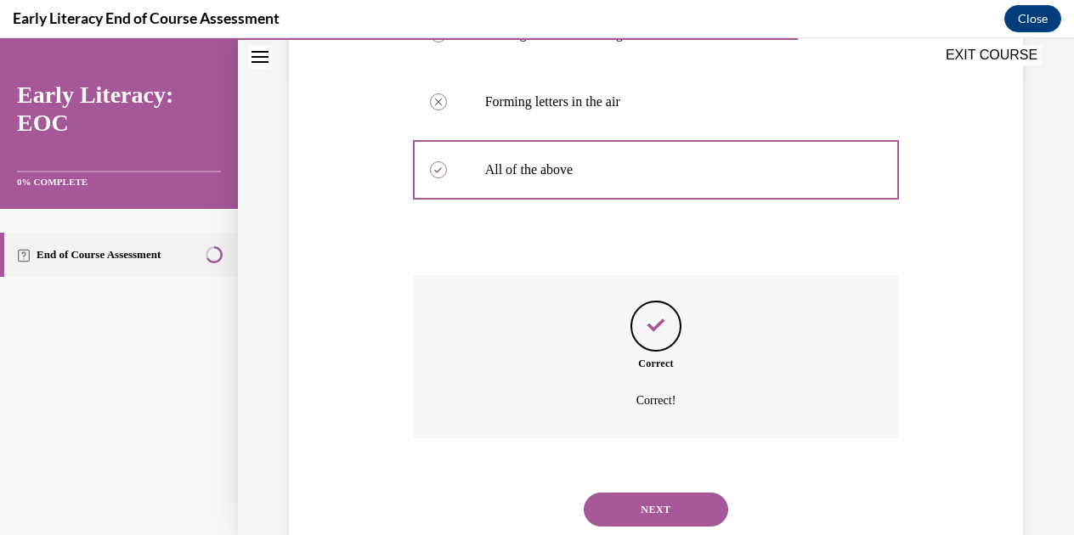
scroll to position [505, 0]
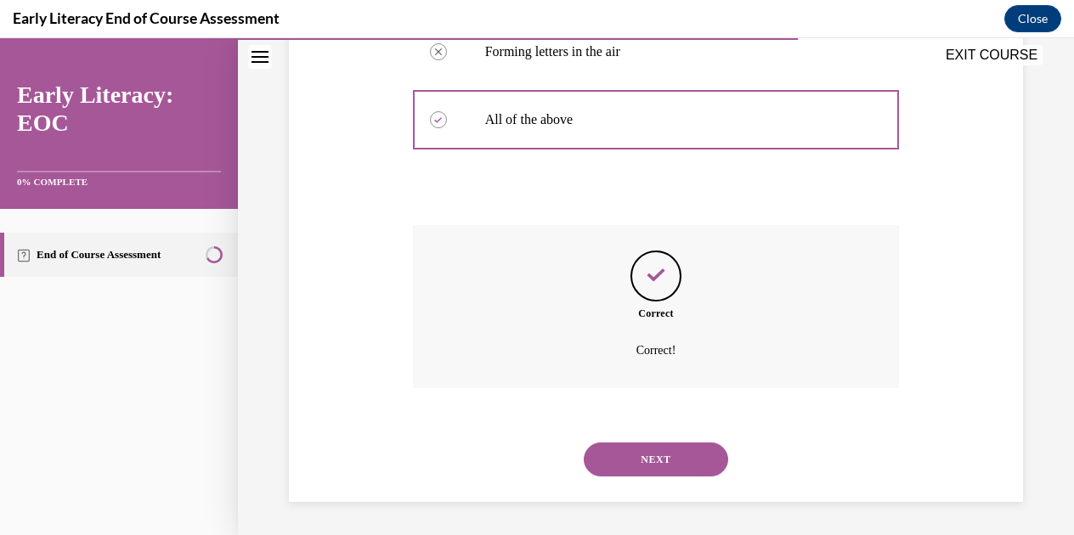
click at [664, 458] on button "NEXT" at bounding box center [656, 460] width 144 height 34
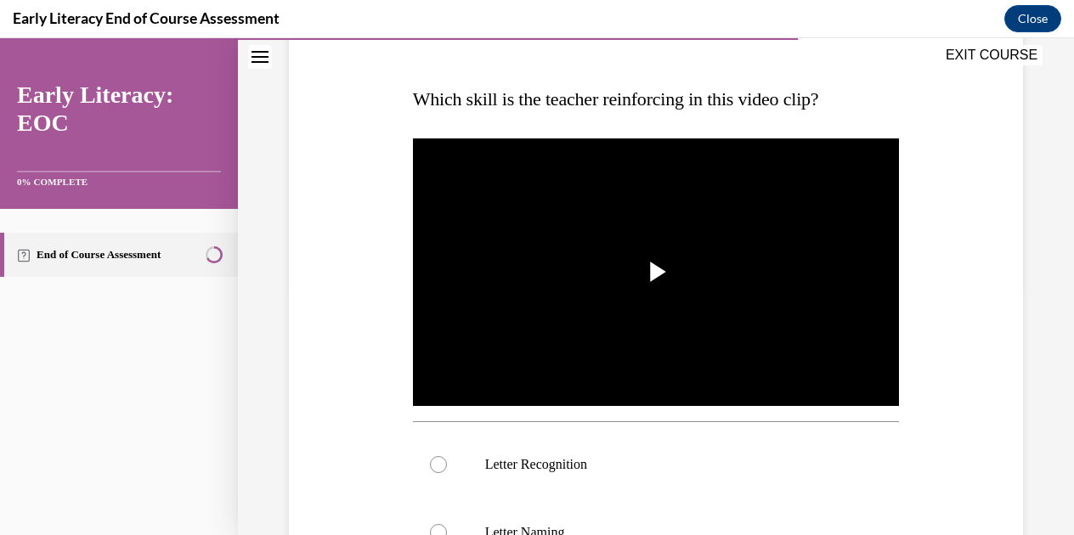
scroll to position [307, 0]
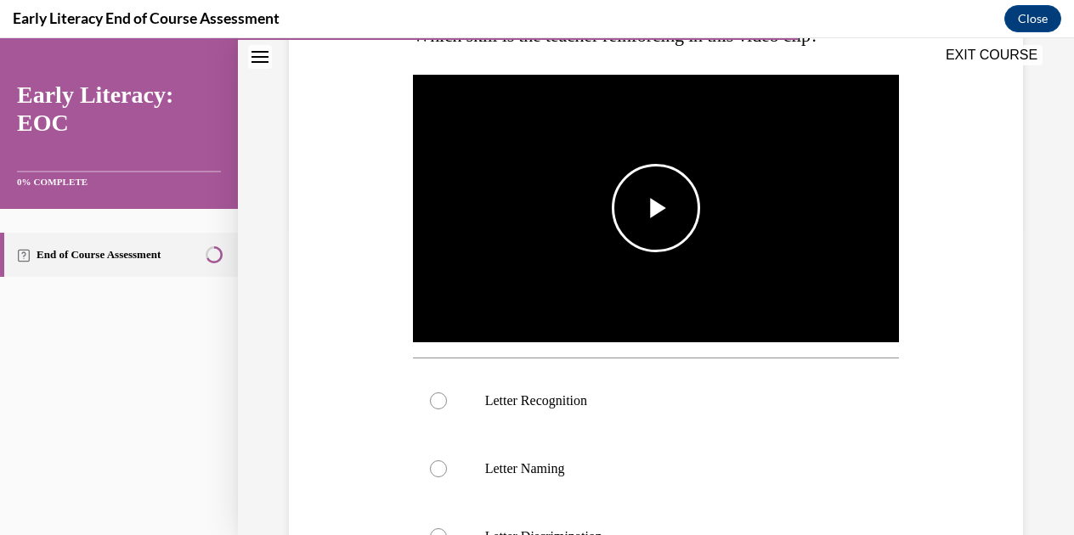
click at [656, 208] on span "Video player" at bounding box center [656, 208] width 0 height 0
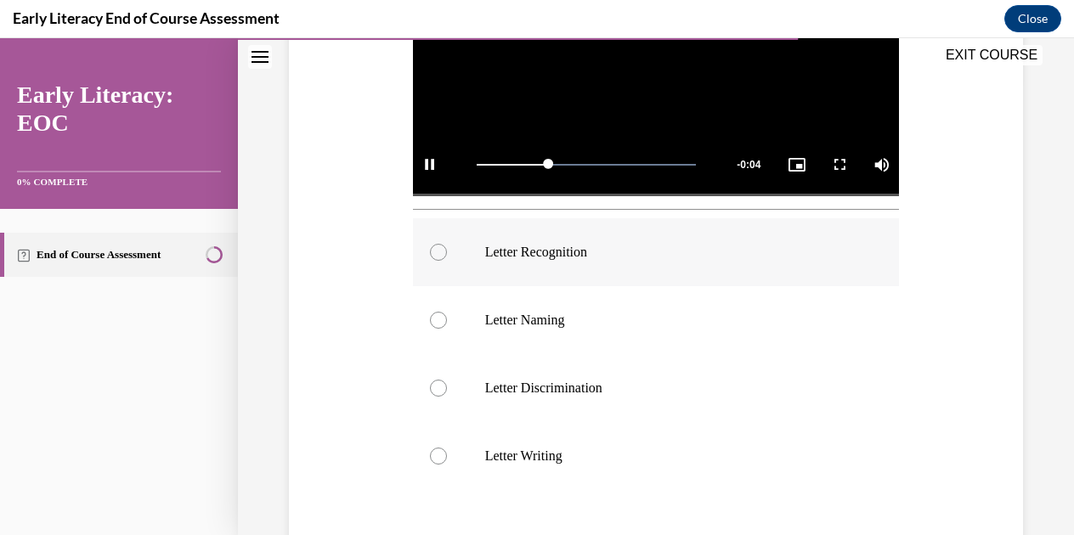
scroll to position [540, 0]
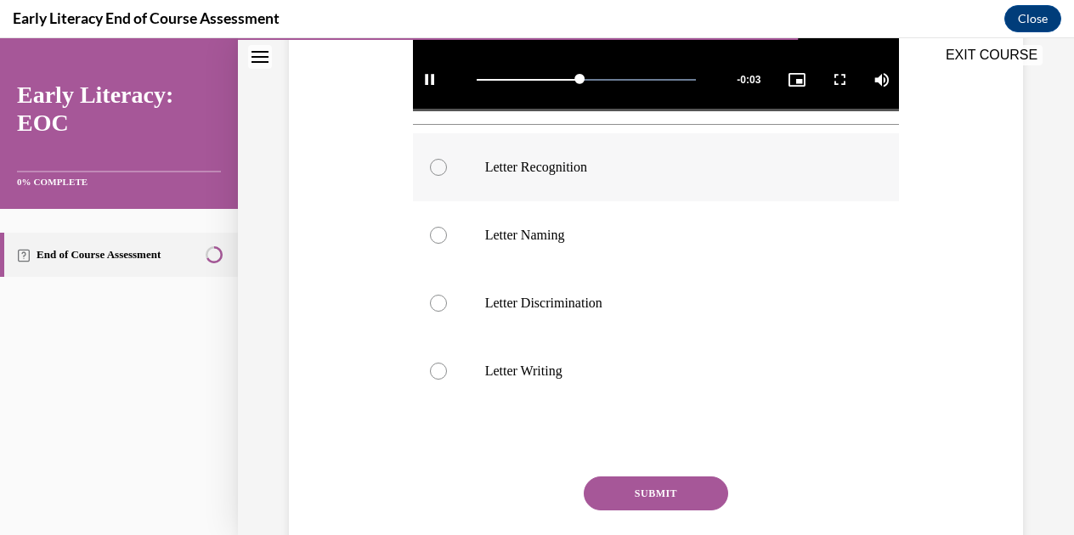
click at [549, 167] on p "Letter Recognition" at bounding box center [671, 167] width 372 height 17
click at [688, 484] on button "SUBMIT" at bounding box center [656, 494] width 144 height 34
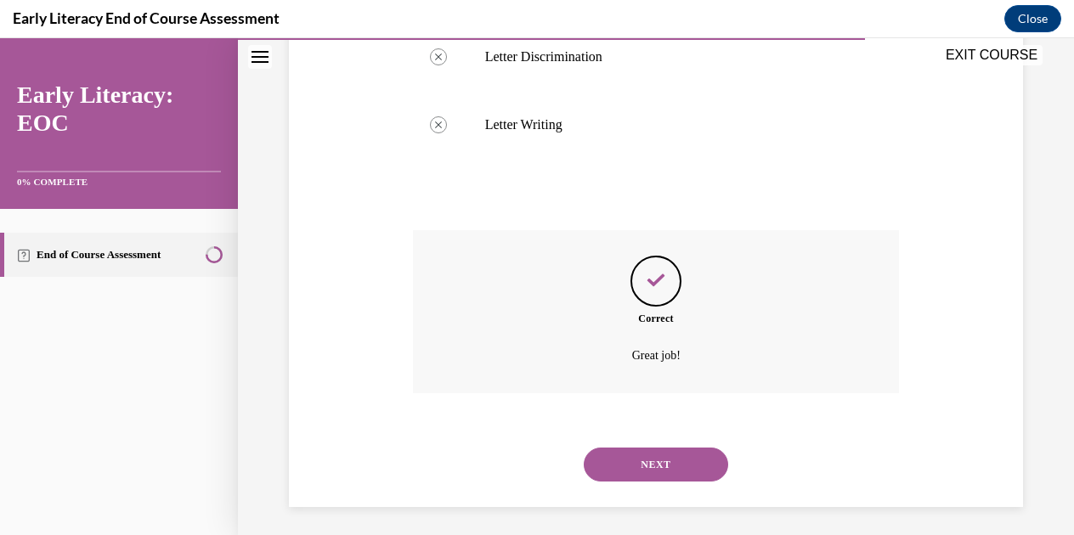
click at [664, 466] on button "NEXT" at bounding box center [656, 465] width 144 height 34
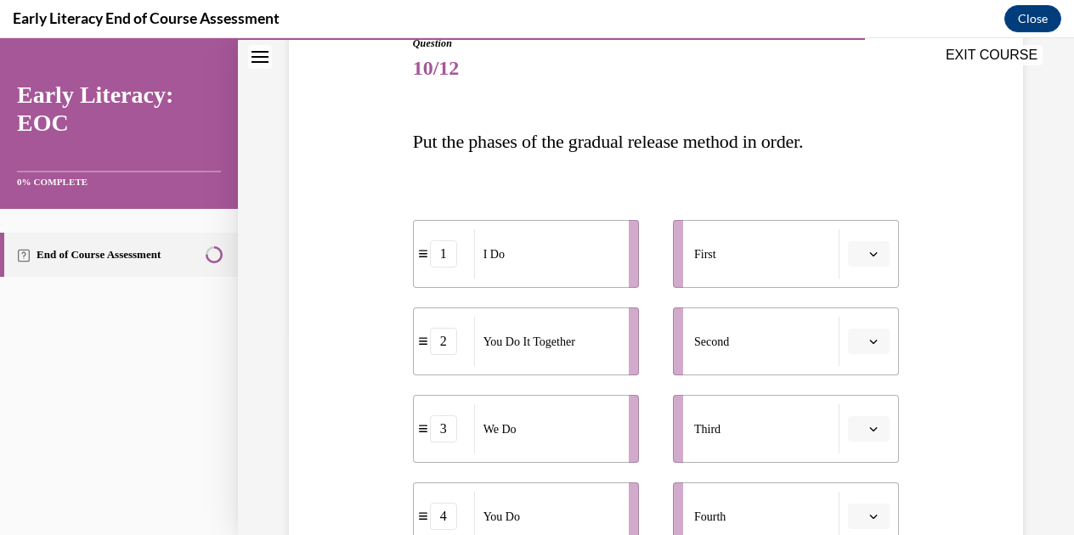
scroll to position [307, 0]
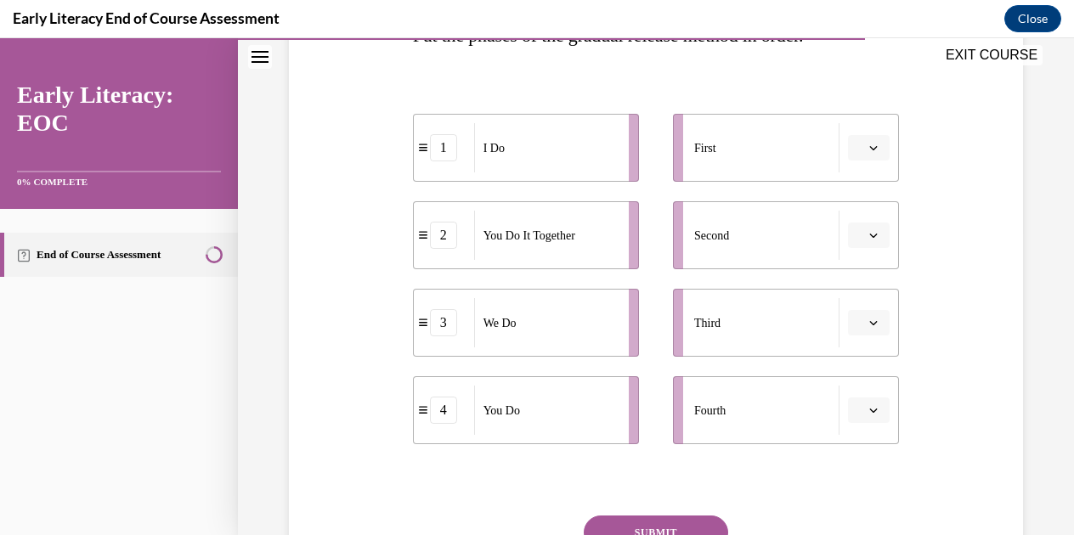
click at [870, 142] on button "button" at bounding box center [869, 147] width 42 height 25
click at [860, 230] on div "1" at bounding box center [856, 219] width 42 height 34
click at [870, 234] on icon "button" at bounding box center [874, 236] width 8 height 4
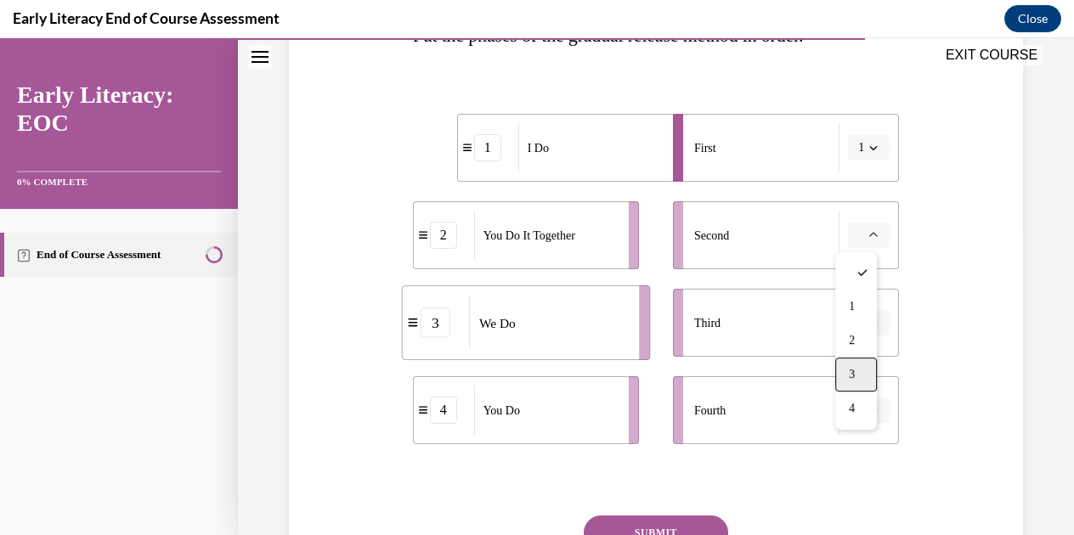
click at [860, 380] on div "3" at bounding box center [856, 375] width 42 height 34
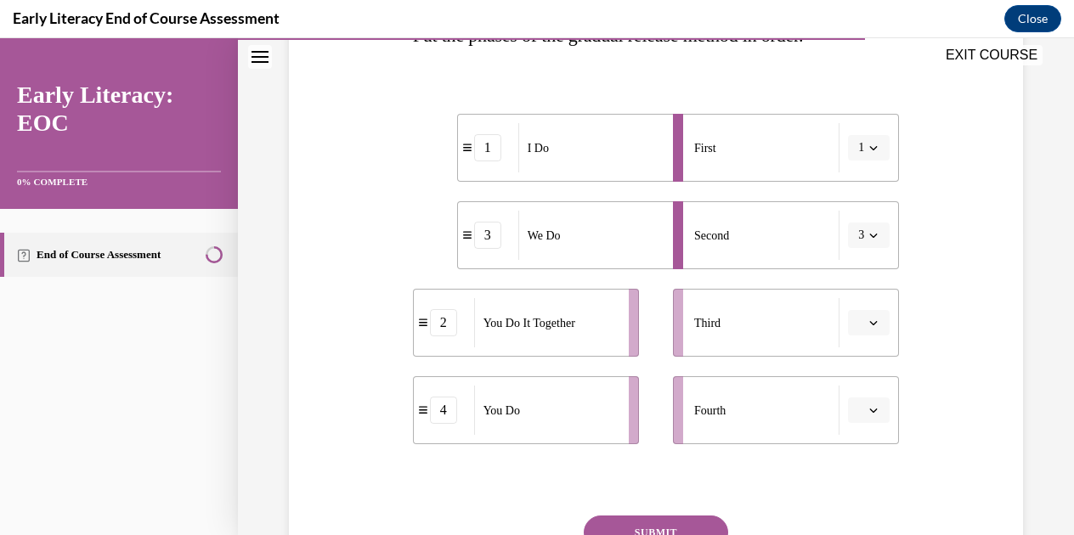
click at [856, 307] on li "Third" at bounding box center [786, 323] width 226 height 68
click at [869, 319] on icon "button" at bounding box center [873, 323] width 8 height 8
click at [861, 417] on div "2" at bounding box center [856, 428] width 42 height 34
click at [861, 417] on button "button" at bounding box center [869, 410] width 42 height 25
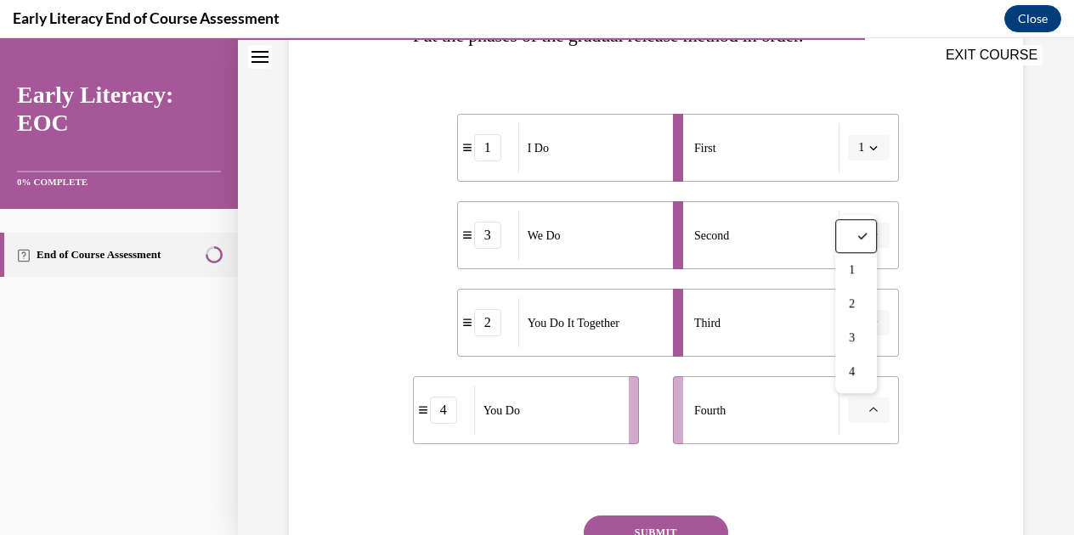
click at [873, 410] on button "button" at bounding box center [869, 410] width 42 height 25
click at [870, 410] on button "button" at bounding box center [869, 410] width 42 height 25
click at [865, 381] on div "4" at bounding box center [856, 372] width 42 height 34
click at [865, 381] on li "Fourth" at bounding box center [786, 410] width 226 height 68
click at [850, 460] on div "Question 10/12 Put the phases of the gradual release method in order. 1 I Do 3 …" at bounding box center [656, 292] width 487 height 726
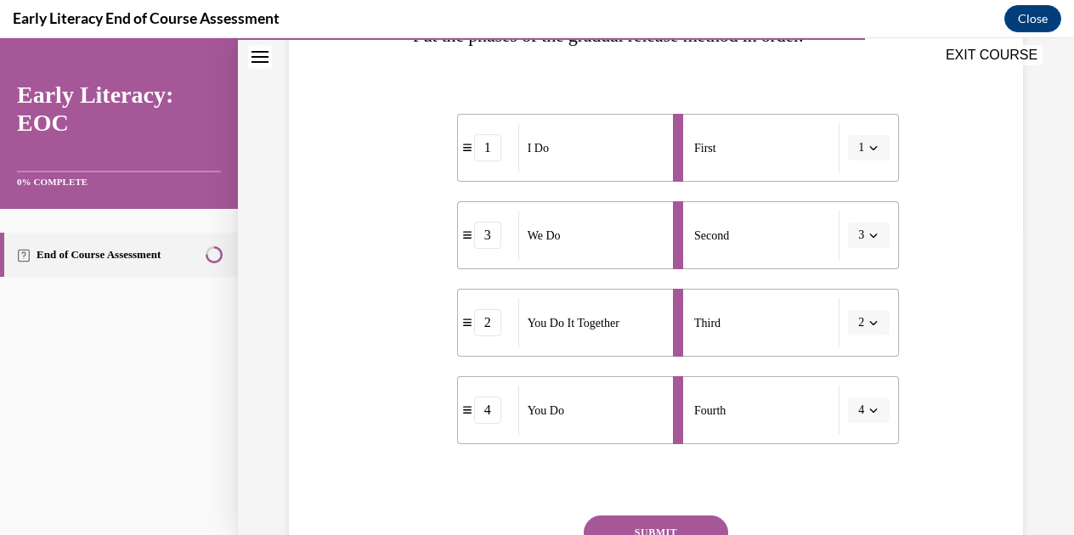
scroll to position [392, 0]
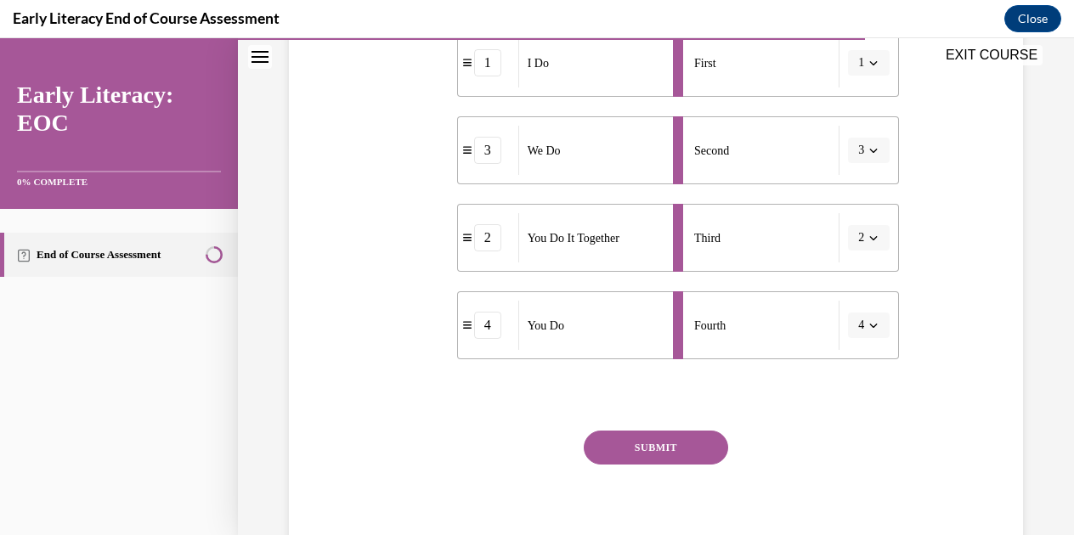
click at [693, 447] on button "SUBMIT" at bounding box center [656, 448] width 144 height 34
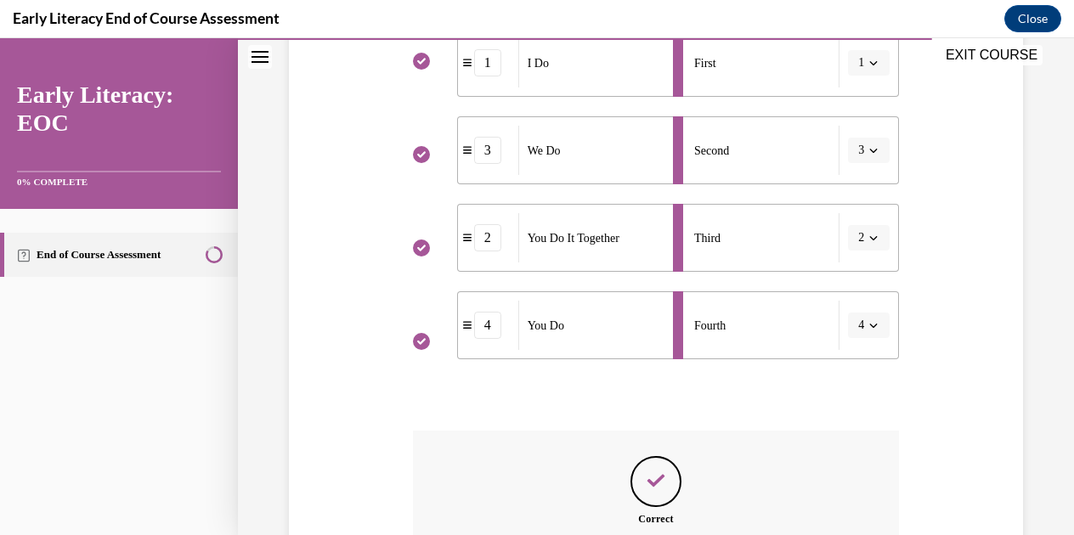
scroll to position [597, 0]
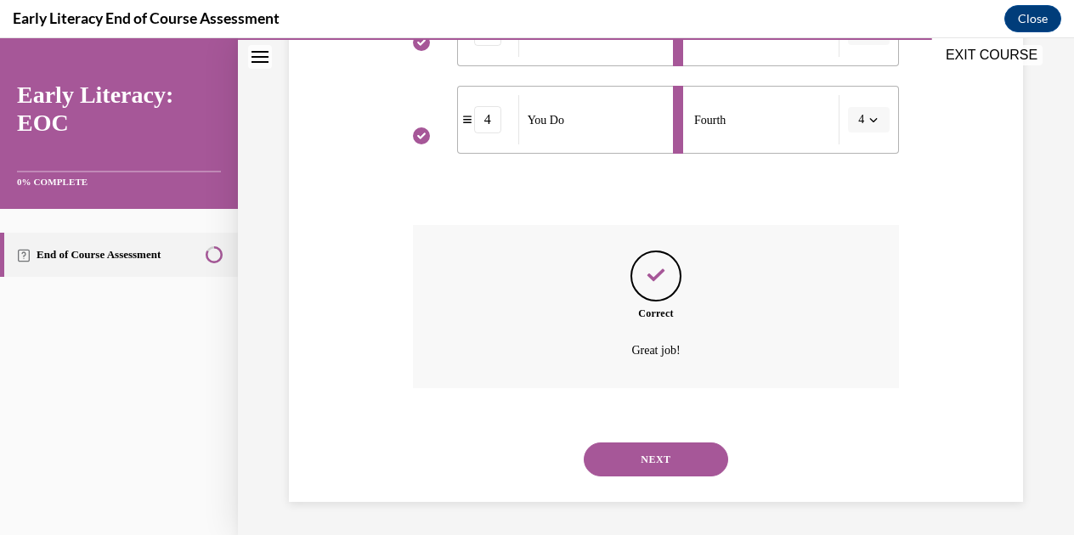
click at [664, 474] on button "NEXT" at bounding box center [656, 460] width 144 height 34
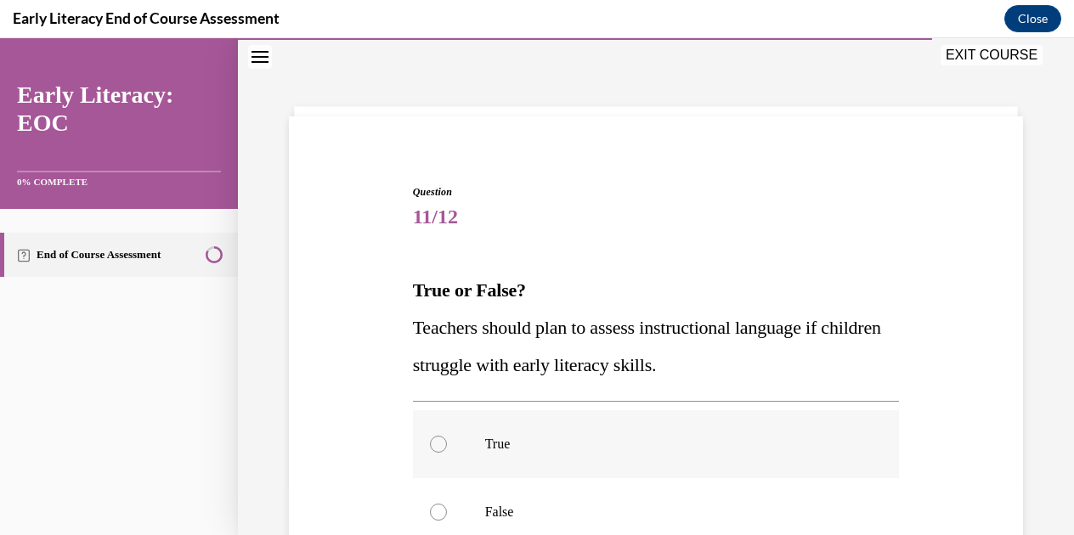
click at [720, 426] on div at bounding box center [656, 444] width 487 height 68
click at [711, 432] on div at bounding box center [656, 444] width 487 height 68
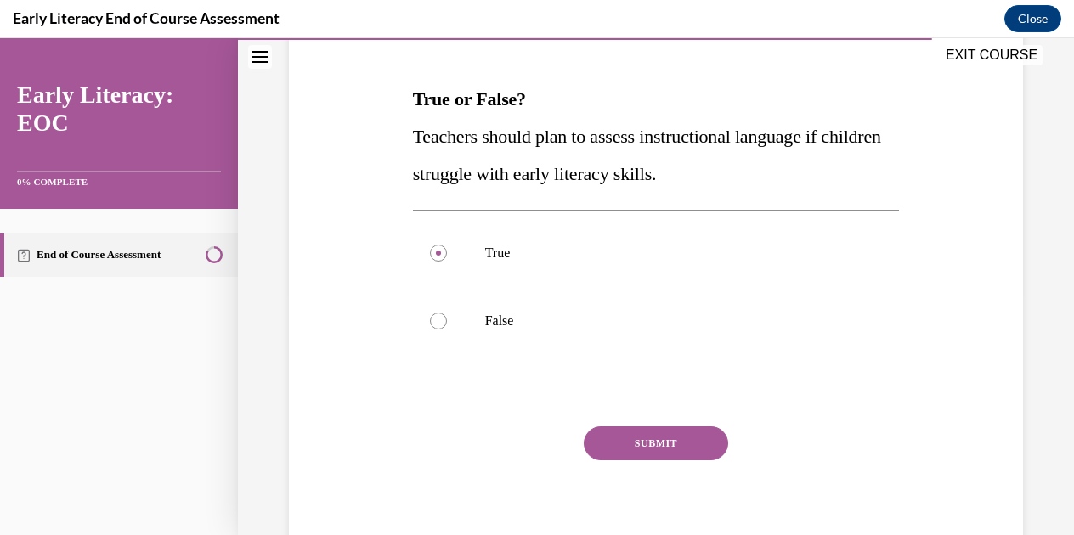
click at [706, 437] on button "SUBMIT" at bounding box center [656, 443] width 144 height 34
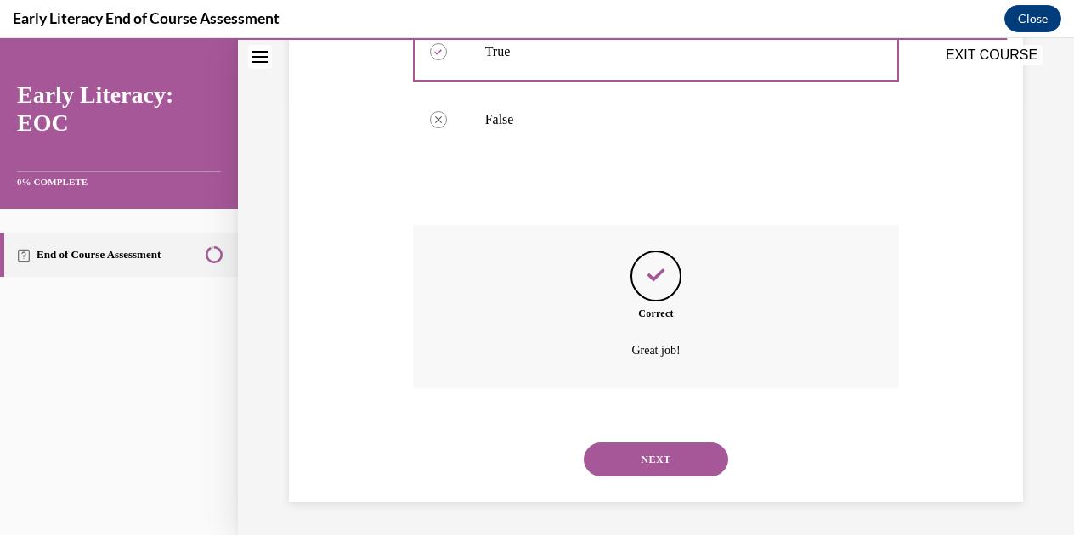
click at [676, 451] on button "NEXT" at bounding box center [656, 460] width 144 height 34
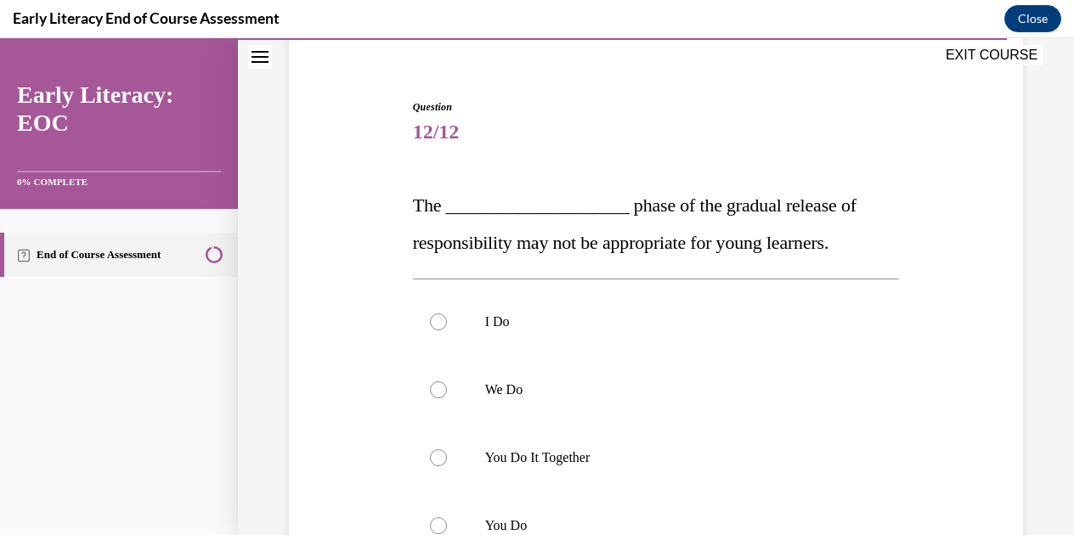
scroll to position [200, 0]
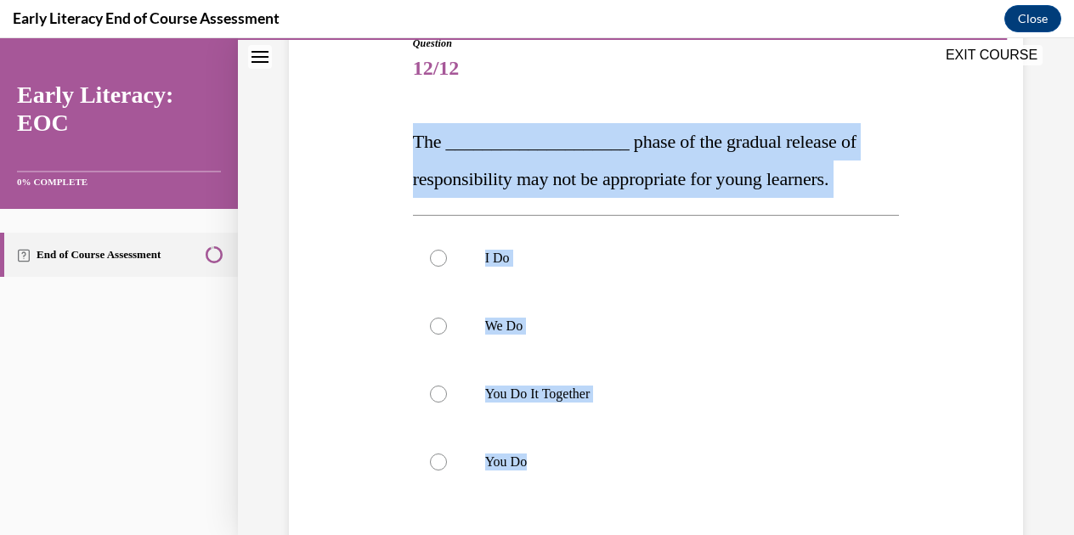
drag, startPoint x: 404, startPoint y: 132, endPoint x: 633, endPoint y: 507, distance: 439.6
click at [633, 507] on div "Question 12/12 The ____________________ phase of the gradual release of respons…" at bounding box center [656, 346] width 743 height 722
copy div "The ____________________ phase of the gradual release of responsibility may not…"
click at [528, 390] on p "You Do It Together" at bounding box center [671, 394] width 372 height 17
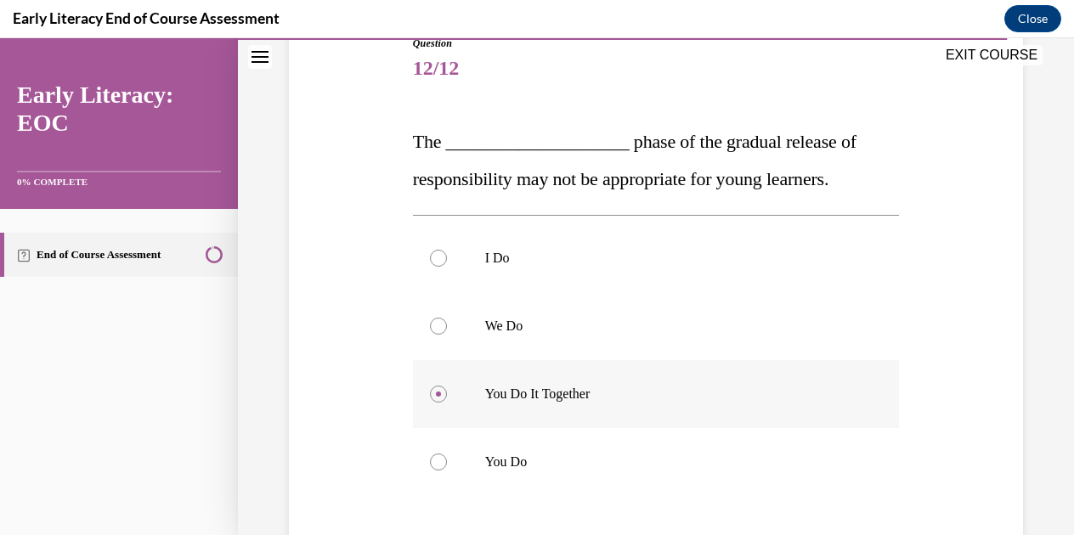
scroll to position [354, 0]
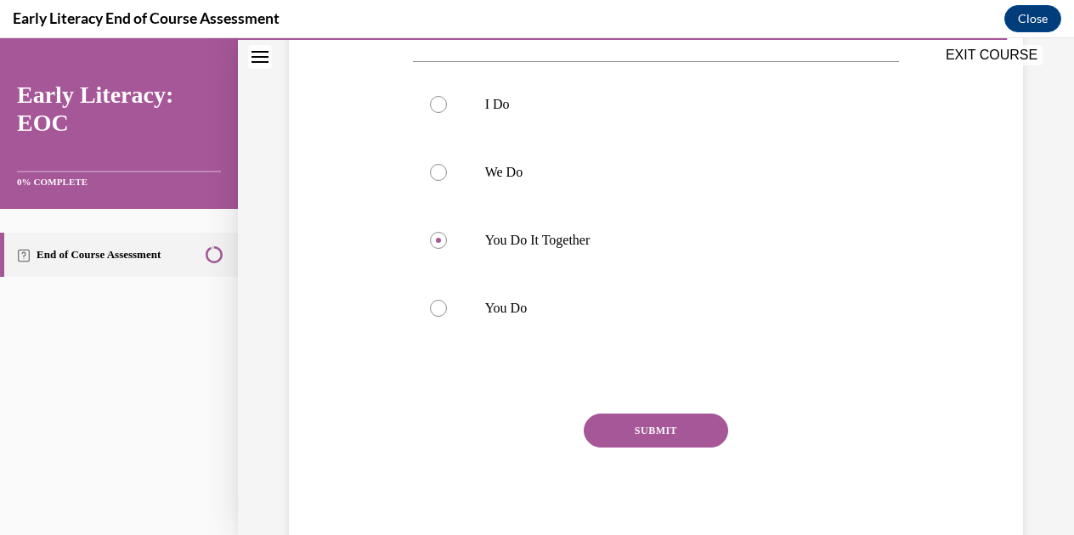
click at [628, 429] on button "SUBMIT" at bounding box center [656, 431] width 144 height 34
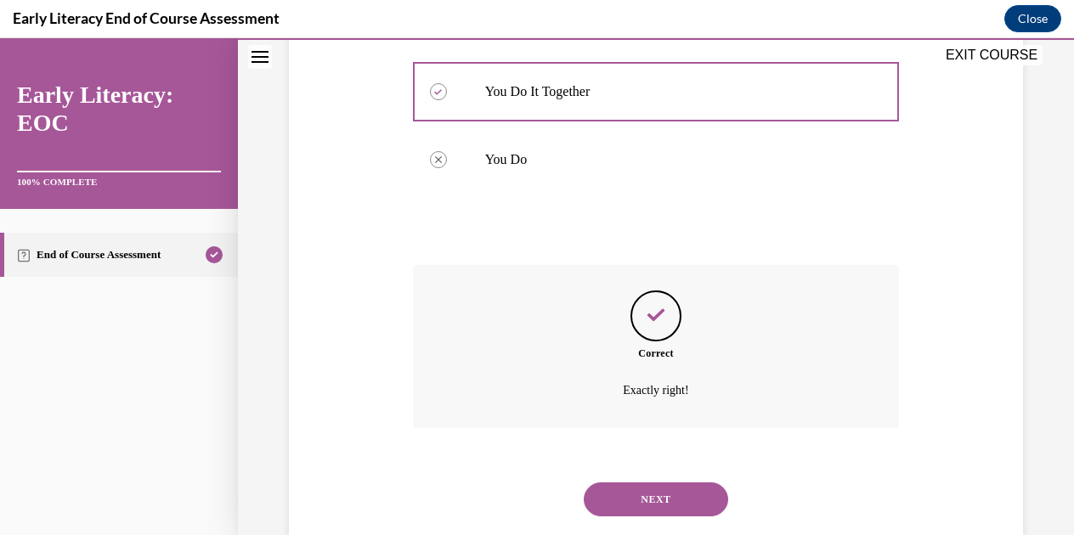
scroll to position [543, 0]
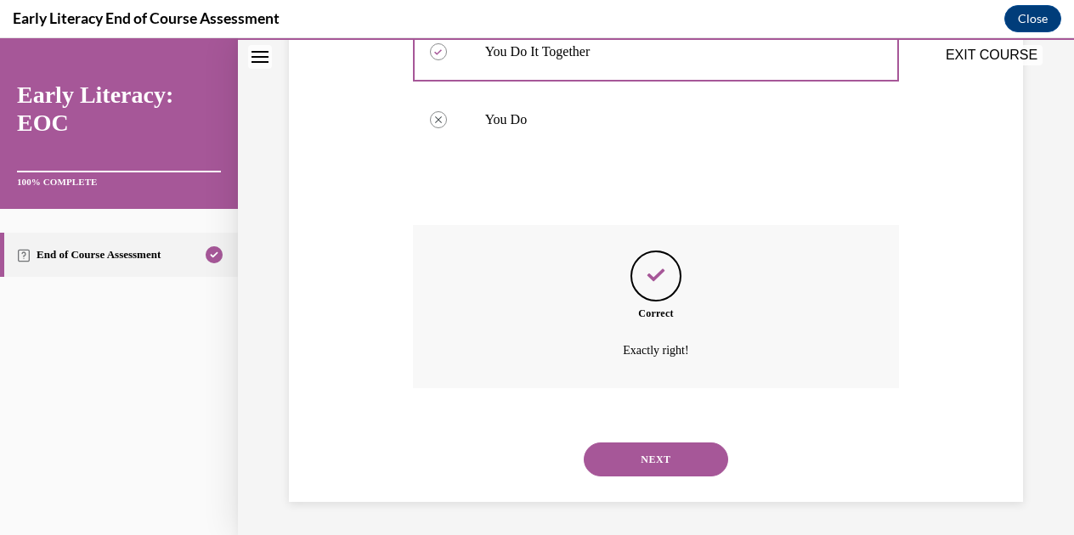
click at [695, 456] on button "NEXT" at bounding box center [656, 460] width 144 height 34
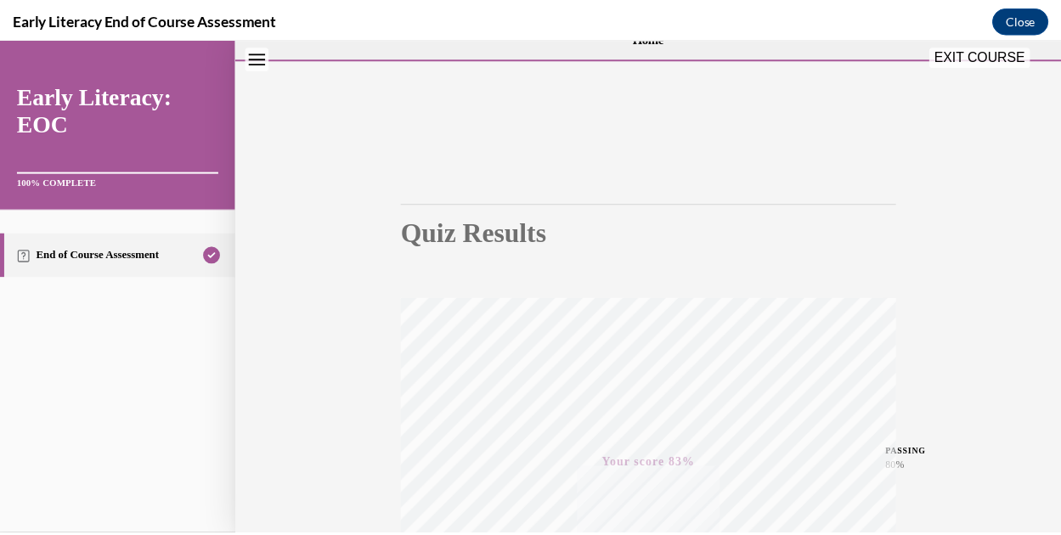
scroll to position [0, 0]
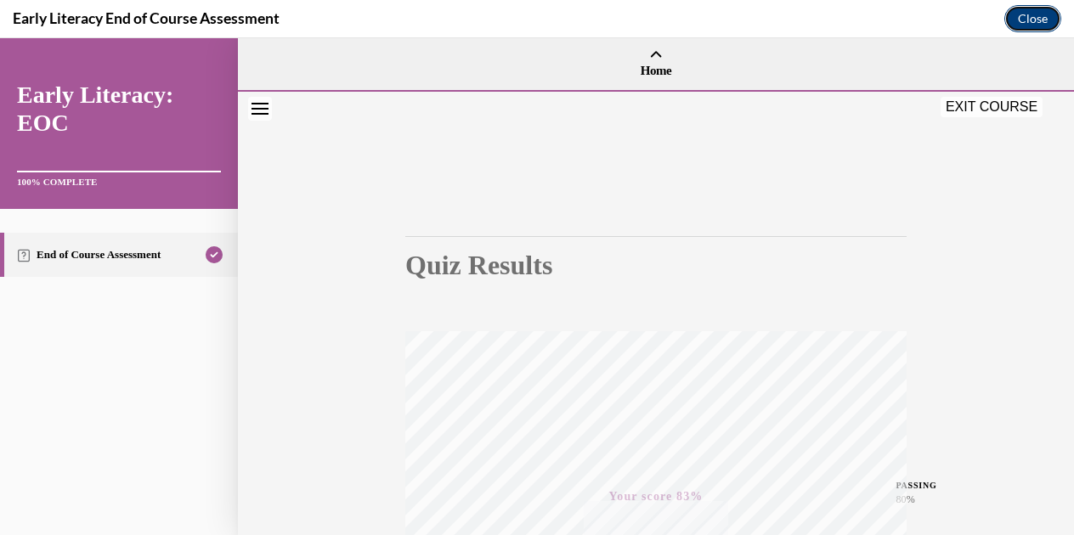
click at [1018, 13] on button "Close" at bounding box center [1032, 18] width 57 height 27
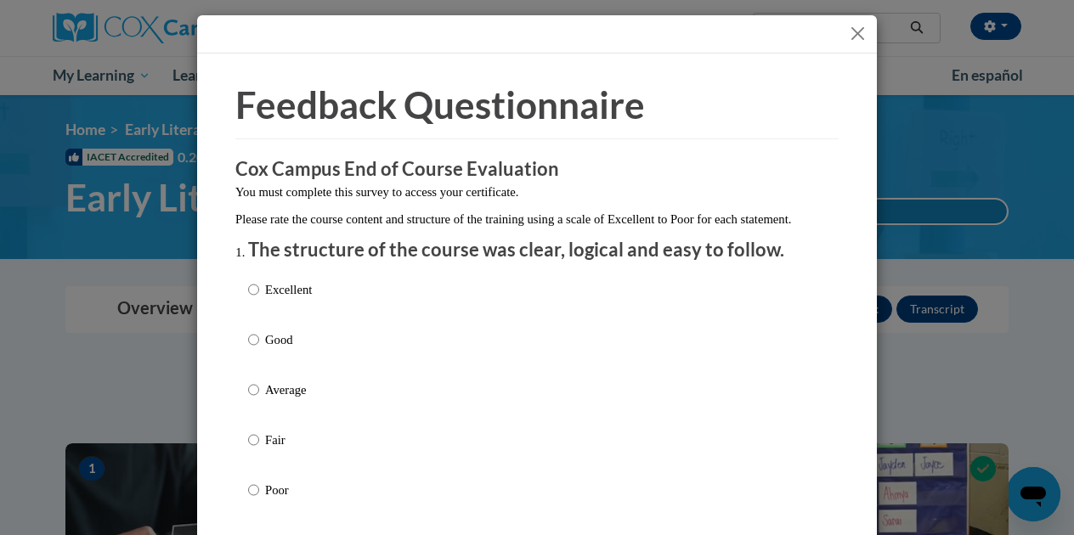
click at [265, 399] on p "Average" at bounding box center [288, 390] width 47 height 19
click at [259, 399] on input "Average" at bounding box center [253, 390] width 11 height 19
radio input "true"
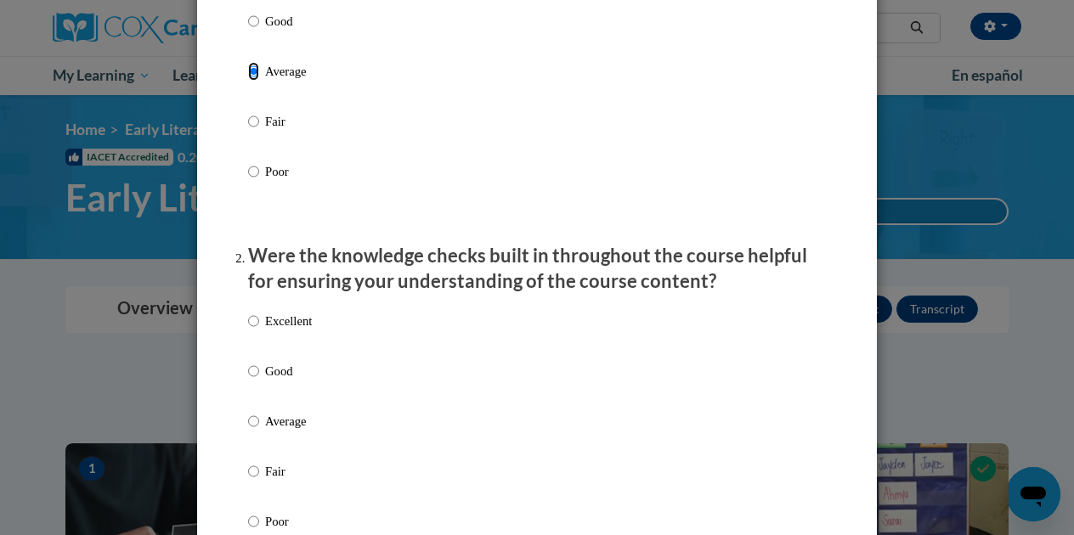
scroll to position [404, 0]
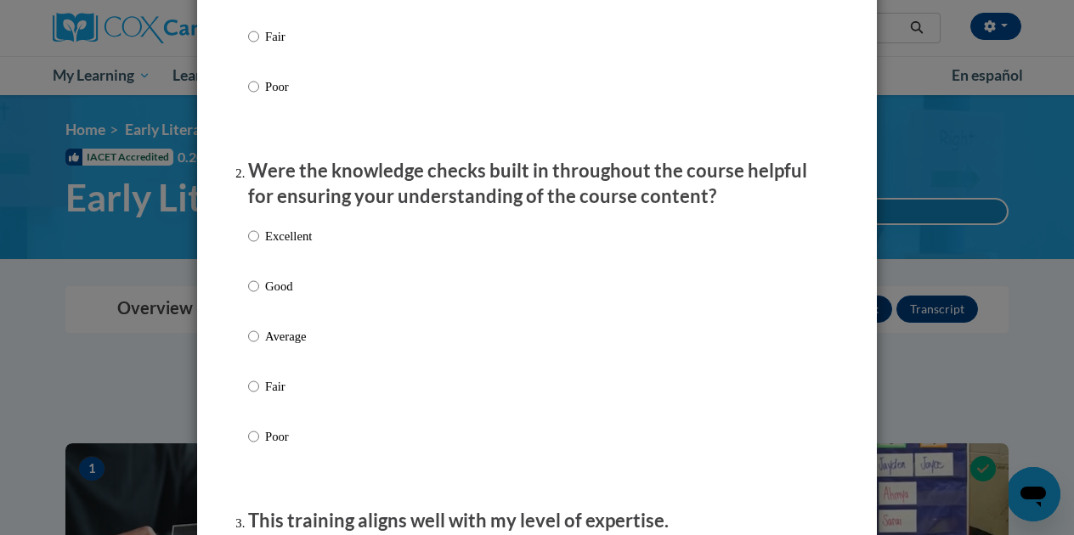
click at [280, 323] on label "Good" at bounding box center [280, 300] width 64 height 46
click at [259, 296] on input "Good" at bounding box center [253, 286] width 11 height 19
radio input "true"
click at [280, 344] on p "Average" at bounding box center [288, 336] width 47 height 19
click at [259, 344] on input "Average" at bounding box center [253, 336] width 11 height 19
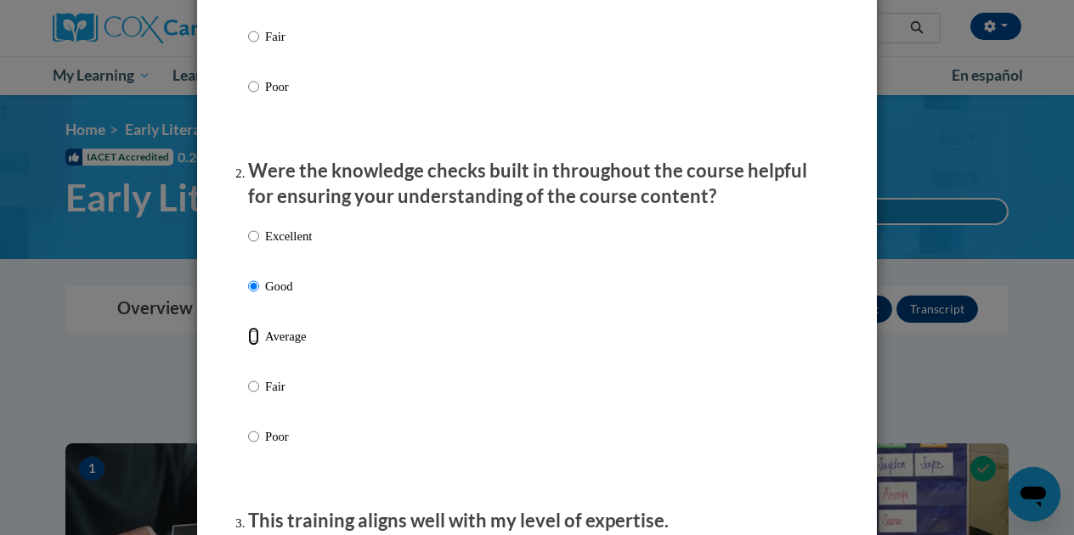
radio input "true"
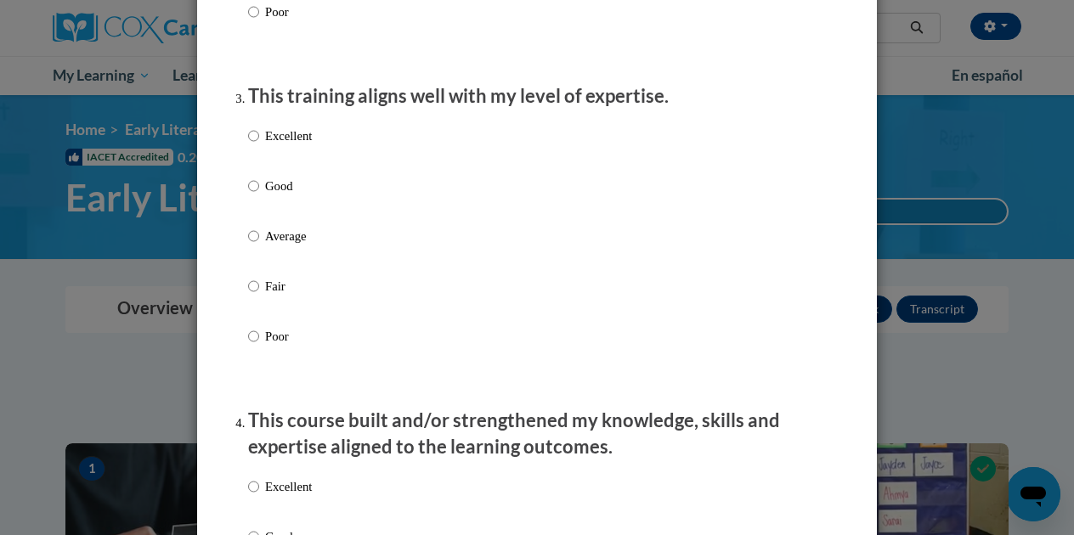
click at [333, 251] on div "Excellent Good Average Fair Poor" at bounding box center [537, 256] width 578 height 277
click at [283, 240] on div "Excellent Good Average Fair Poor" at bounding box center [280, 249] width 64 height 263
click at [276, 246] on p "Average" at bounding box center [288, 236] width 47 height 19
click at [259, 246] on input "Average" at bounding box center [253, 236] width 11 height 19
radio input "true"
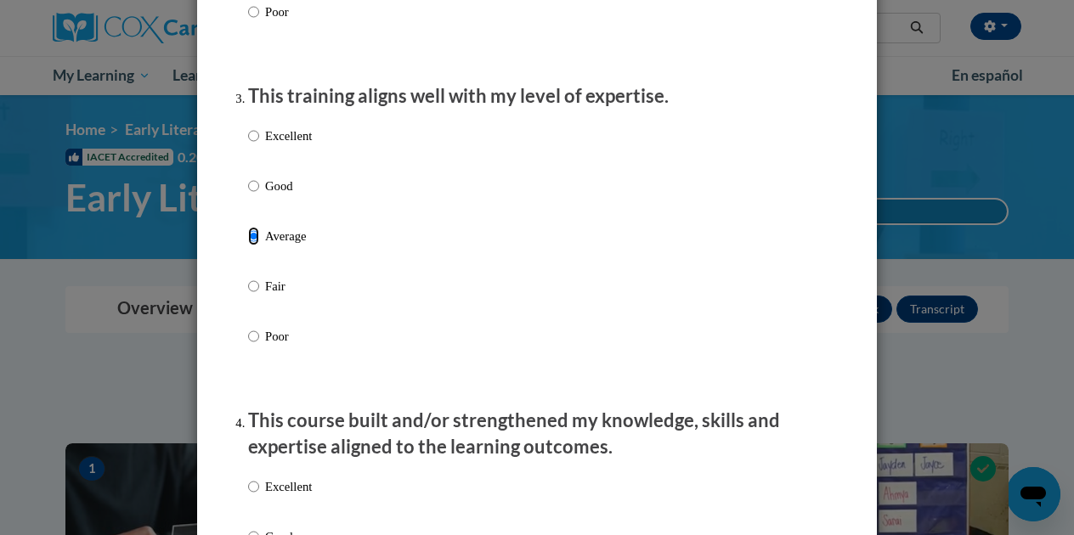
scroll to position [1104, 0]
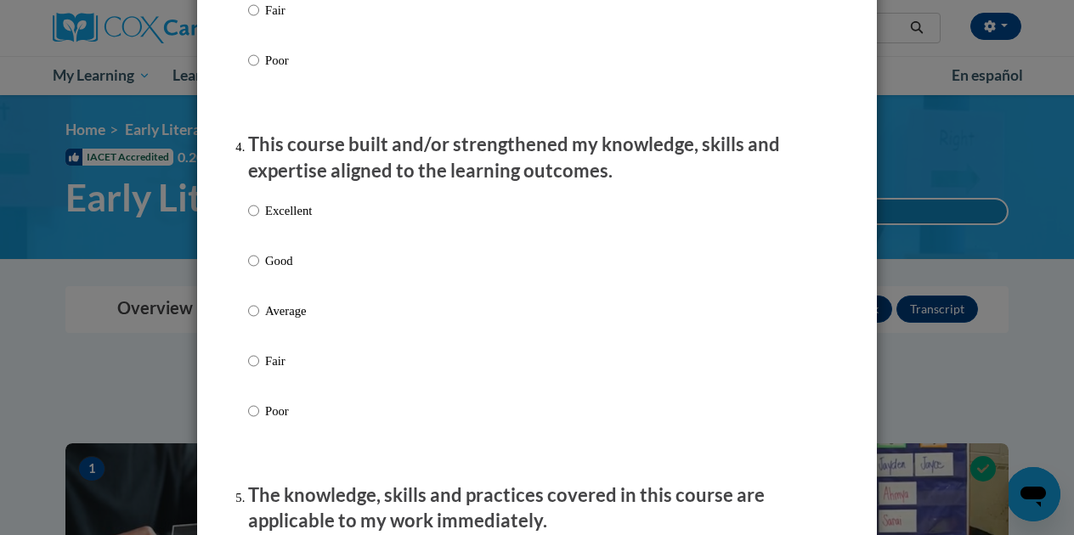
click at [287, 320] on p "Average" at bounding box center [288, 311] width 47 height 19
click at [259, 320] on input "Average" at bounding box center [253, 311] width 11 height 19
radio input "true"
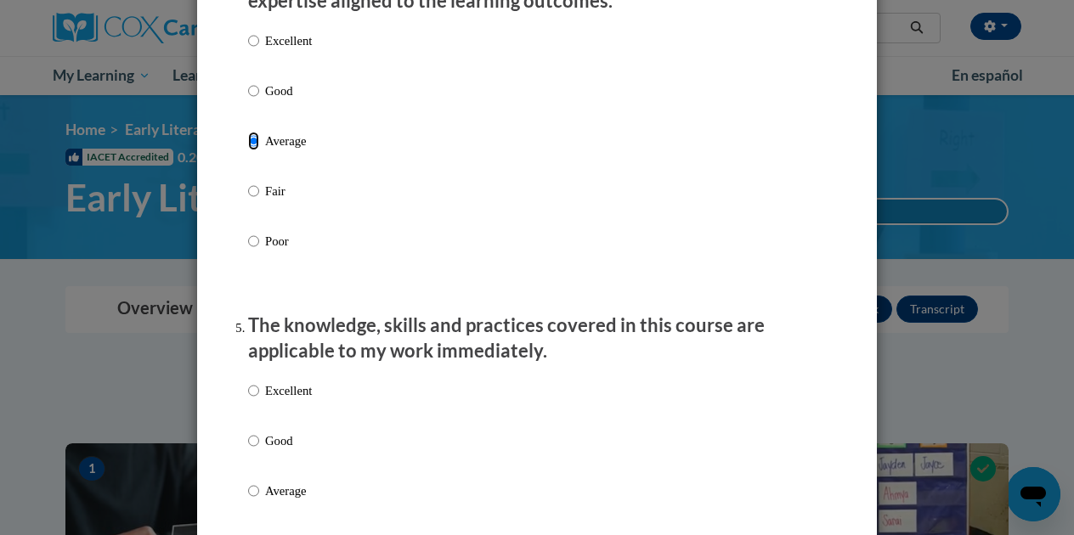
scroll to position [1466, 0]
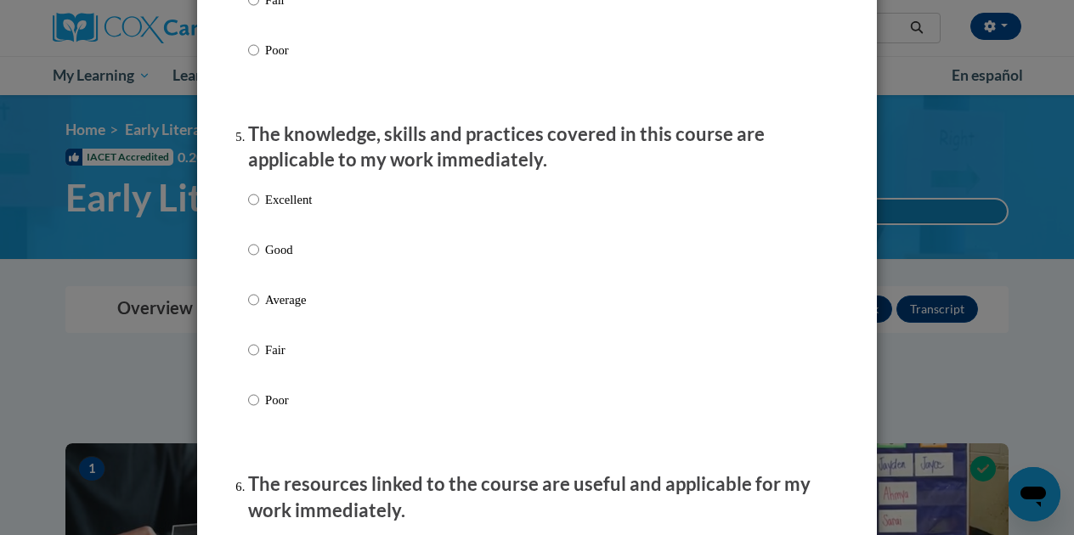
click at [279, 259] on p "Good" at bounding box center [288, 249] width 47 height 19
click at [259, 259] on input "Good" at bounding box center [253, 249] width 11 height 19
radio input "true"
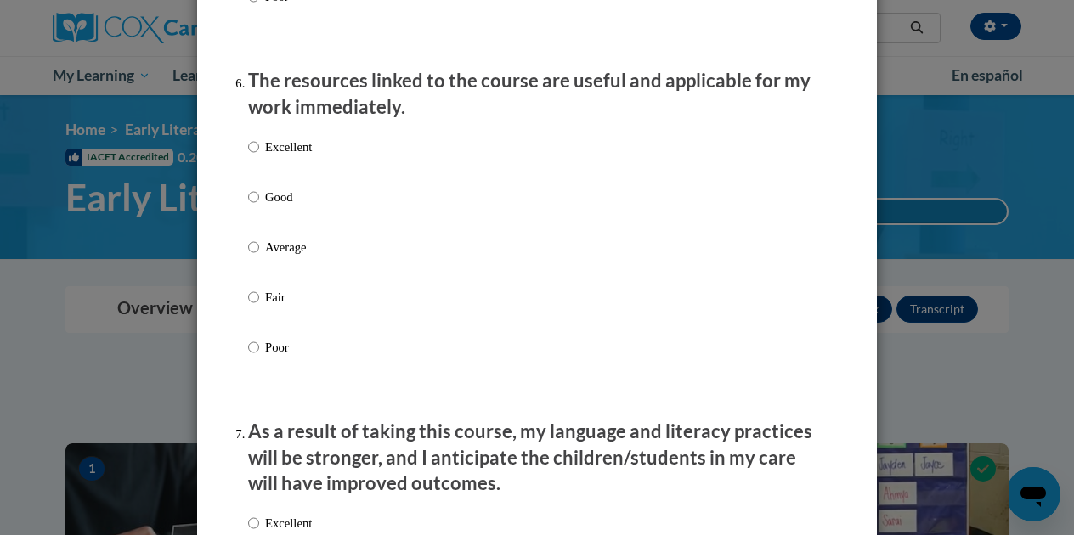
scroll to position [1890, 0]
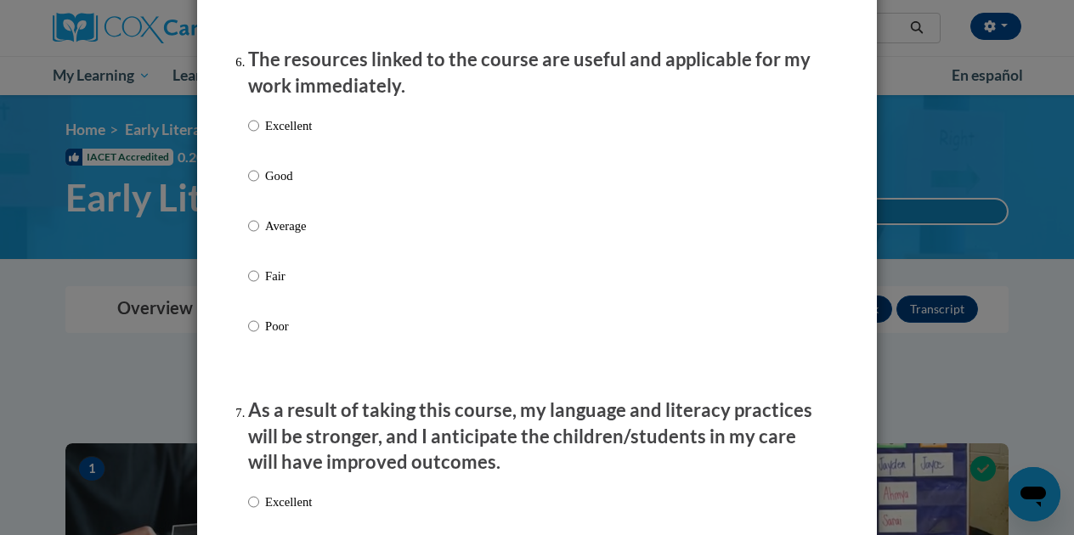
click at [283, 135] on p "Excellent" at bounding box center [288, 125] width 47 height 19
click at [259, 135] on input "Excellent" at bounding box center [253, 125] width 11 height 19
radio input "true"
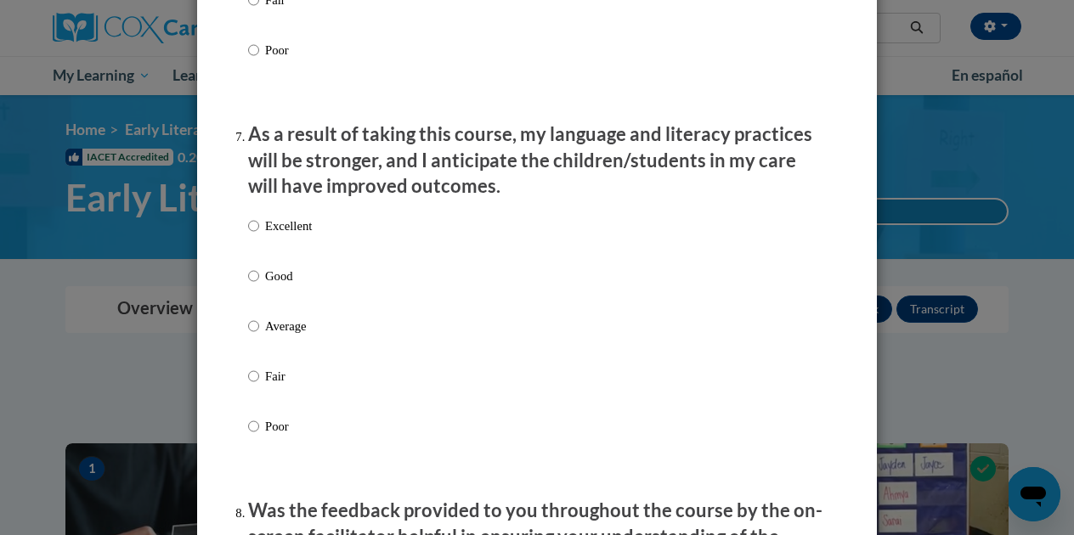
scroll to position [2230, 0]
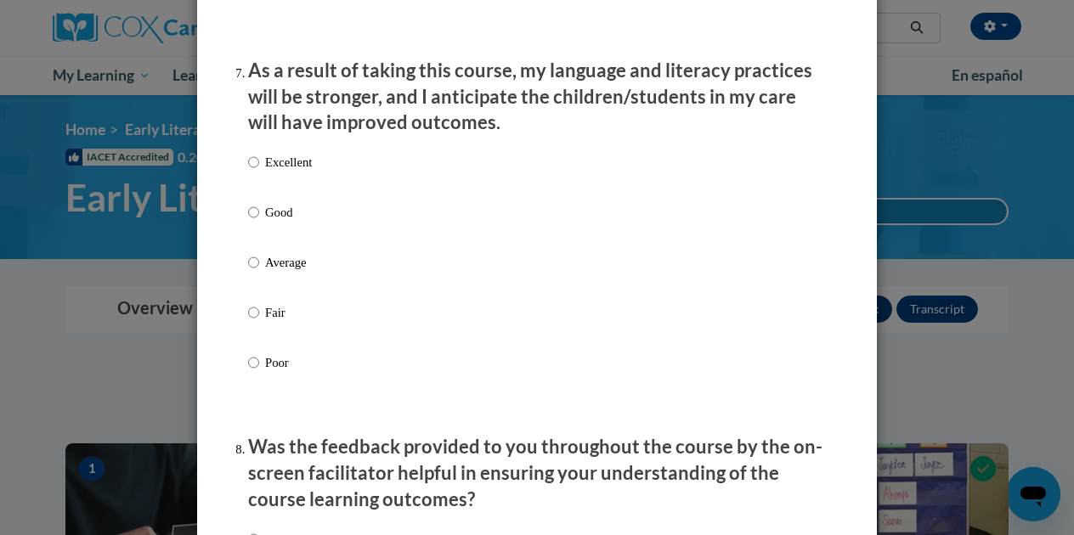
click at [287, 237] on label "Good" at bounding box center [280, 226] width 64 height 46
click at [259, 222] on input "Good" at bounding box center [253, 212] width 11 height 19
radio input "true"
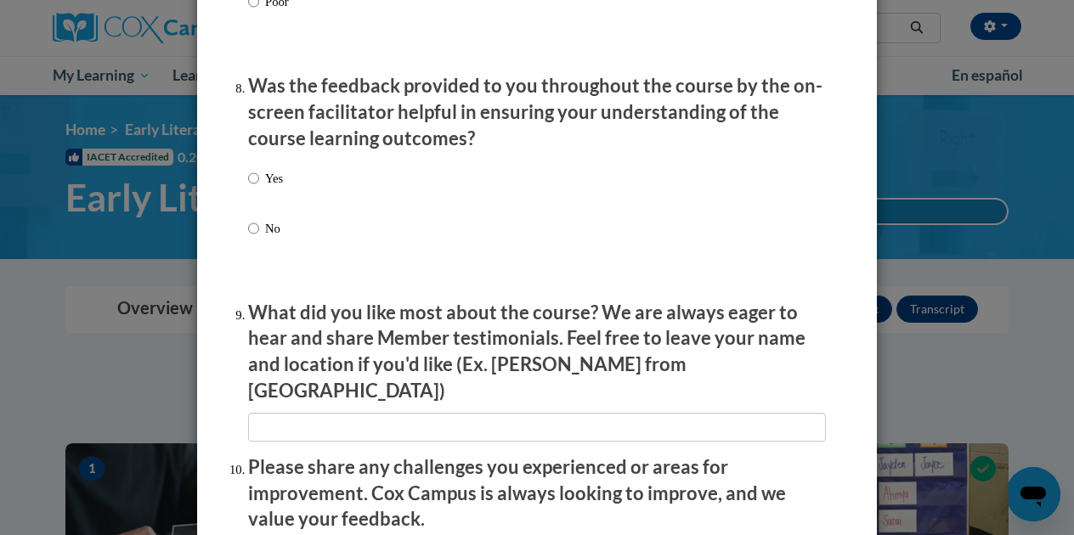
click at [268, 213] on label "Yes" at bounding box center [265, 192] width 35 height 46
click at [259, 188] on input "Yes" at bounding box center [253, 178] width 11 height 19
radio input "true"
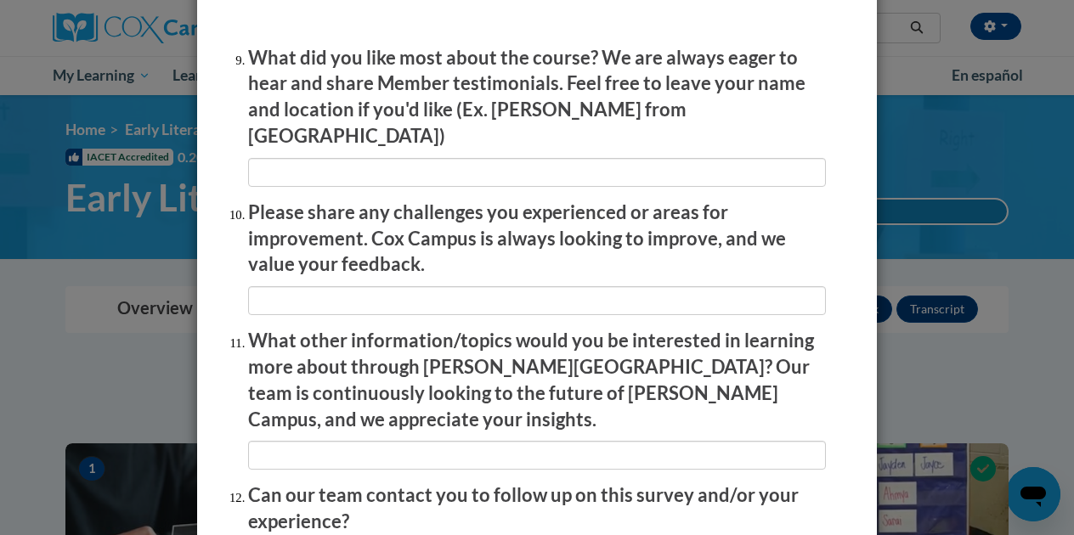
scroll to position [2997, 0]
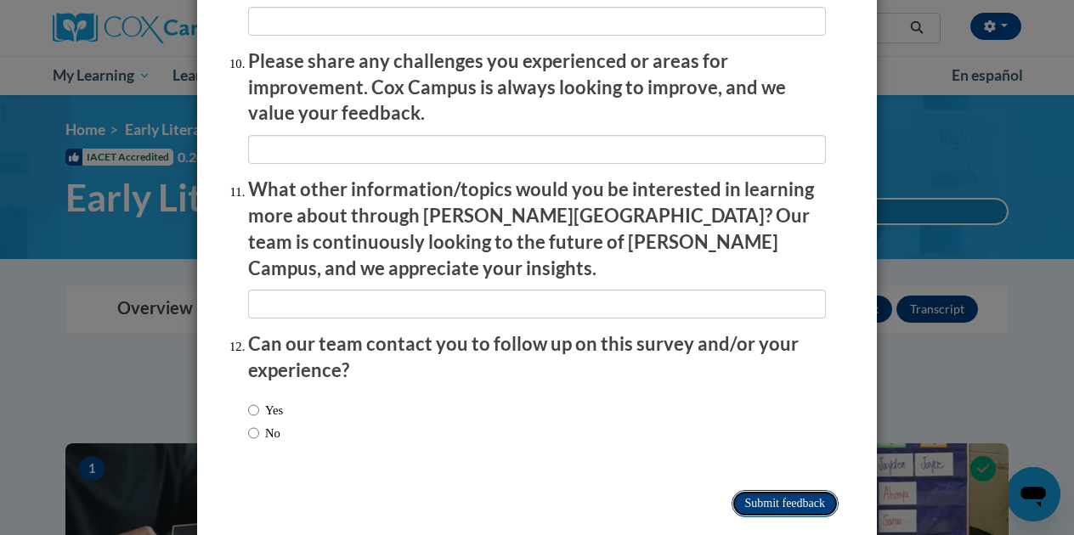
click at [750, 490] on input "Submit feedback" at bounding box center [784, 503] width 107 height 27
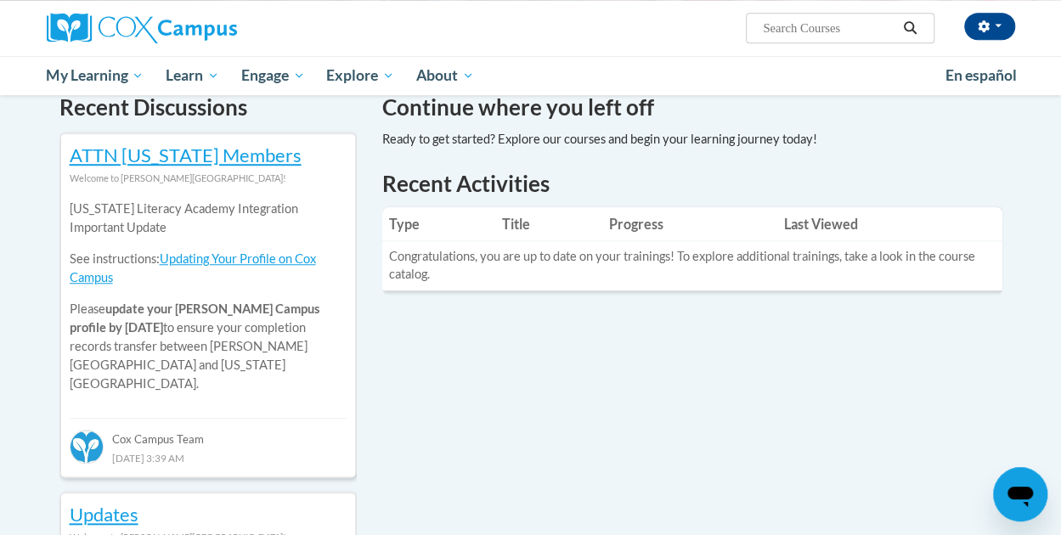
scroll to position [276, 0]
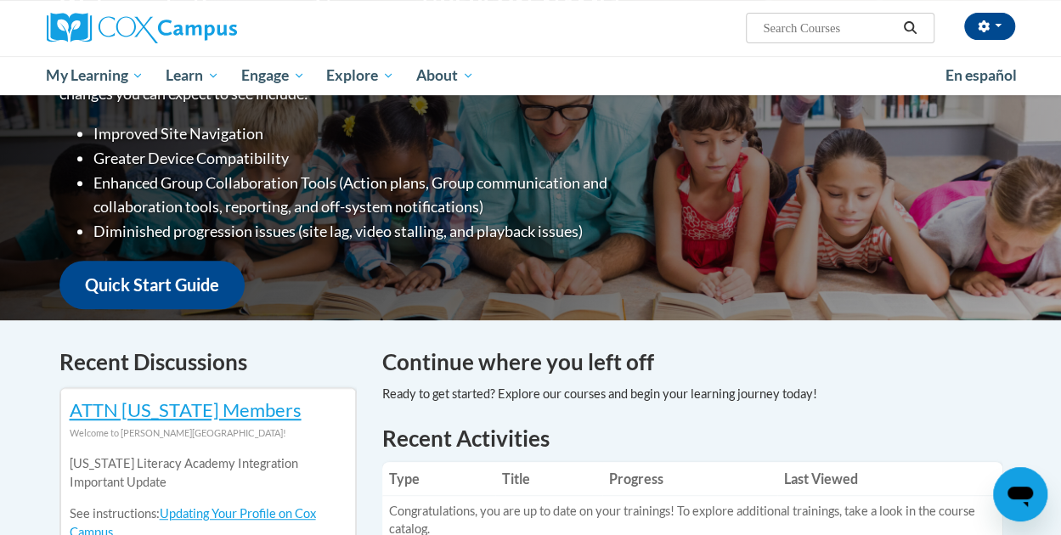
click at [542, 365] on h4 "Continue where you left off" at bounding box center [692, 362] width 620 height 33
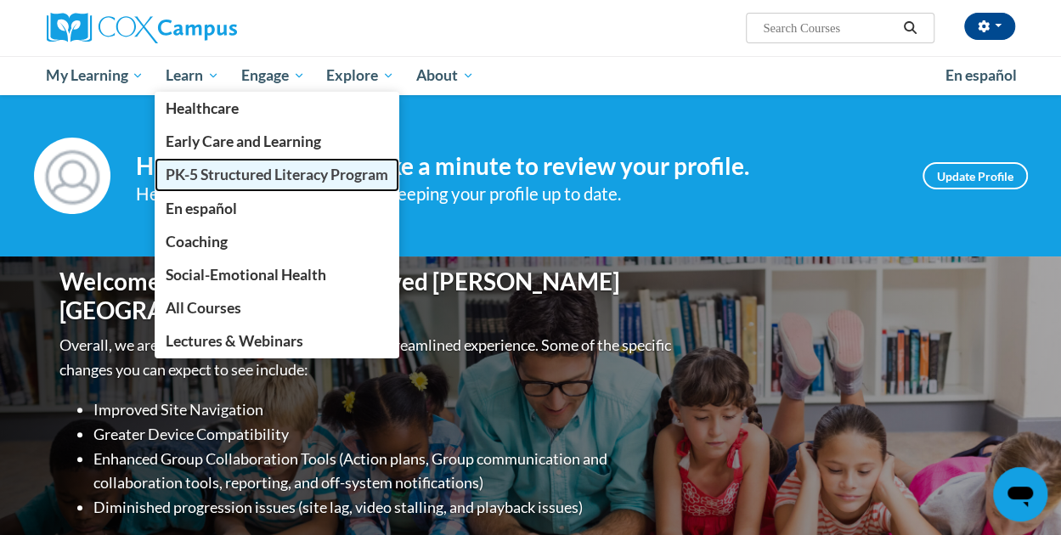
click at [241, 171] on span "PK-5 Structured Literacy Program" at bounding box center [277, 175] width 223 height 18
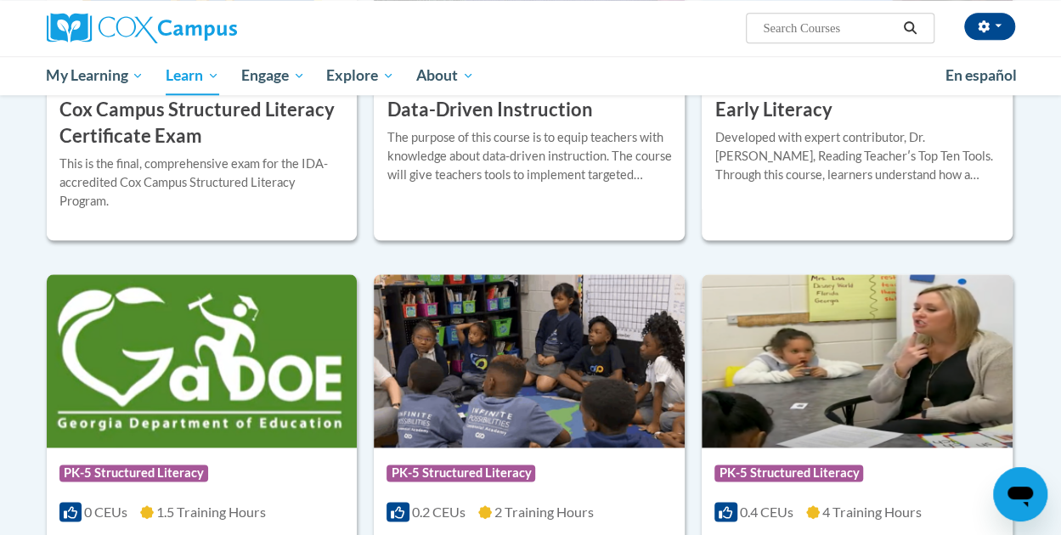
scroll to position [1019, 0]
